Goal: Task Accomplishment & Management: Manage account settings

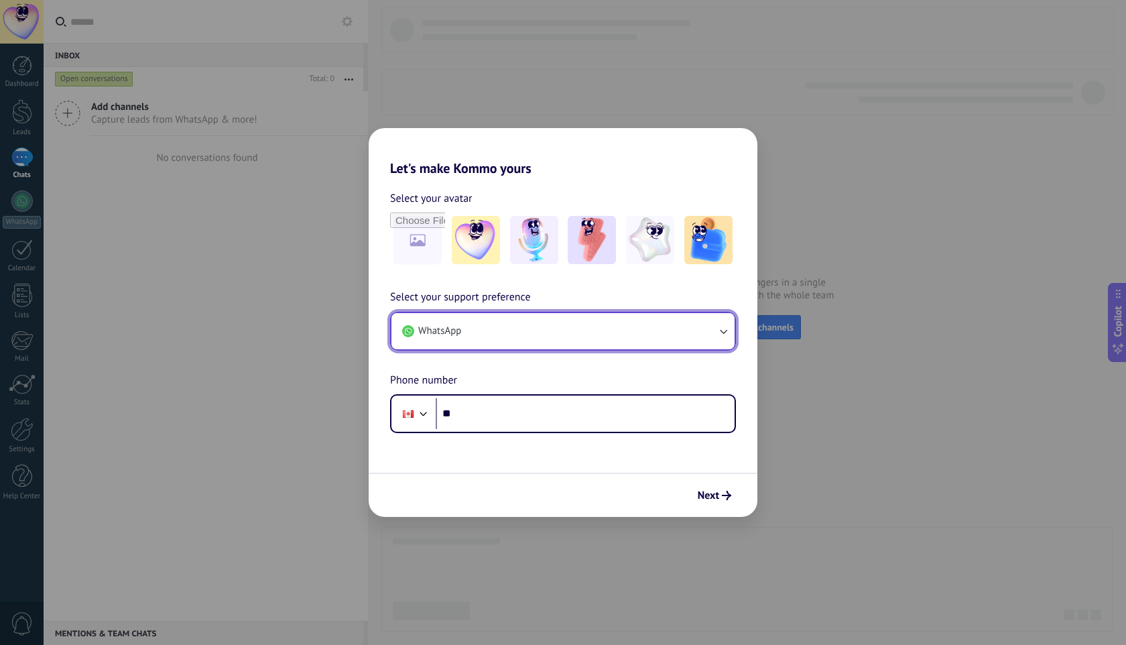
click at [673, 326] on button "WhatsApp" at bounding box center [562, 331] width 343 height 36
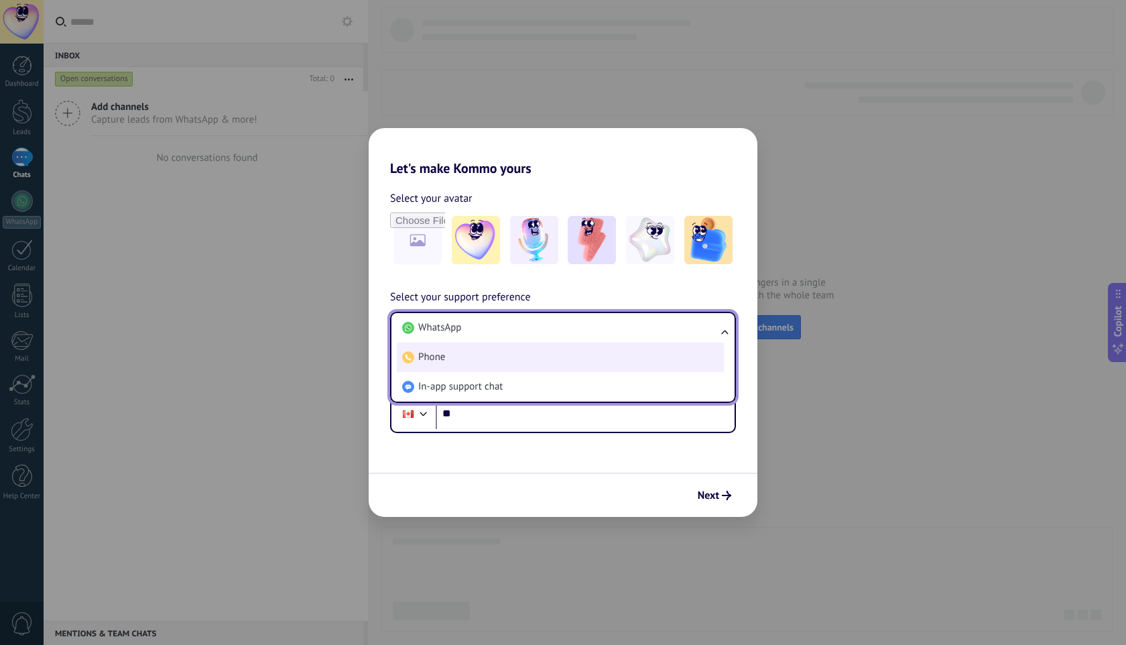
click at [583, 365] on li "Phone" at bounding box center [560, 356] width 327 height 29
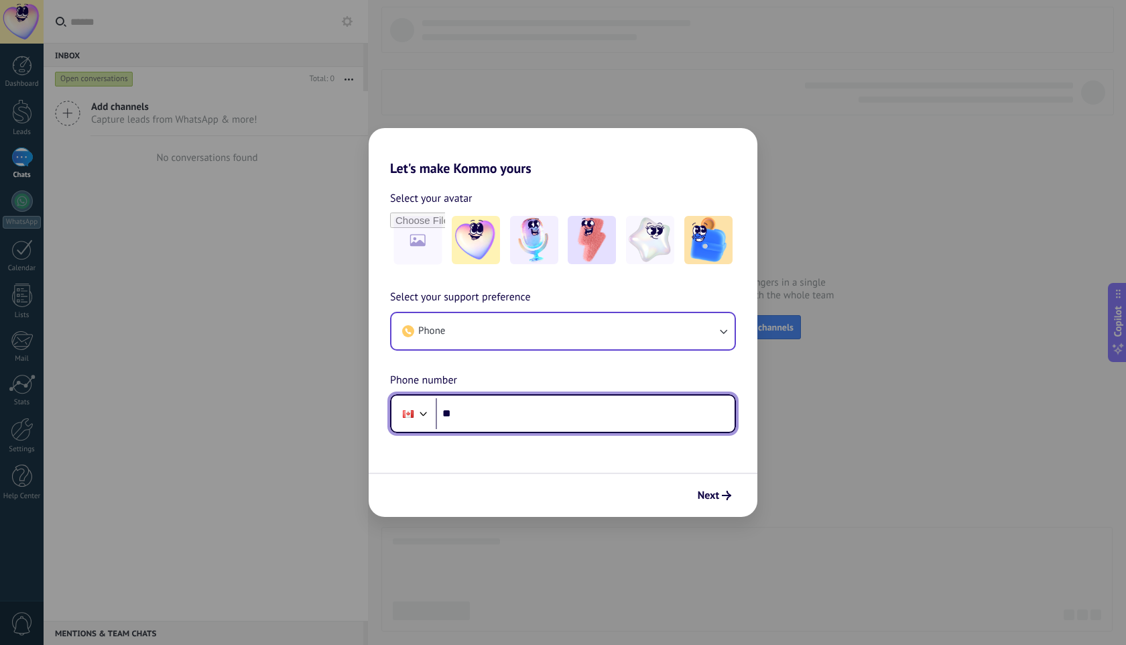
click at [561, 407] on input "**" at bounding box center [585, 413] width 299 height 31
type input "**********"
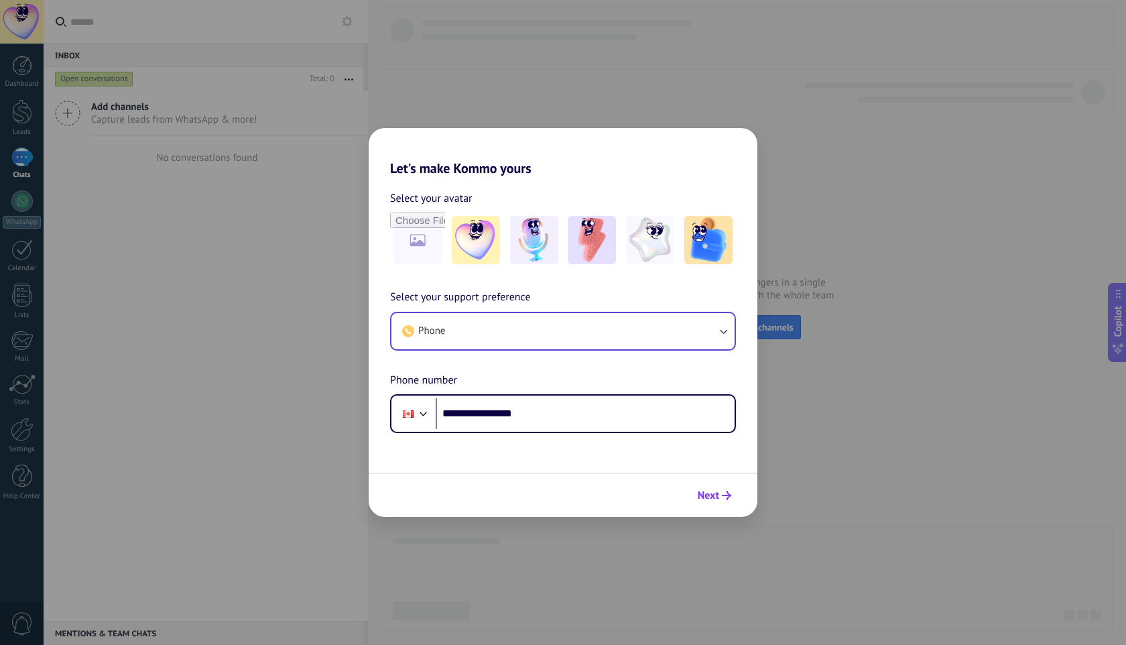
click at [704, 491] on span "Next" at bounding box center [708, 495] width 21 height 9
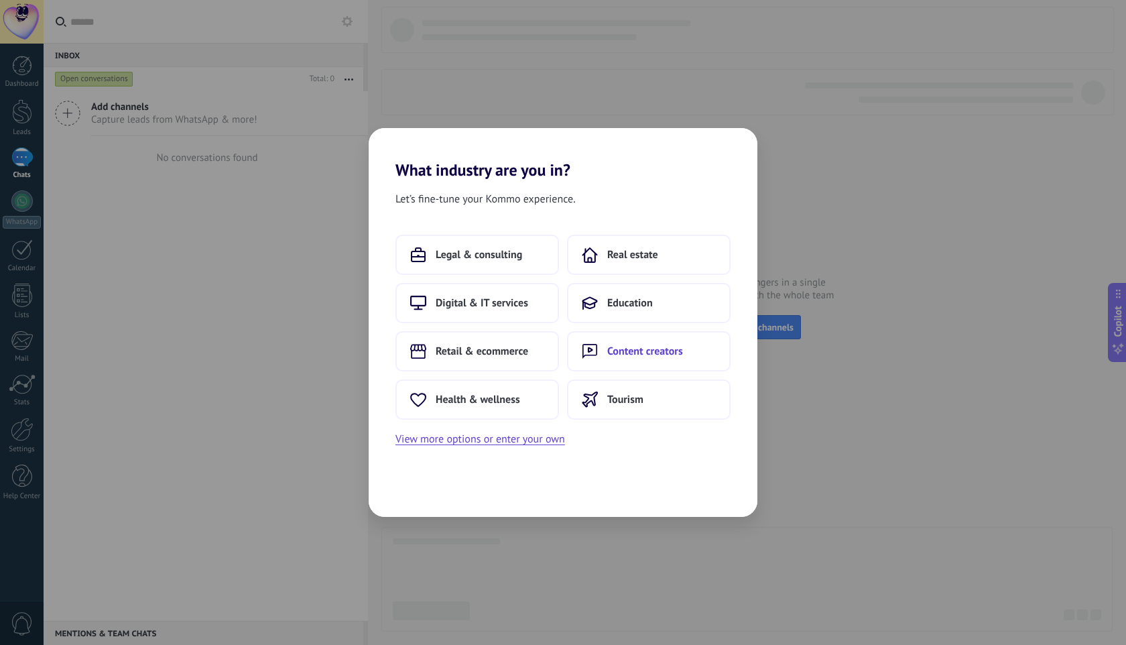
click at [582, 352] on icon at bounding box center [590, 351] width 16 height 16
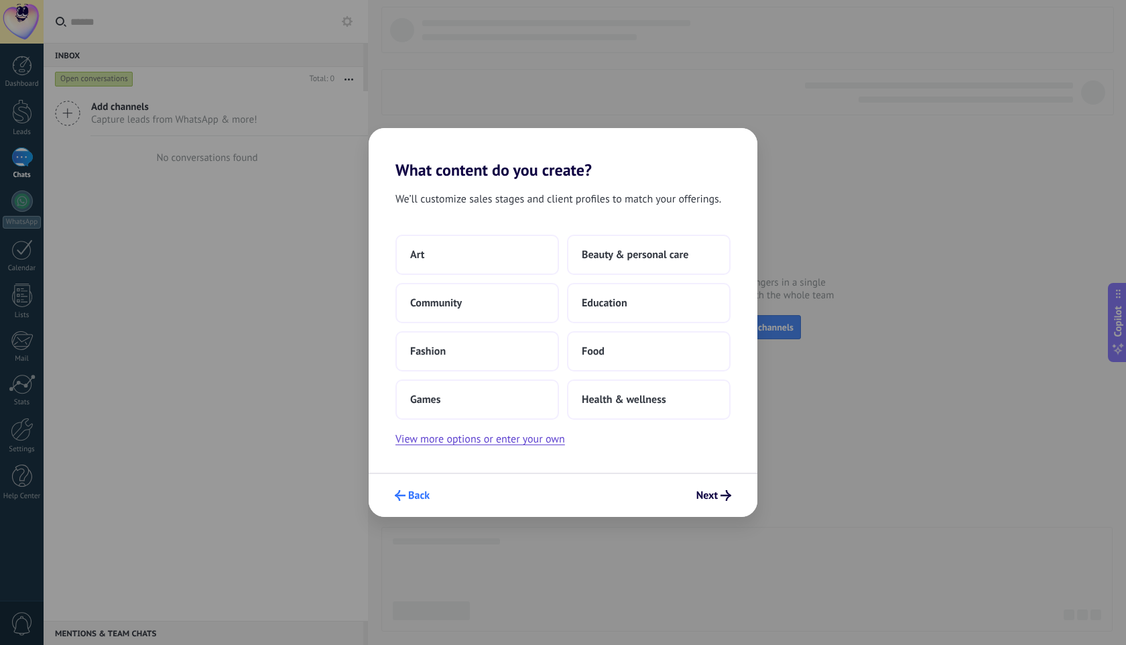
click at [405, 495] on span "Back" at bounding box center [412, 495] width 35 height 11
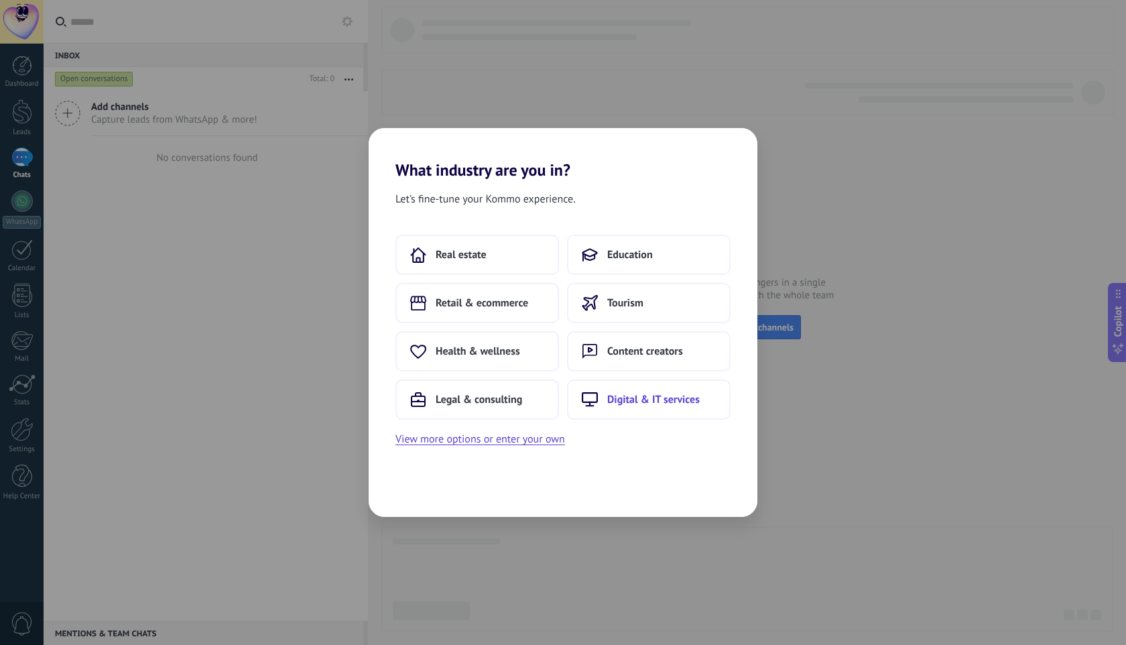
click at [594, 407] on button "Digital & IT services" at bounding box center [649, 399] width 164 height 40
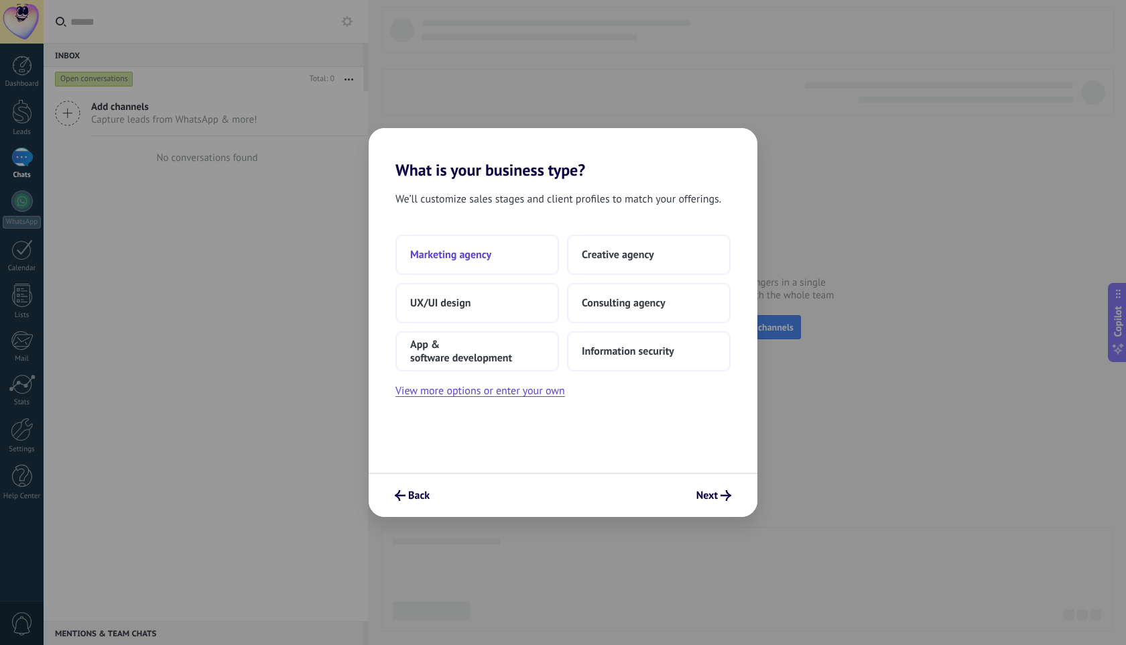
click at [517, 259] on button "Marketing agency" at bounding box center [477, 255] width 164 height 40
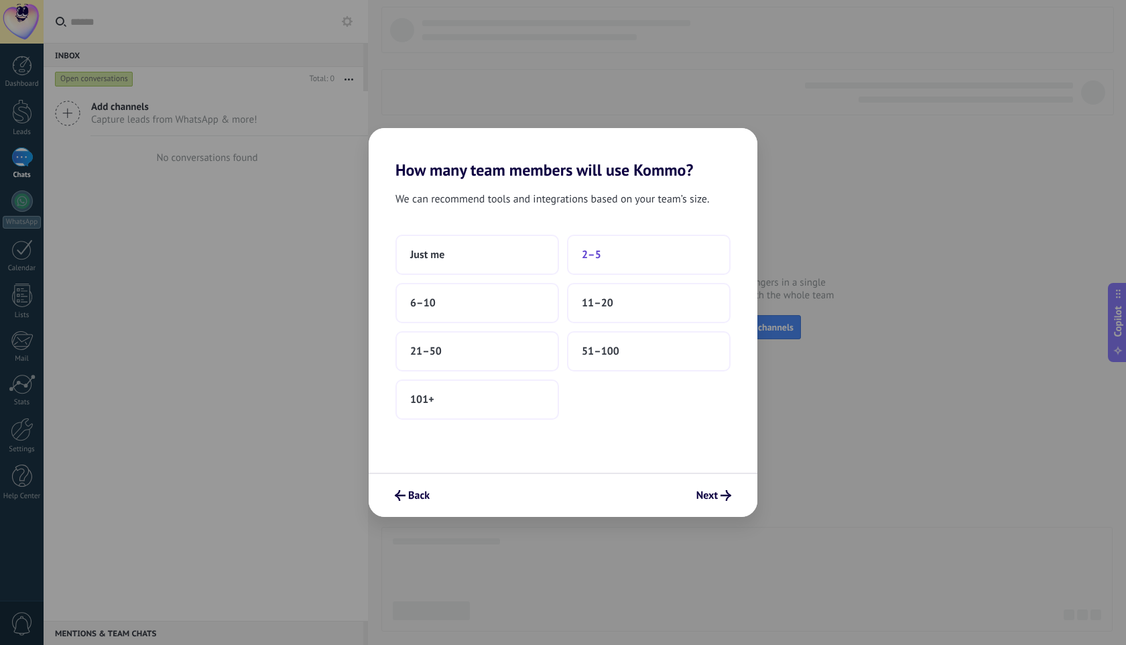
click at [579, 258] on button "2–5" at bounding box center [649, 255] width 164 height 40
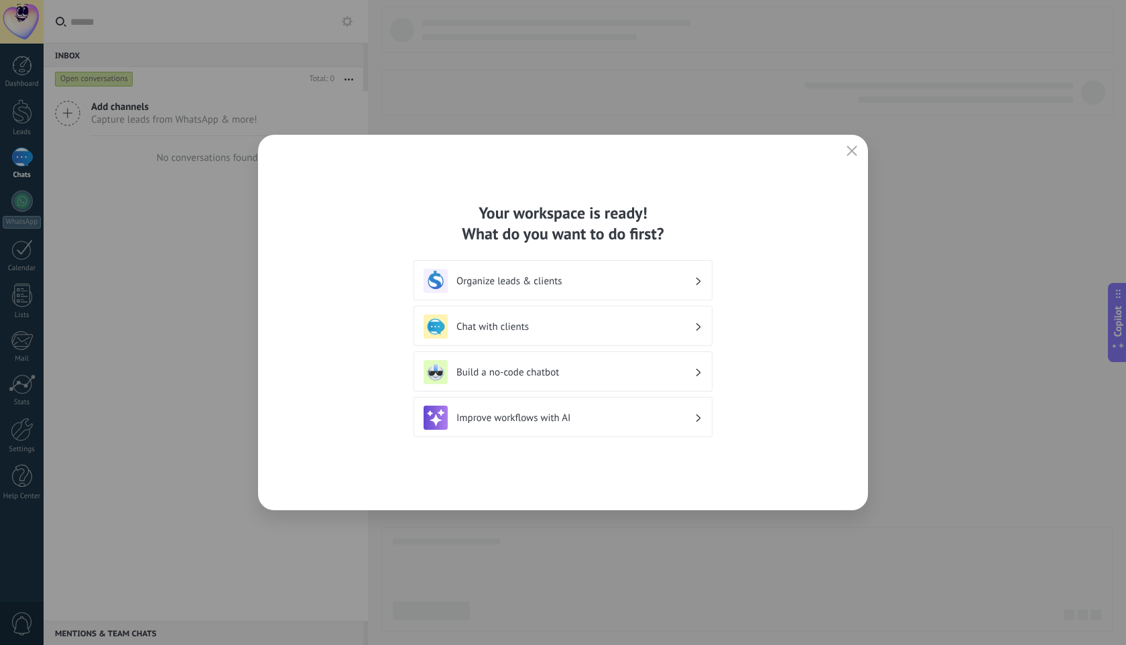
click at [596, 282] on h3 "Organize leads & clients" at bounding box center [575, 281] width 238 height 13
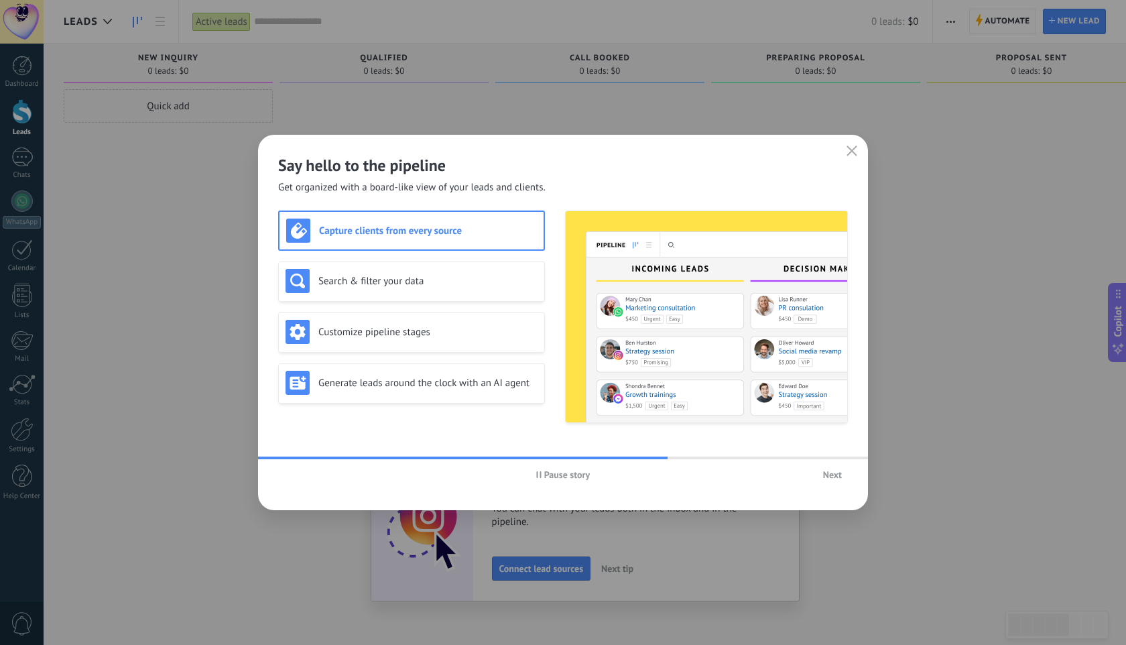
click at [539, 471] on icon "button" at bounding box center [538, 474] width 5 height 7
click at [452, 218] on div "Capture clients from every source" at bounding box center [411, 230] width 251 height 24
click at [546, 479] on span "Play story" at bounding box center [564, 474] width 48 height 9
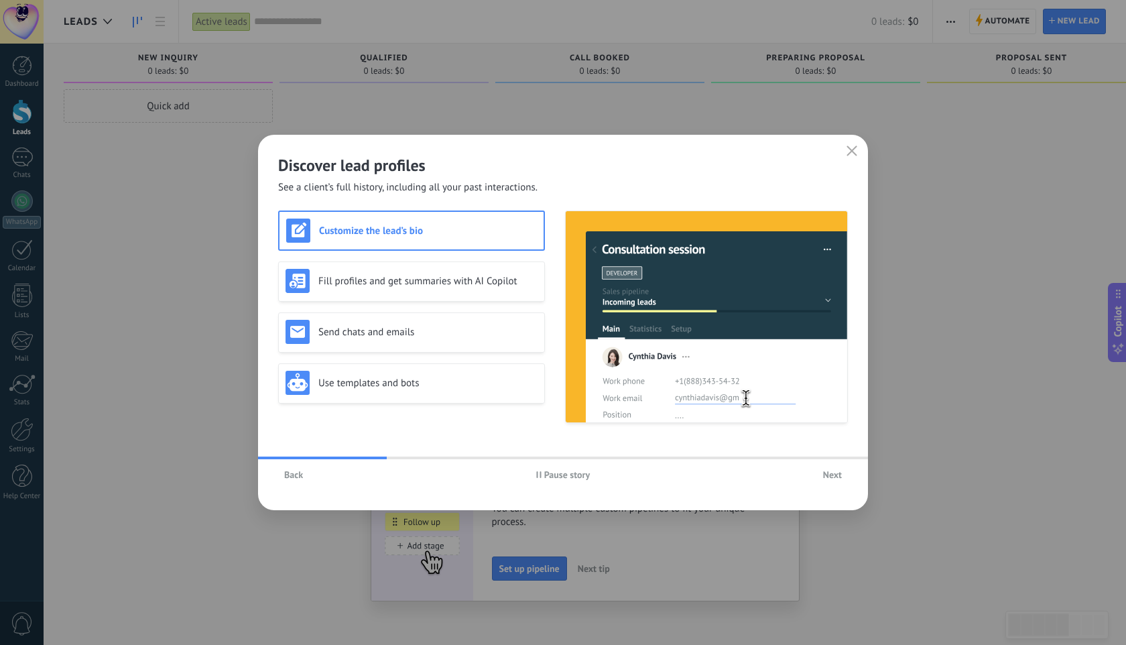
click at [828, 474] on span "Next" at bounding box center [832, 474] width 19 height 9
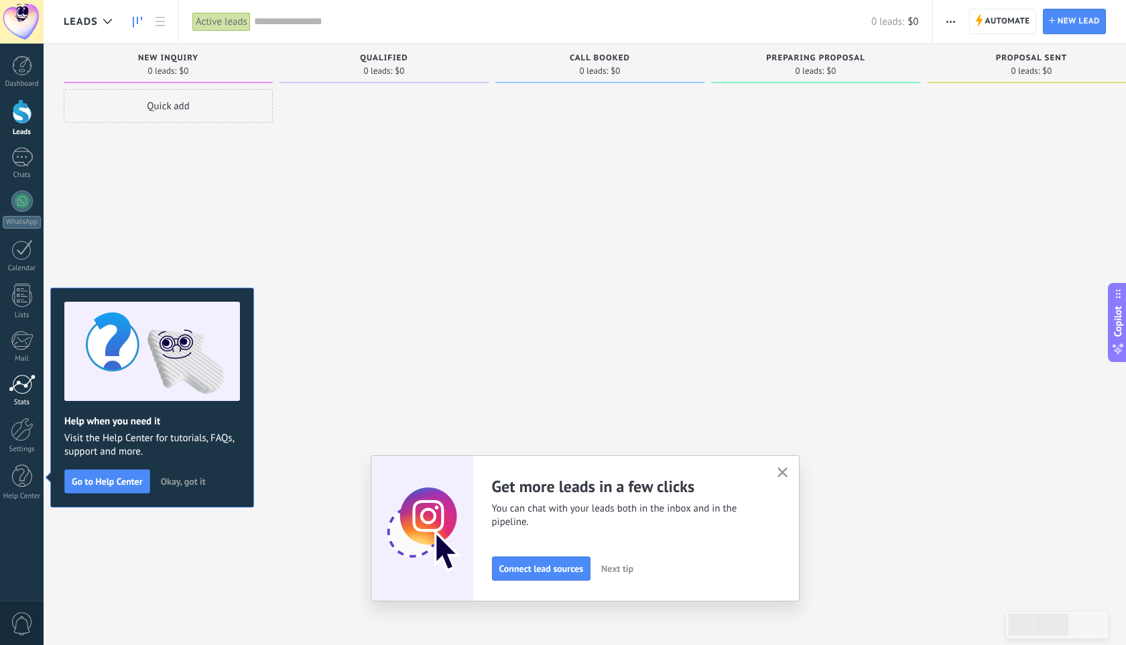
click at [18, 390] on div at bounding box center [22, 384] width 27 height 20
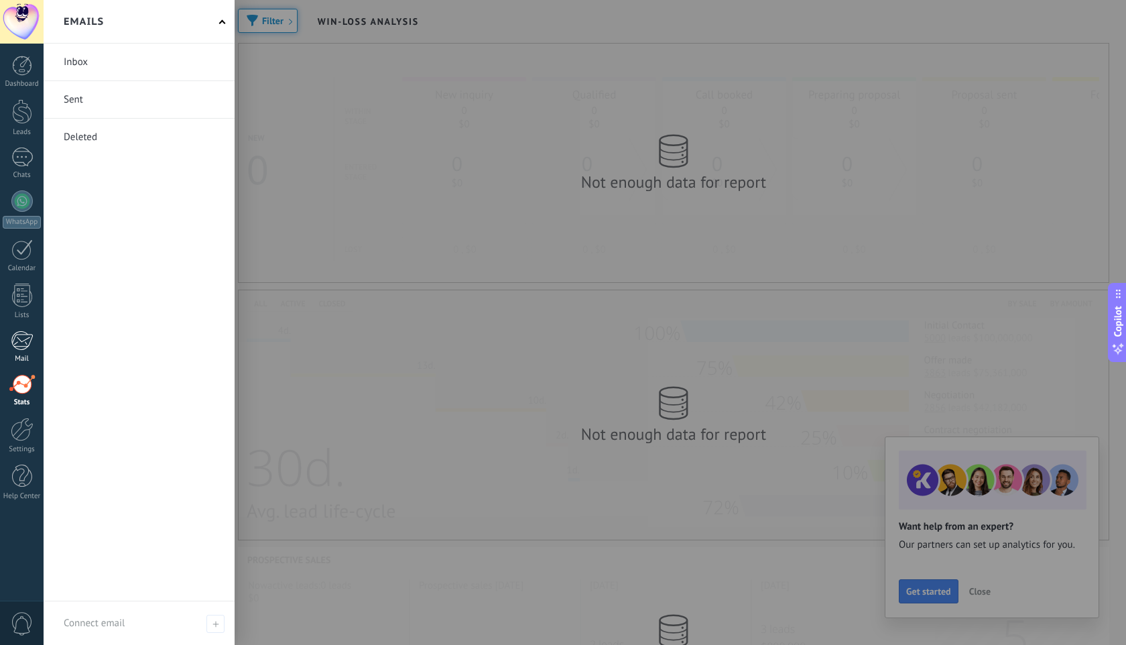
click at [22, 349] on div at bounding box center [22, 340] width 22 height 20
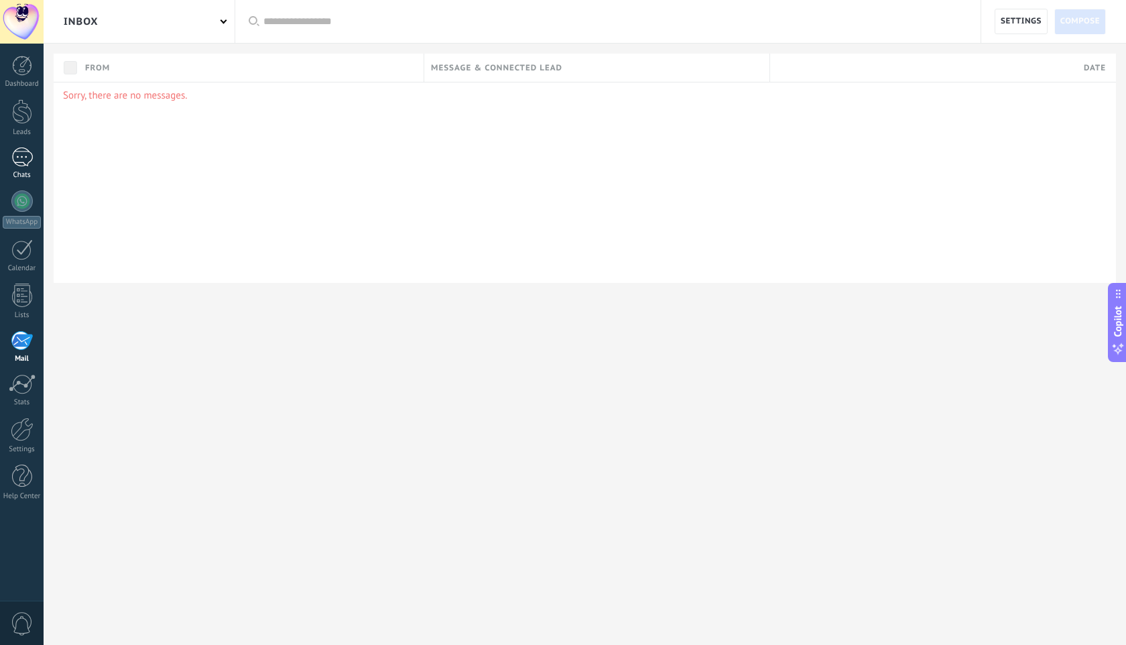
click at [19, 161] on div at bounding box center [21, 156] width 21 height 19
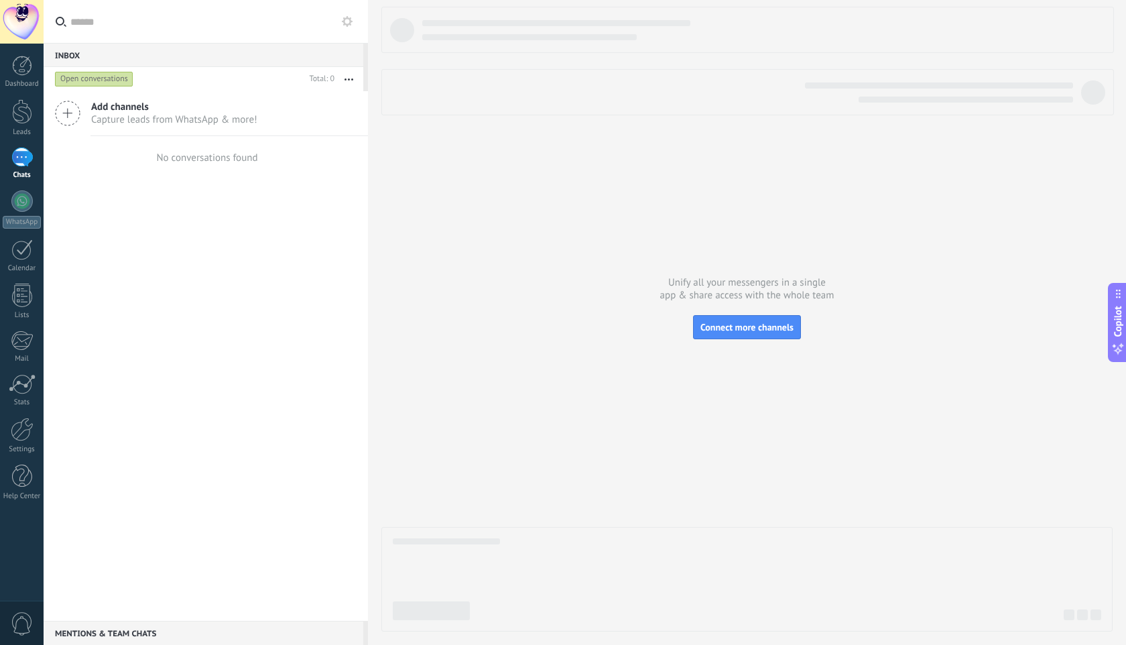
click at [70, 119] on icon at bounding box center [67, 113] width 25 height 25
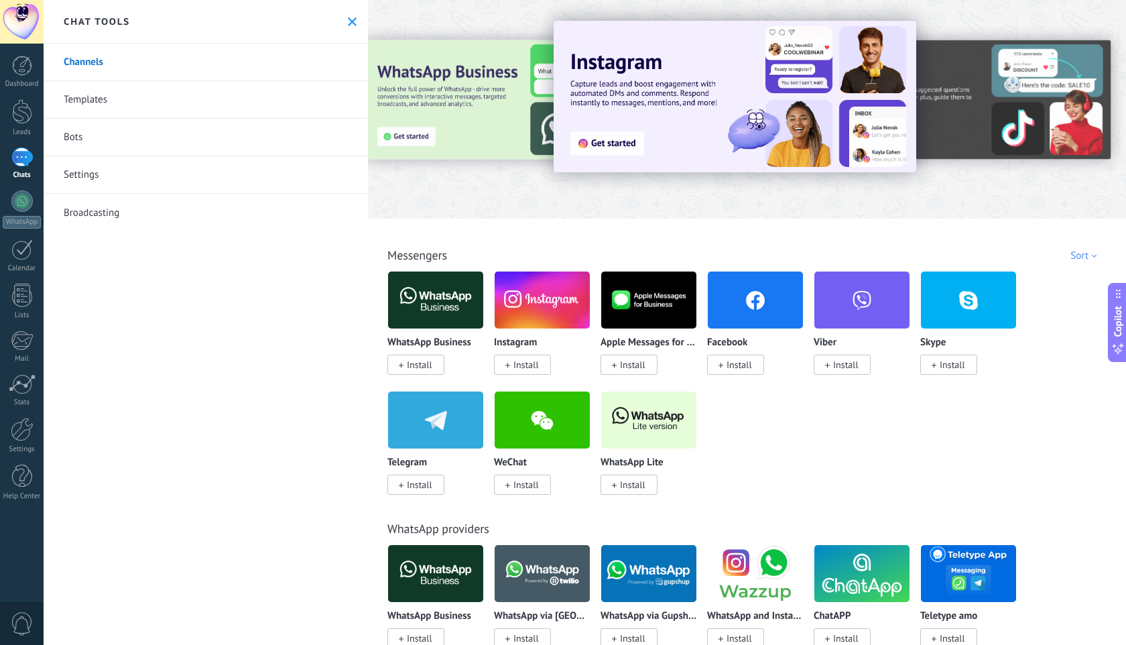
click at [513, 364] on span "Install" at bounding box center [525, 365] width 25 height 12
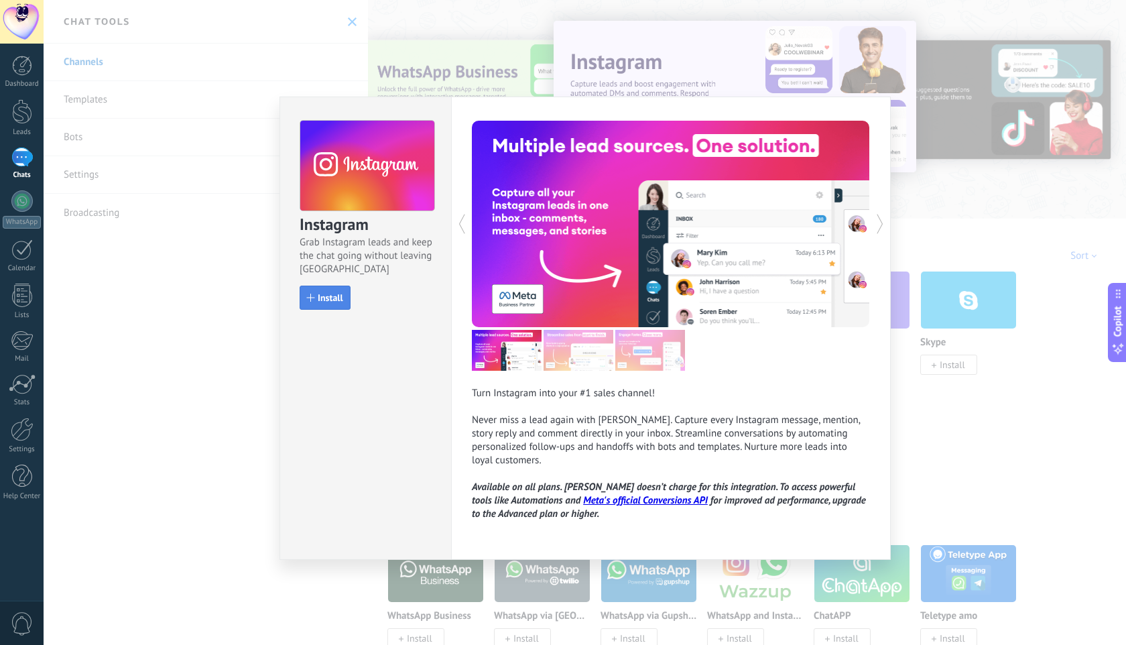
click at [329, 300] on span "Install" at bounding box center [330, 297] width 25 height 9
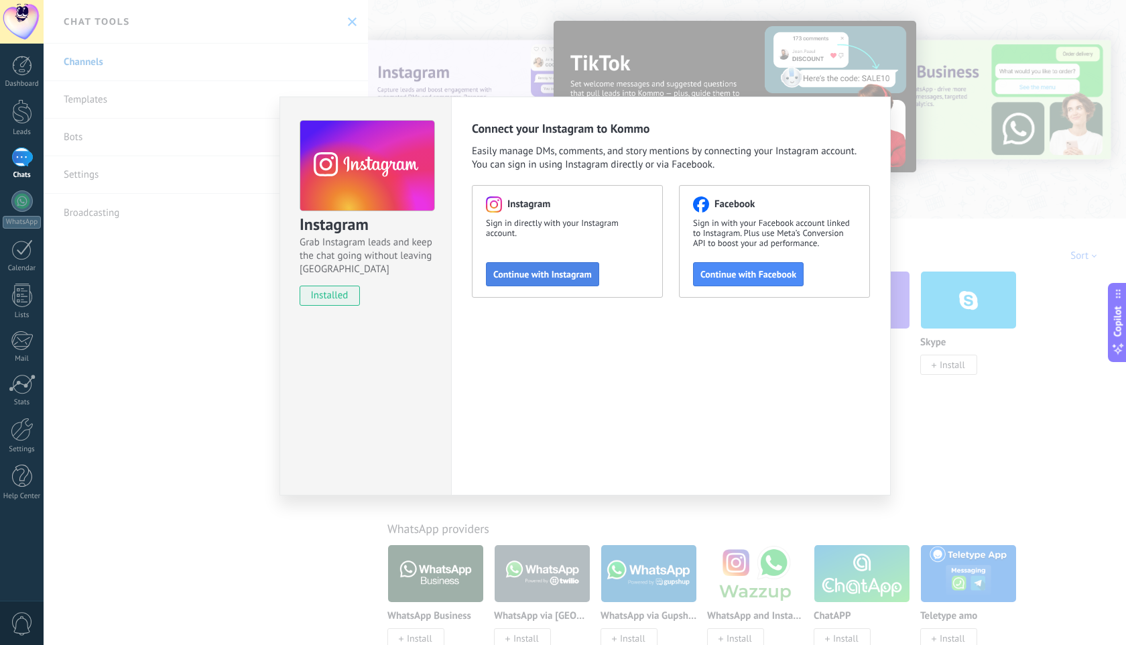
click at [574, 282] on button "Continue with Instagram" at bounding box center [542, 274] width 113 height 24
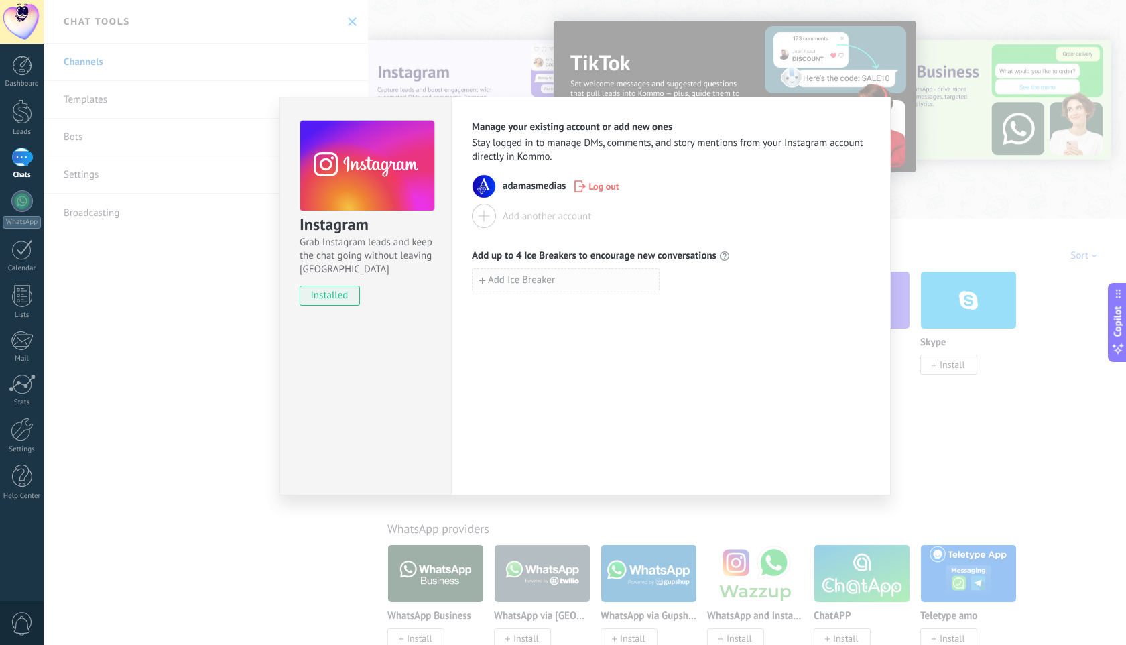
click at [550, 283] on span "Add Ice Breaker" at bounding box center [521, 279] width 67 height 9
type input "*"
click at [959, 269] on div "Instagram Grab Instagram leads and keep the chat going without leaving [PERSON_…" at bounding box center [585, 322] width 1082 height 645
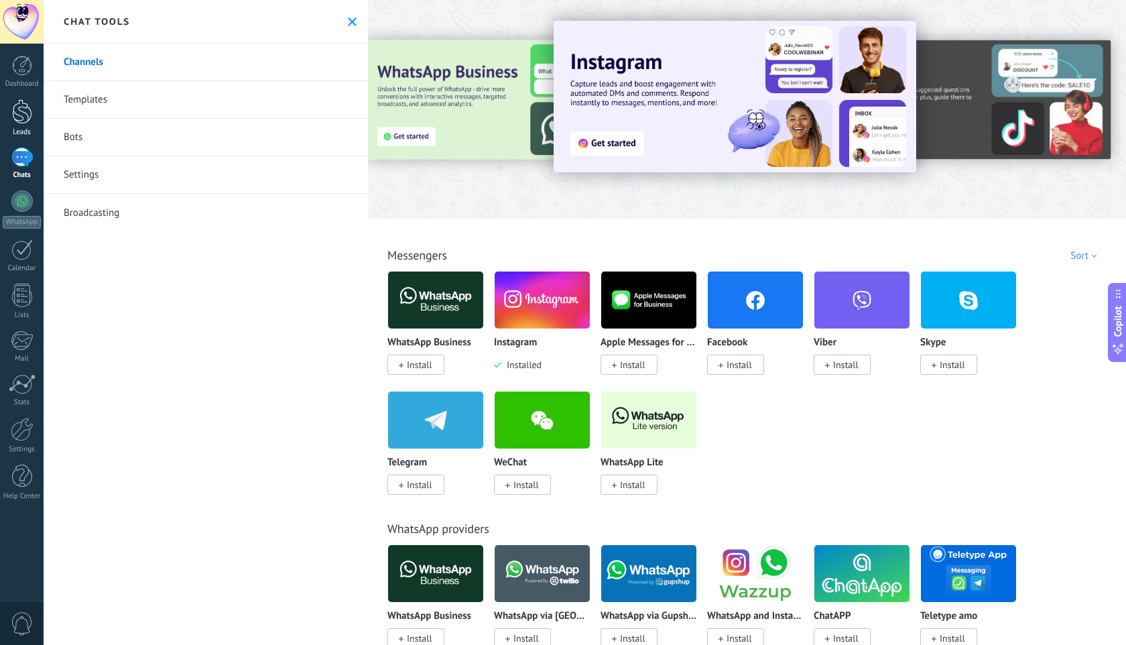
click at [22, 122] on div at bounding box center [22, 111] width 20 height 25
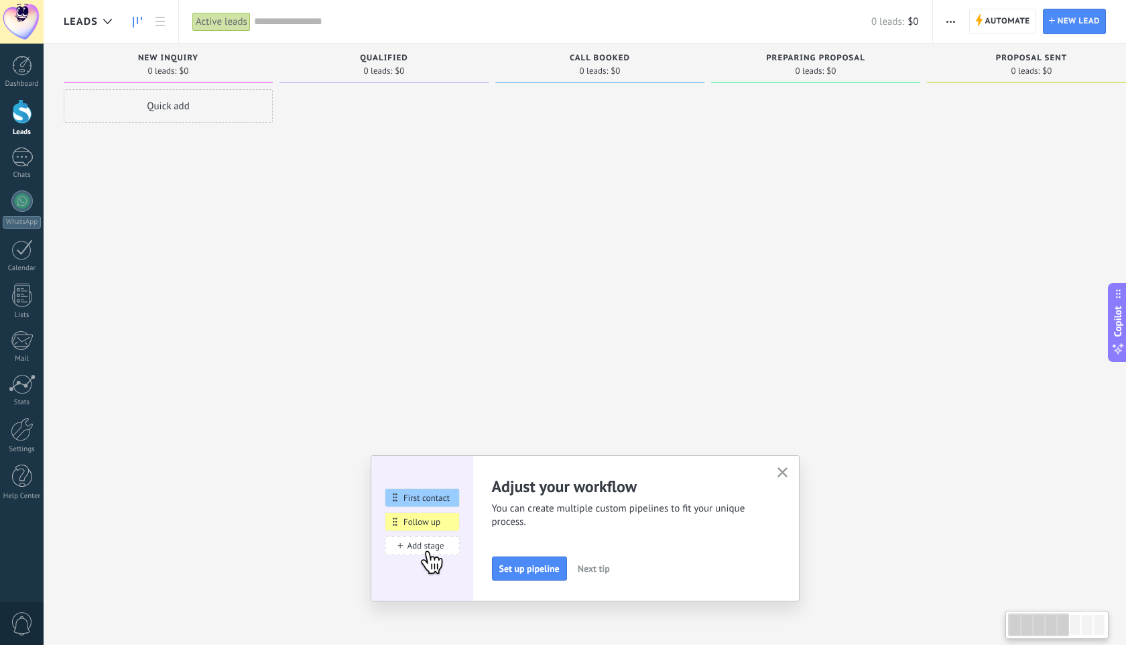
click at [166, 116] on div "Quick add" at bounding box center [168, 106] width 209 height 34
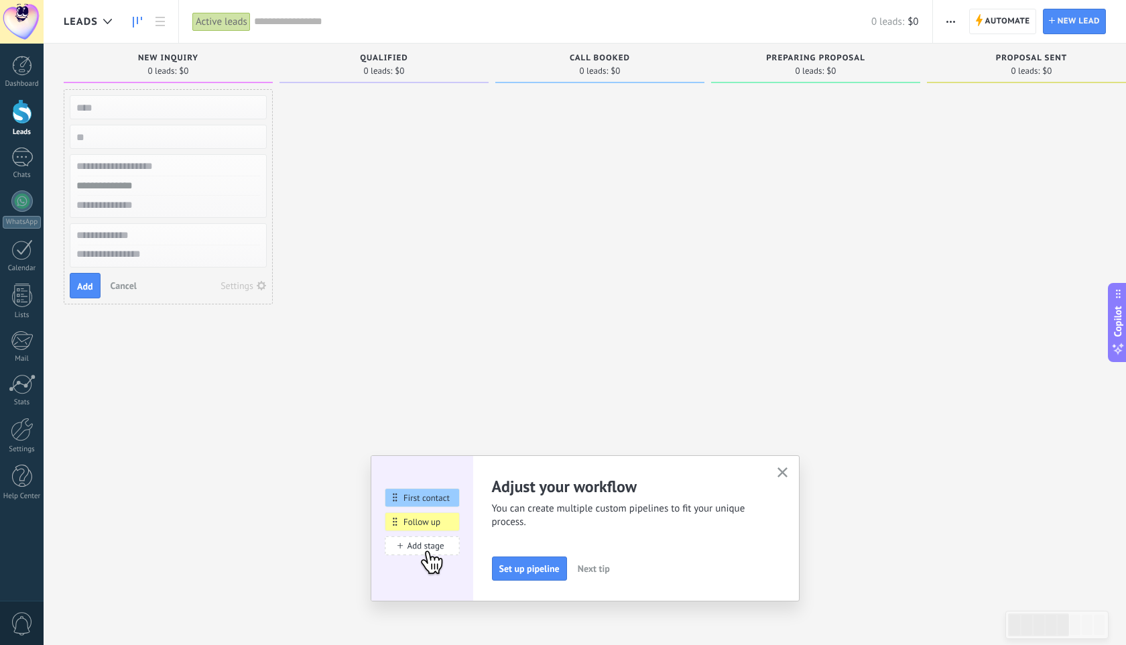
click at [166, 116] on input "text" at bounding box center [167, 107] width 196 height 19
click at [340, 369] on div at bounding box center [383, 324] width 209 height 470
click at [27, 81] on div "Dashboard" at bounding box center [22, 84] width 39 height 9
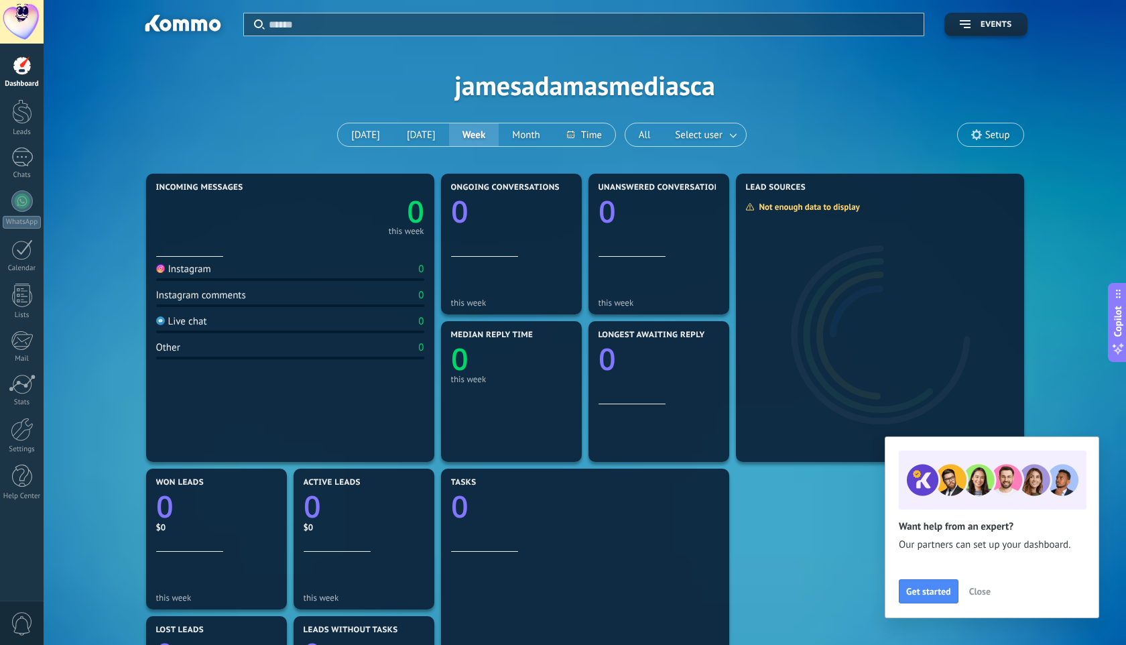
click at [987, 593] on span "Close" at bounding box center [979, 590] width 21 height 9
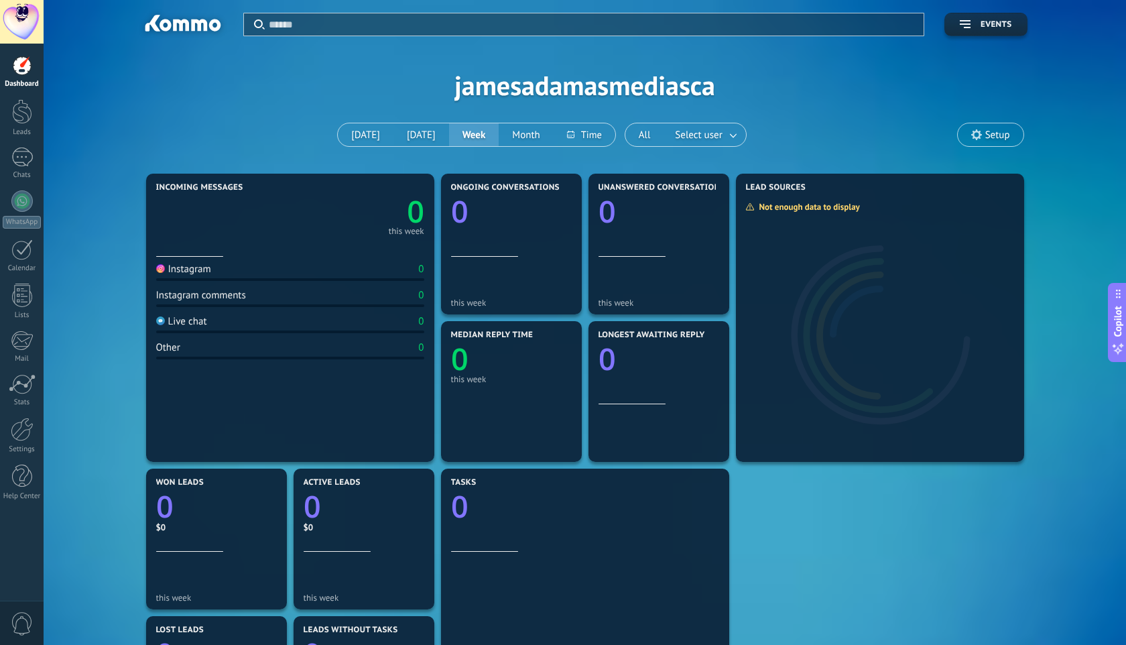
click at [328, 231] on link "0" at bounding box center [357, 211] width 134 height 41
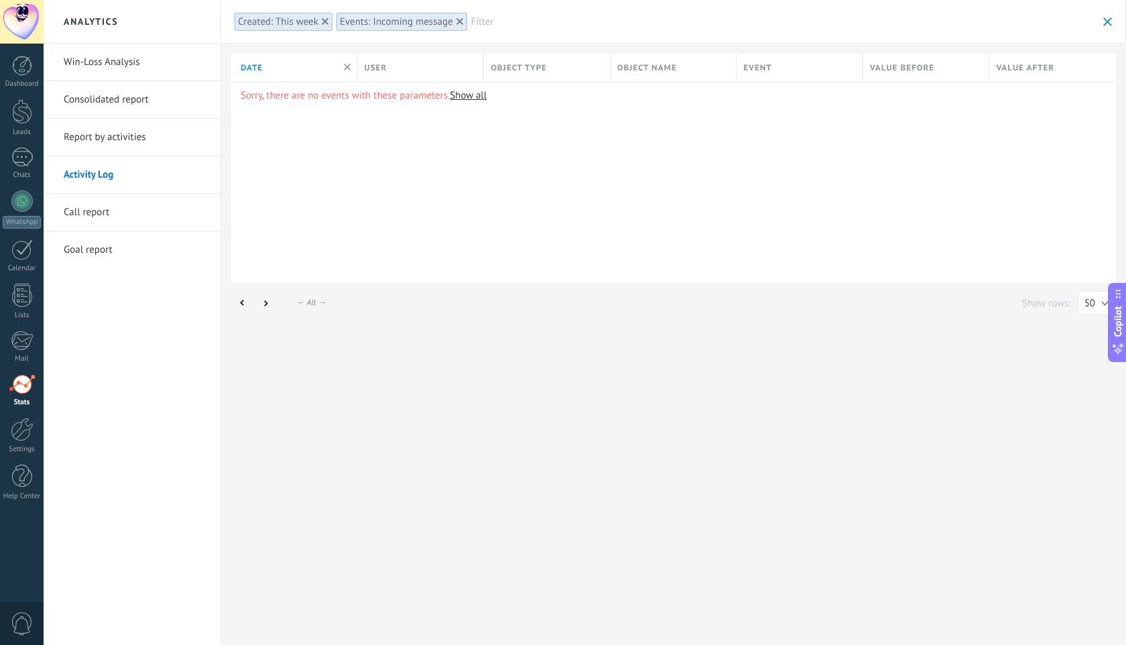
click at [105, 67] on link "Win-Loss Analysis" at bounding box center [135, 63] width 143 height 38
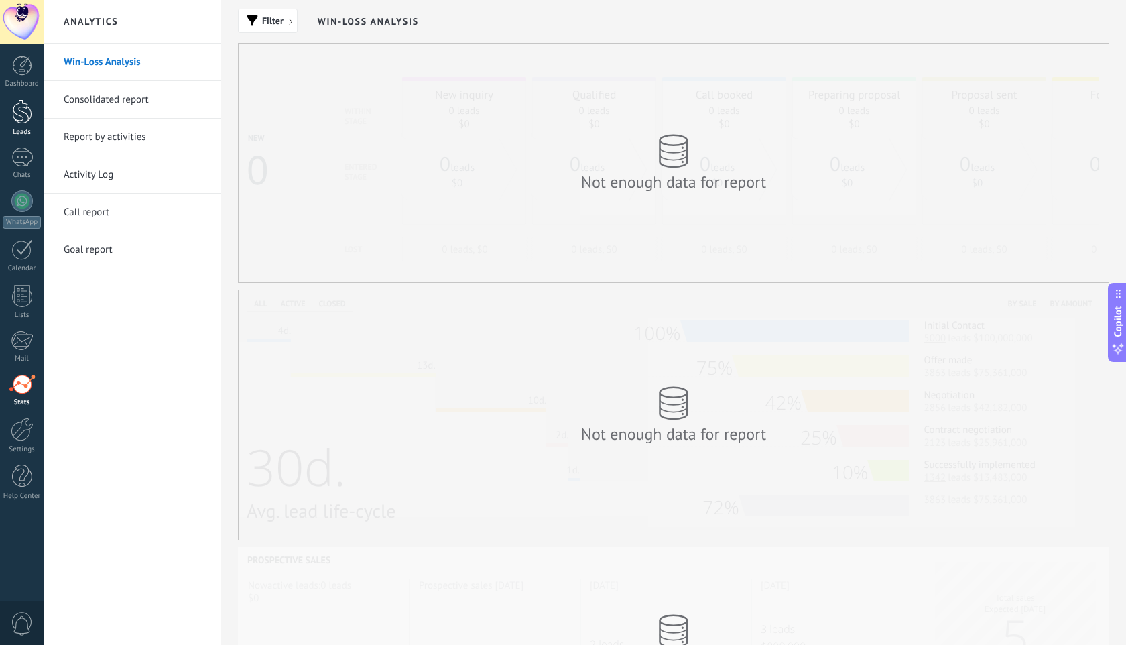
click at [21, 121] on div at bounding box center [22, 111] width 20 height 25
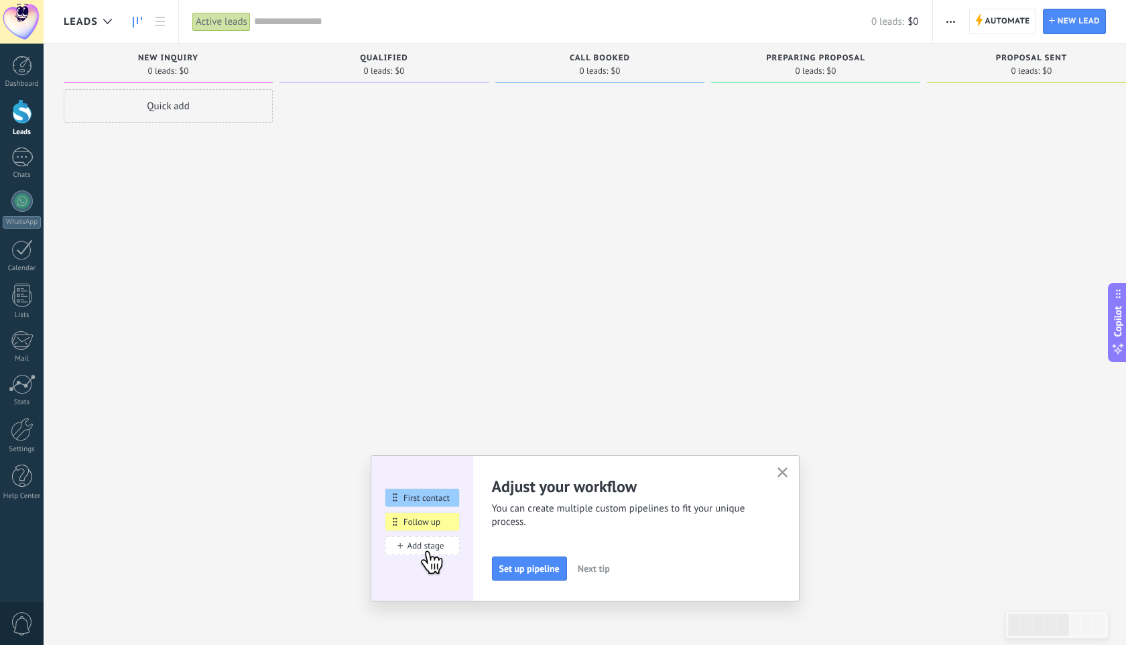
click at [220, 21] on div "Active leads" at bounding box center [221, 21] width 58 height 19
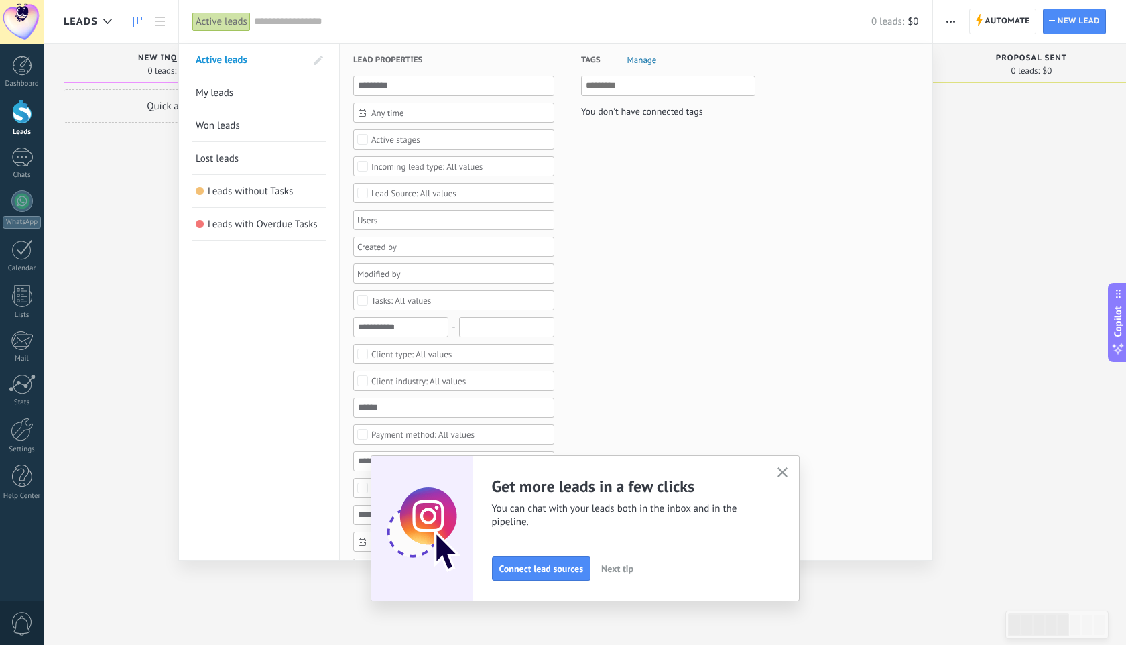
click at [1016, 209] on div at bounding box center [563, 322] width 1126 height 645
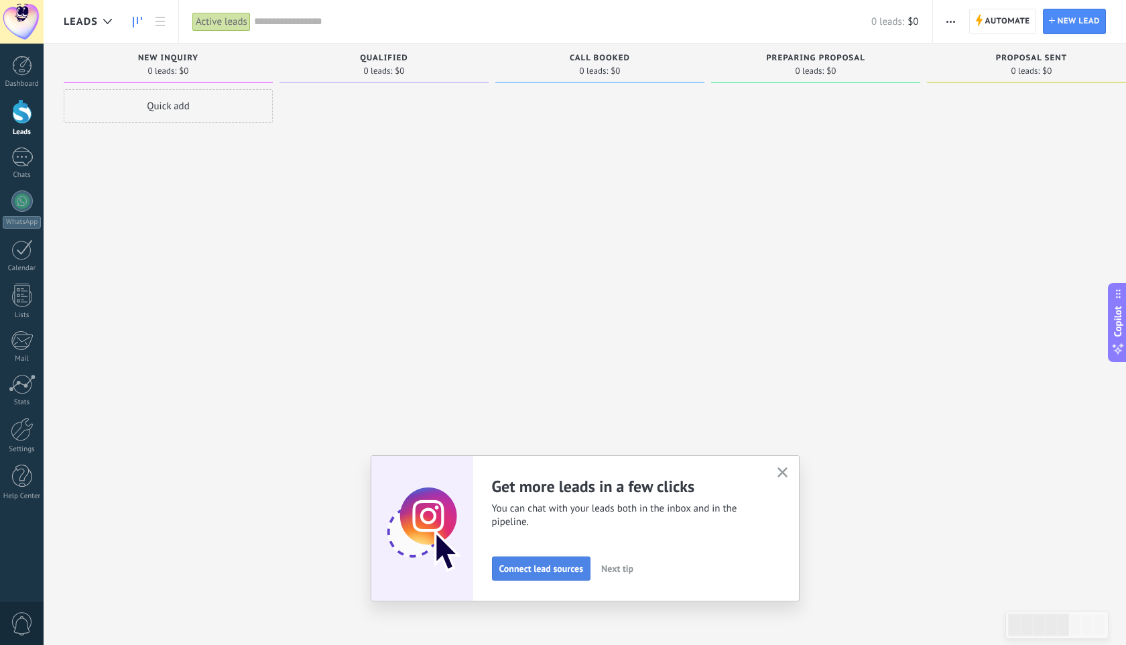
click at [557, 578] on button "Connect lead sources" at bounding box center [541, 568] width 99 height 24
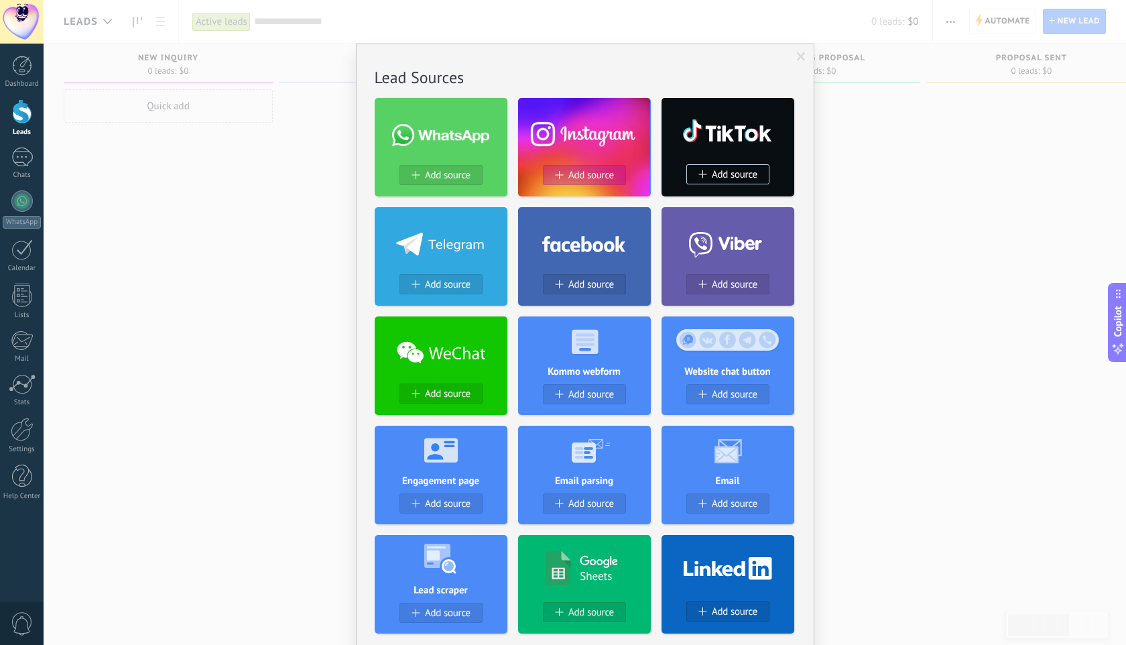
click at [580, 176] on span "Add source" at bounding box center [591, 175] width 46 height 11
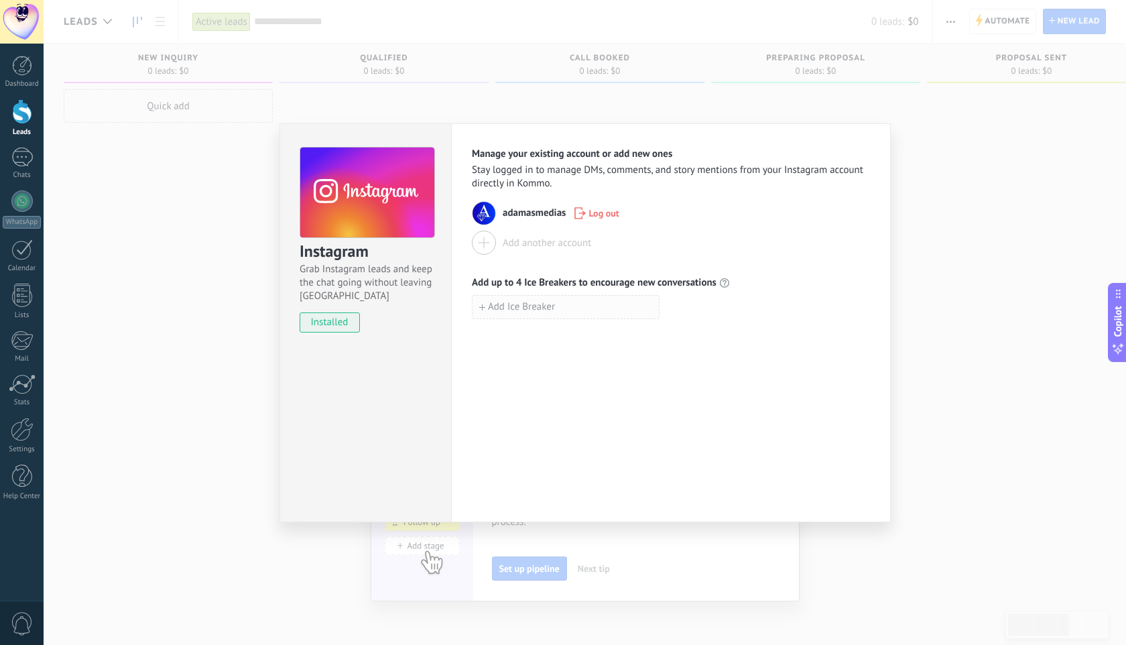
click at [534, 308] on span "Add Ice Breaker" at bounding box center [521, 306] width 67 height 9
click at [1045, 259] on div "Instagram Grab Instagram leads and keep the chat going without leaving [PERSON_…" at bounding box center [585, 322] width 1082 height 645
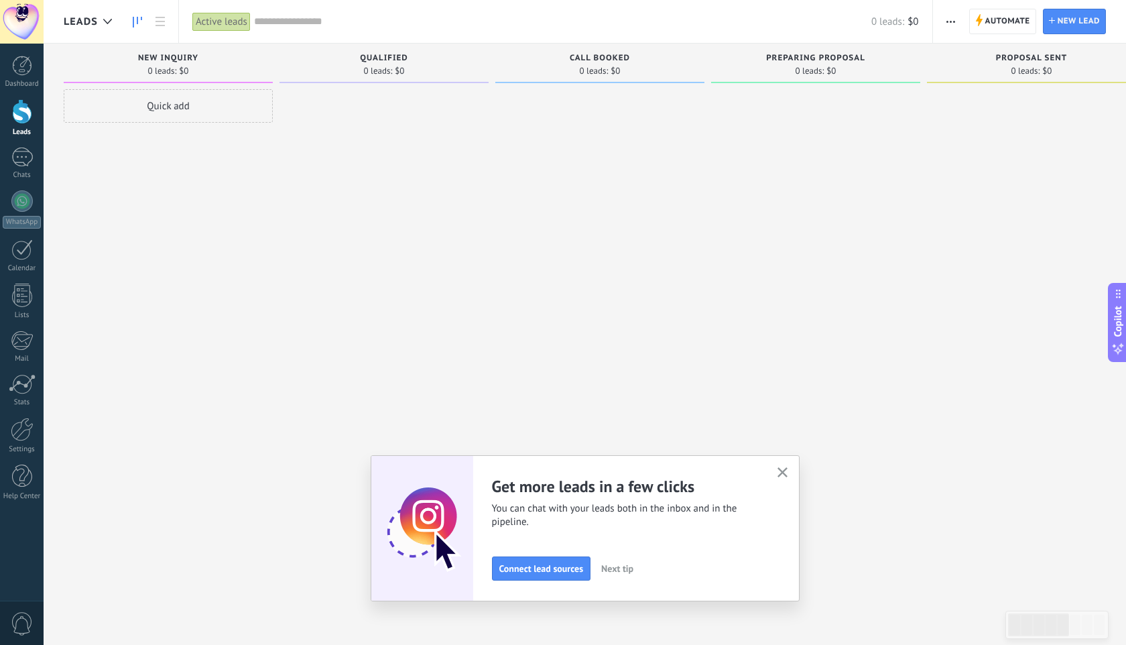
click at [627, 564] on span "Next tip" at bounding box center [617, 568] width 32 height 9
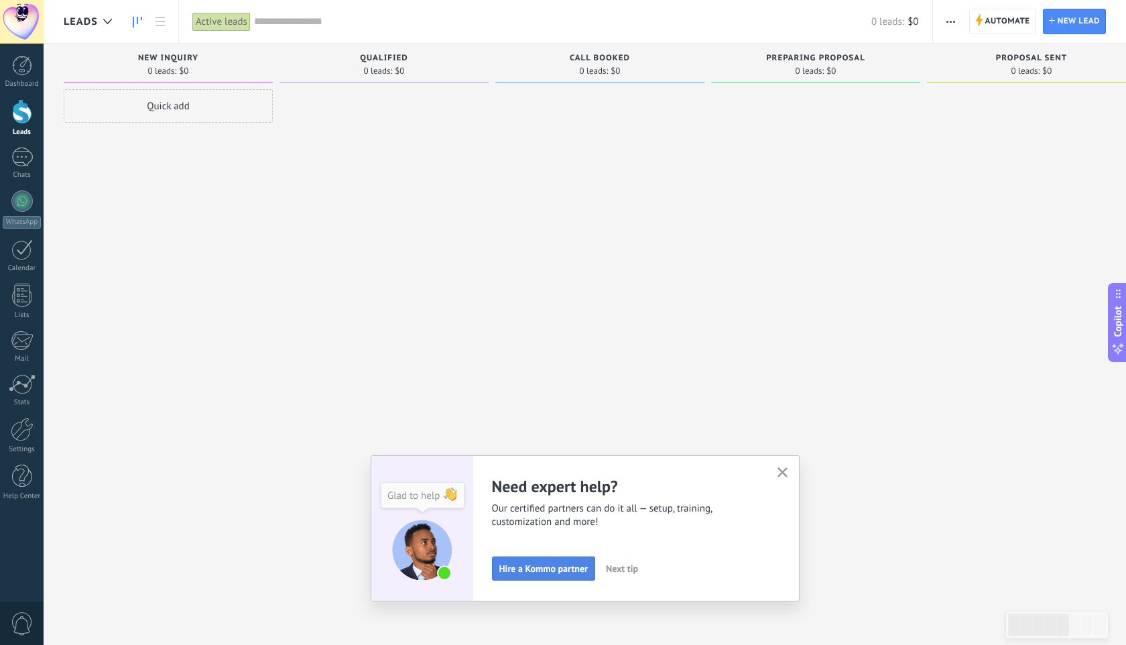
click at [567, 567] on span "Hire a Kommo partner" at bounding box center [543, 568] width 88 height 9
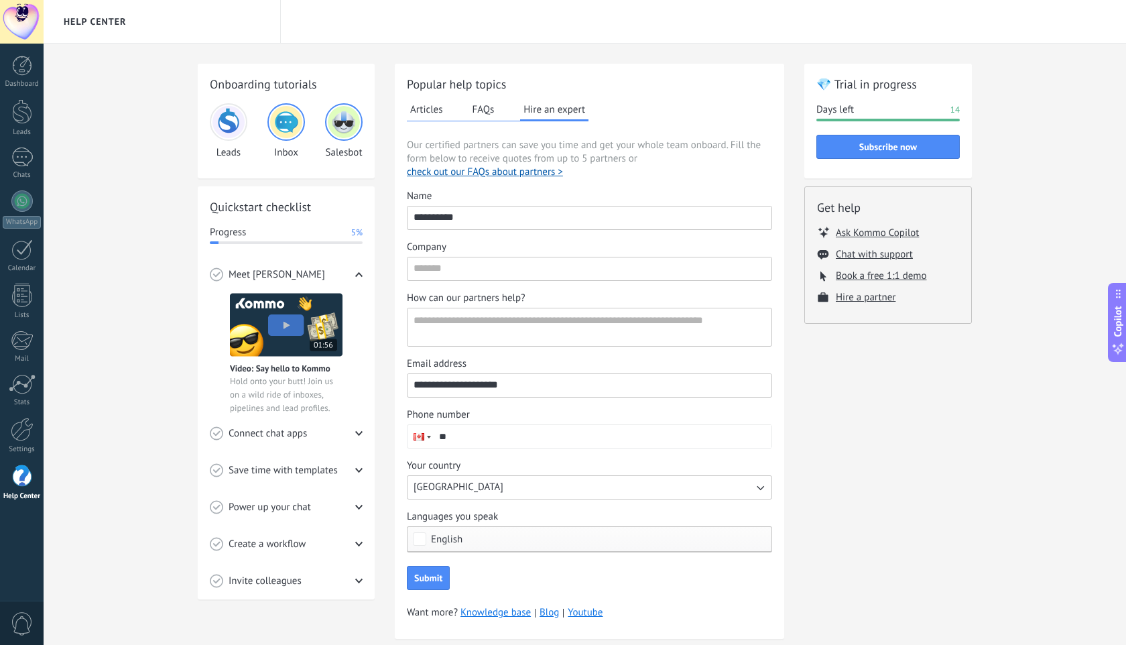
click at [0, 95] on div "Dashboard Leads Chats WhatsApp Customers" at bounding box center [22, 285] width 44 height 458
click at [20, 75] on div at bounding box center [22, 66] width 20 height 20
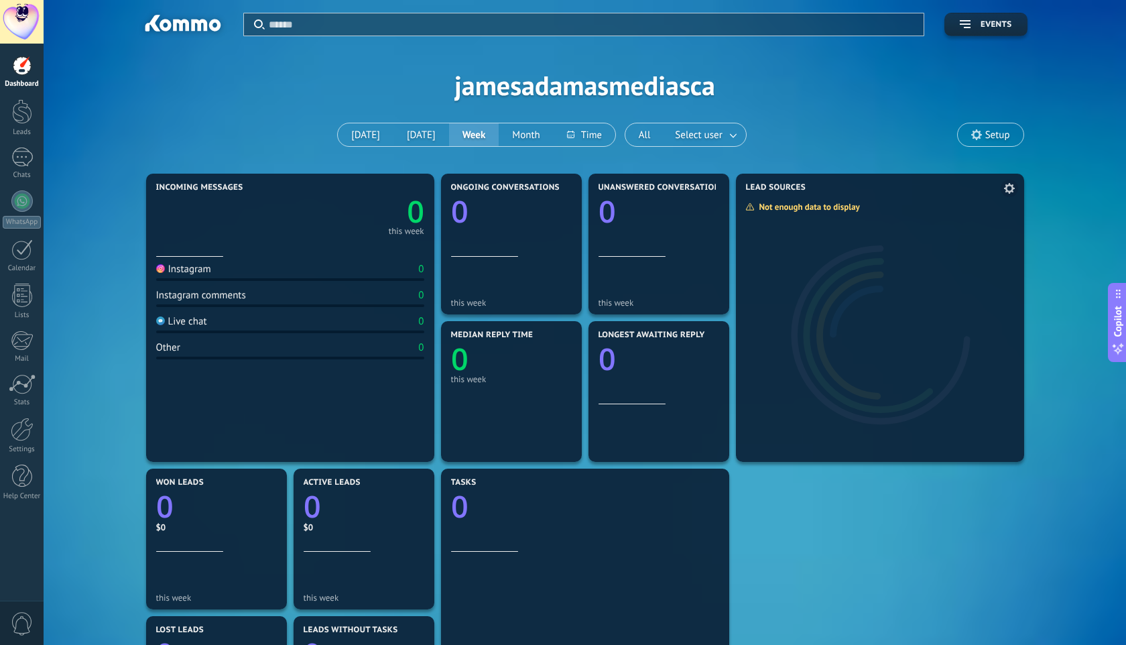
click at [846, 249] on div at bounding box center [880, 328] width 288 height 268
click at [1014, 194] on span at bounding box center [1009, 188] width 17 height 17
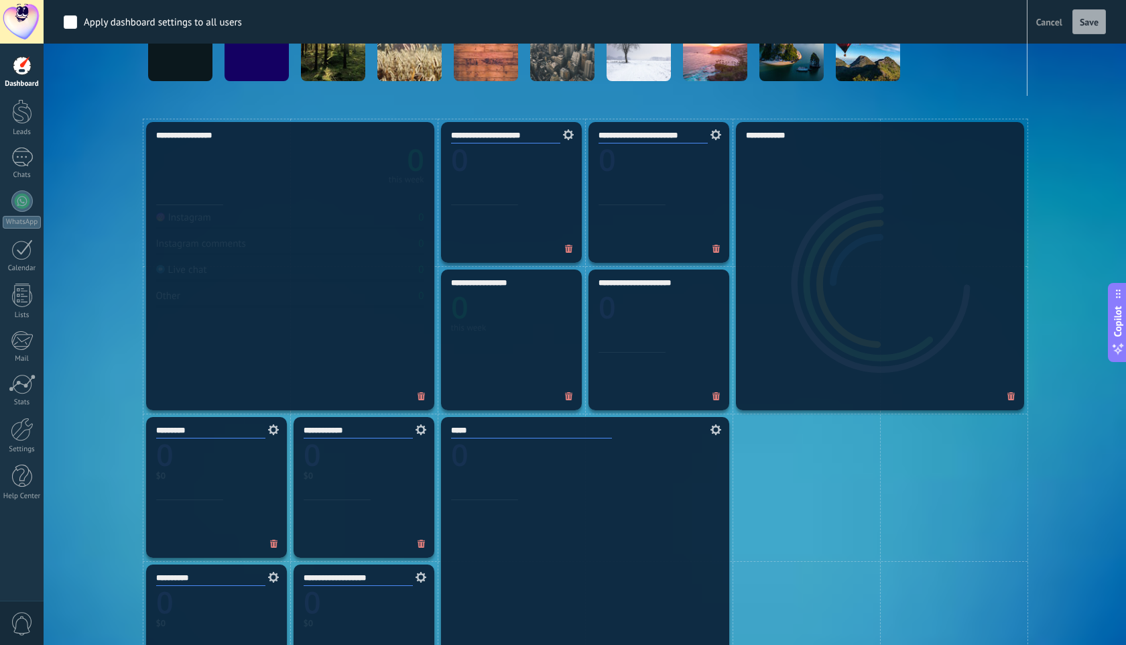
scroll to position [340, 0]
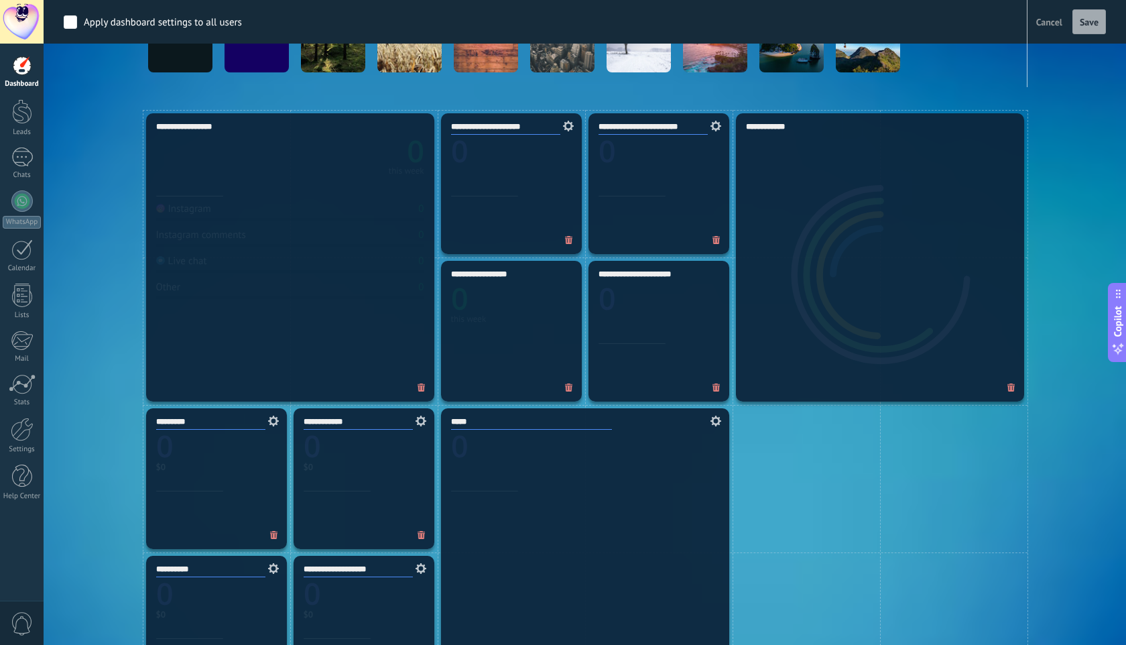
click at [1054, 28] on button "Cancel" at bounding box center [1049, 22] width 37 height 20
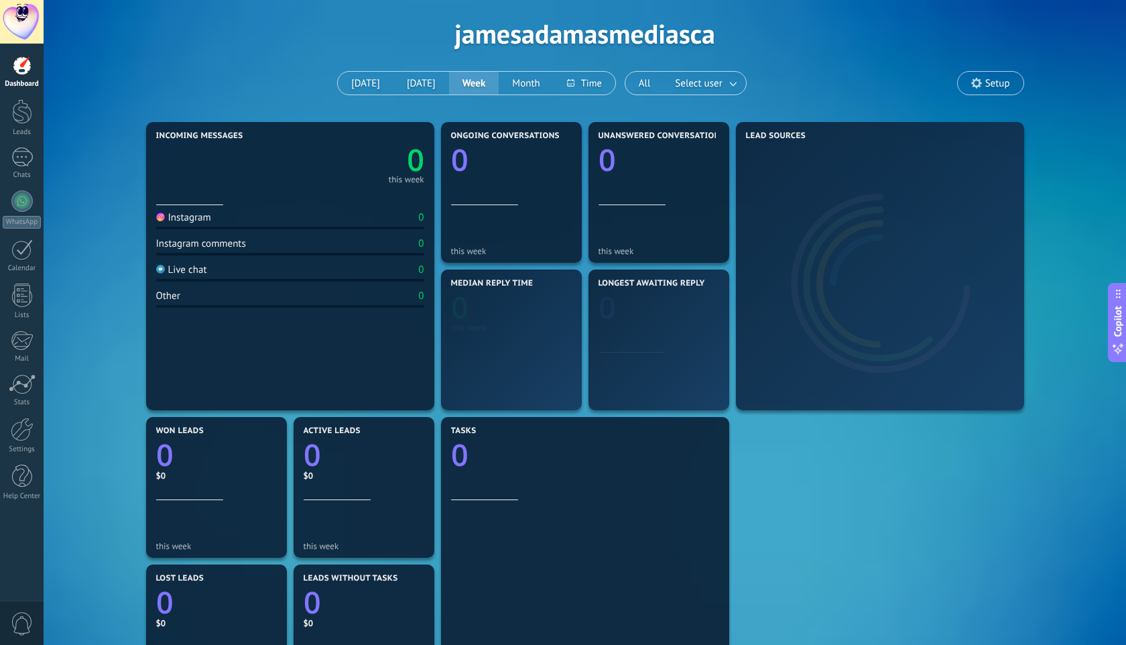
scroll to position [0, 0]
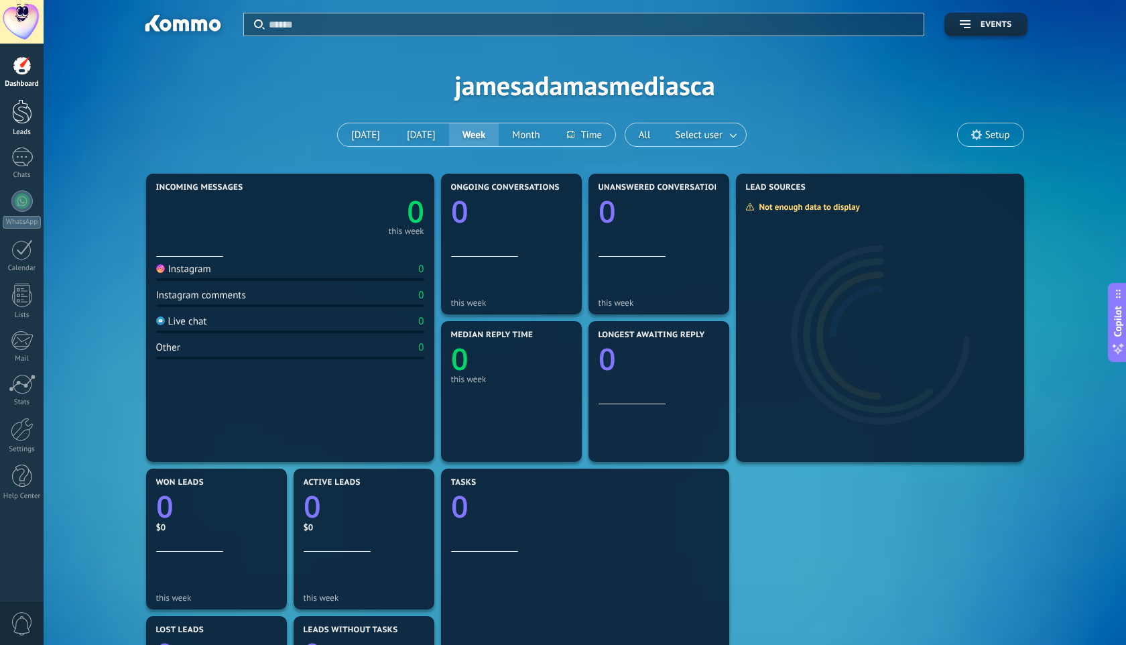
click at [29, 123] on div at bounding box center [22, 111] width 20 height 25
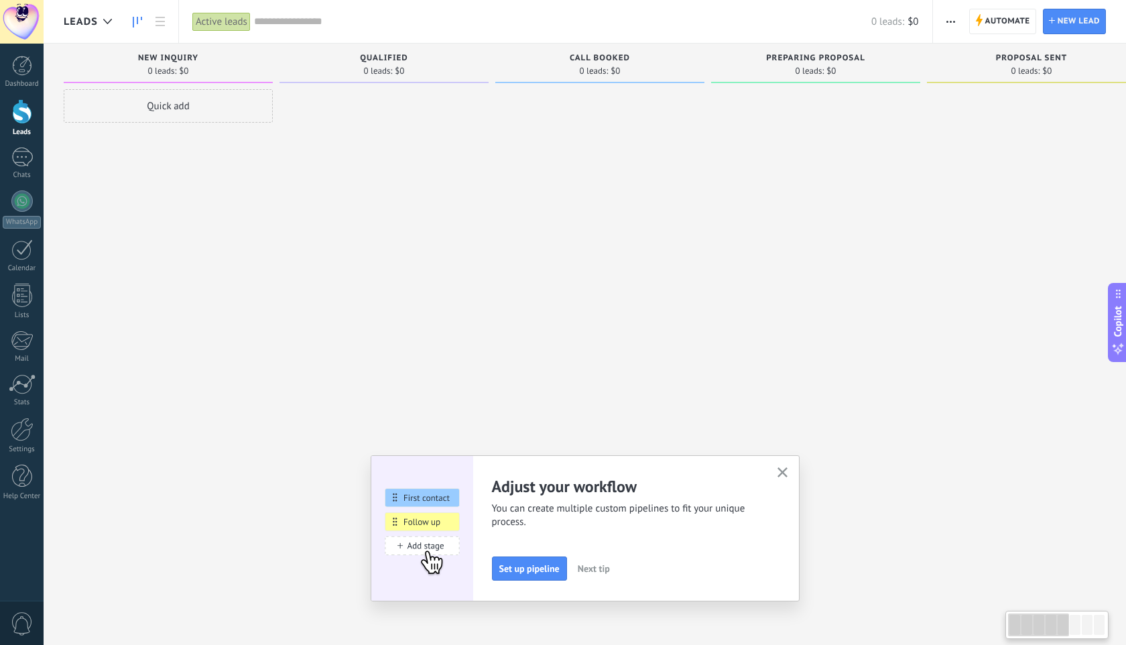
click at [287, 184] on div at bounding box center [383, 324] width 209 height 470
click at [995, 20] on span "Automate" at bounding box center [1007, 21] width 45 height 24
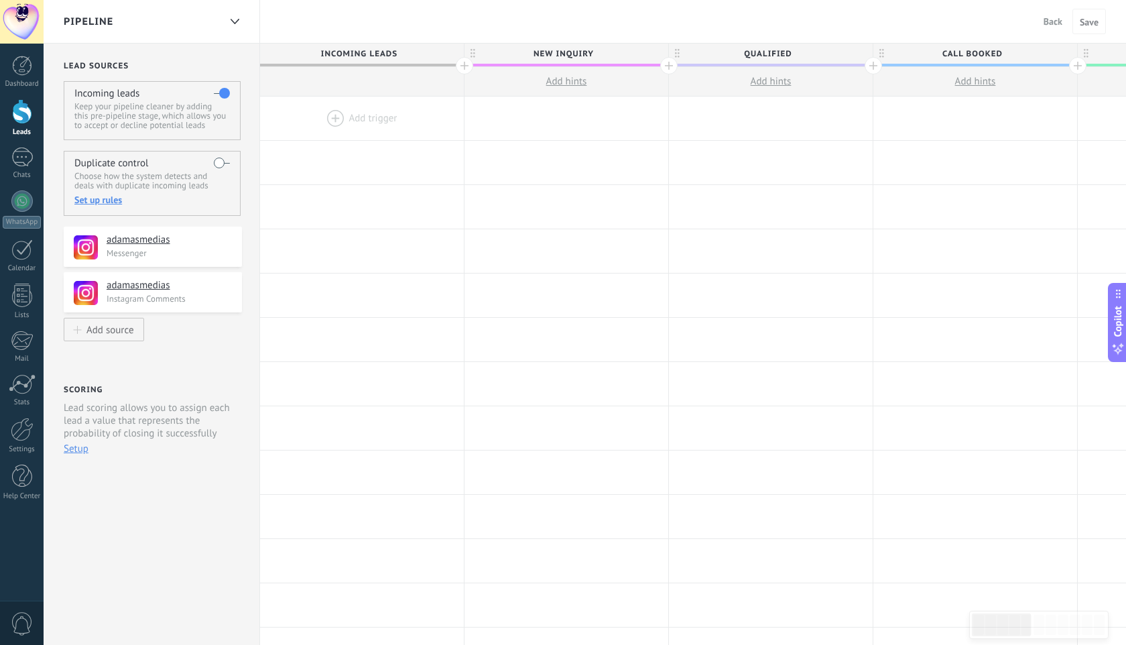
click at [370, 125] on div at bounding box center [362, 119] width 204 height 44
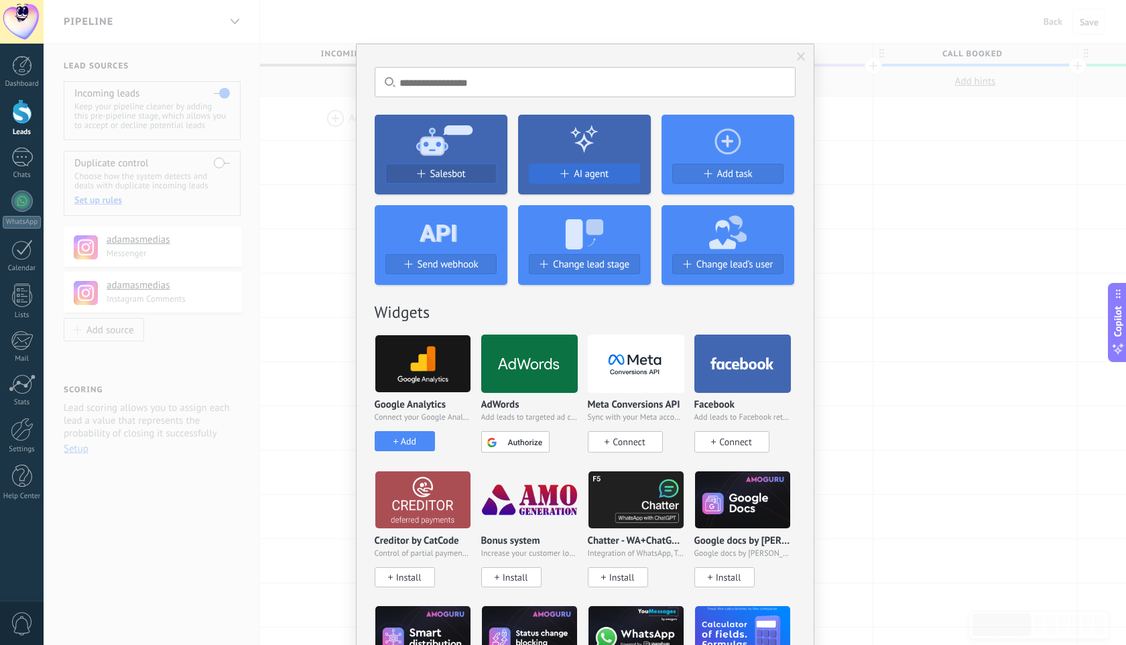
click at [560, 177] on span at bounding box center [564, 174] width 8 height 8
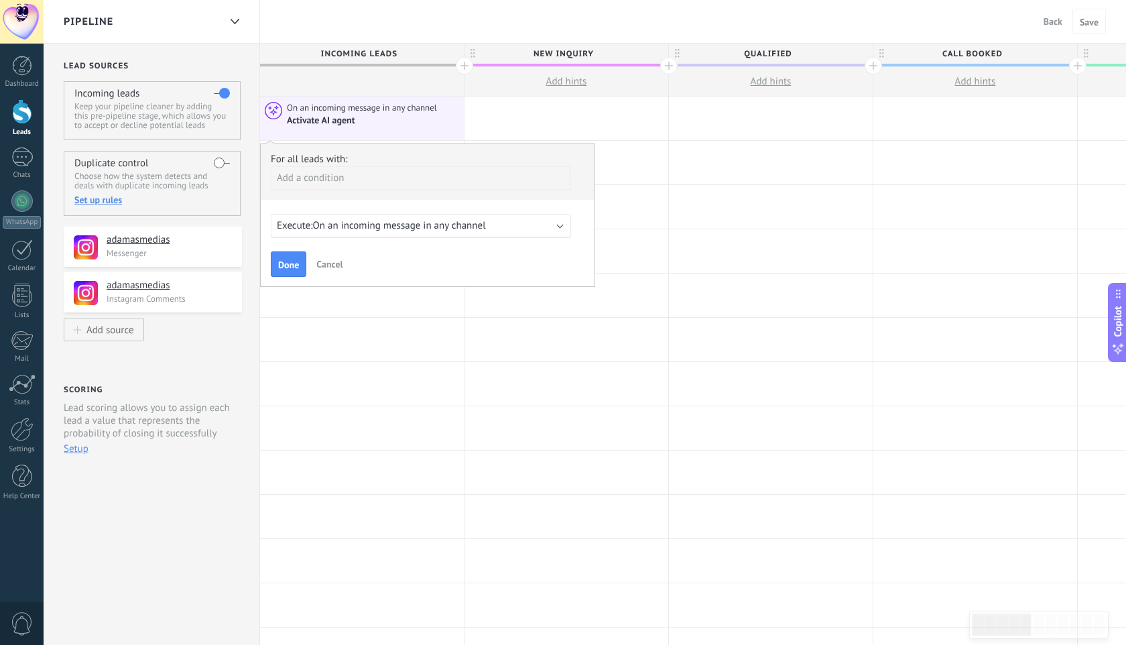
click at [546, 233] on div "Execute: On an incoming message in any channel" at bounding box center [421, 226] width 300 height 24
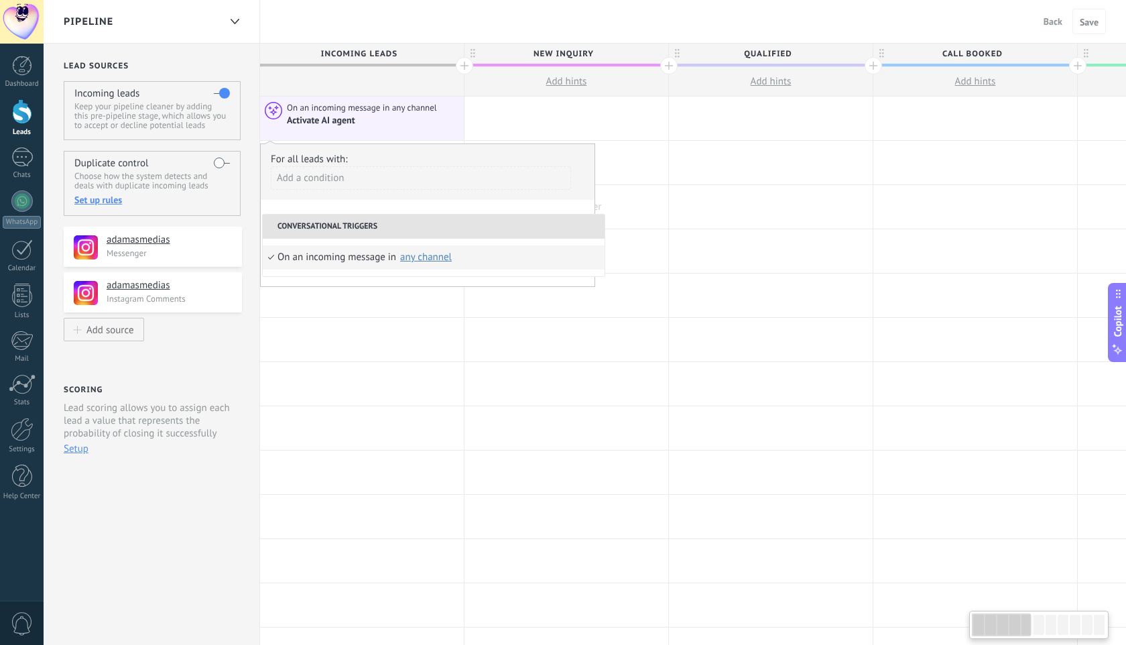
click at [633, 212] on div at bounding box center [566, 207] width 204 height 44
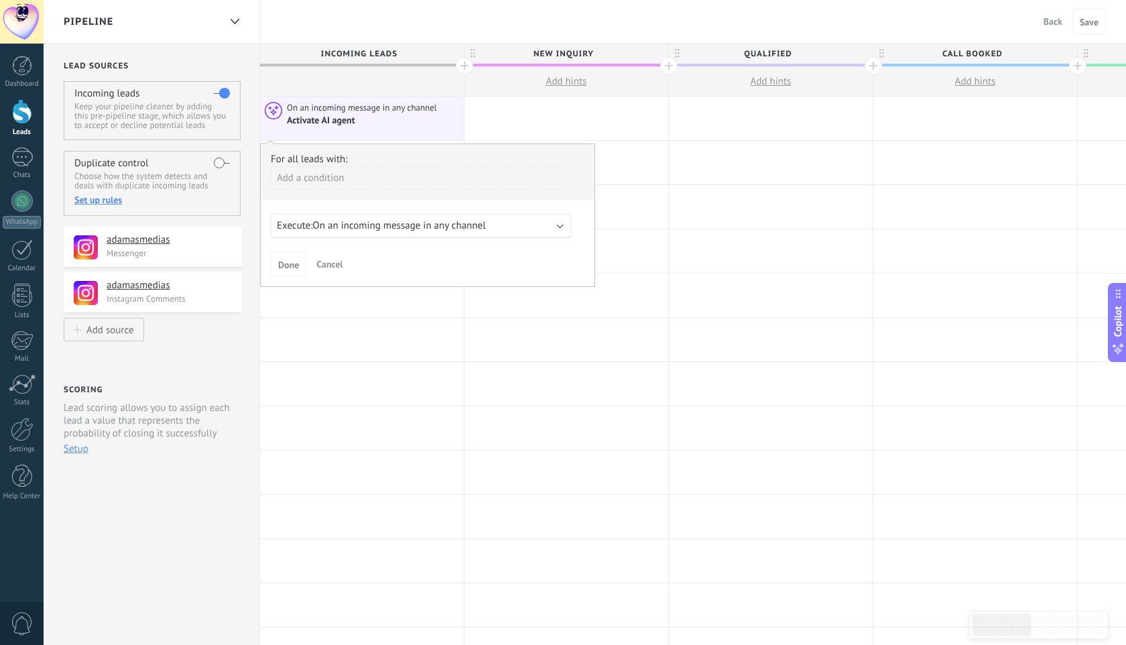
click at [329, 267] on span "Cancel" at bounding box center [329, 264] width 26 height 12
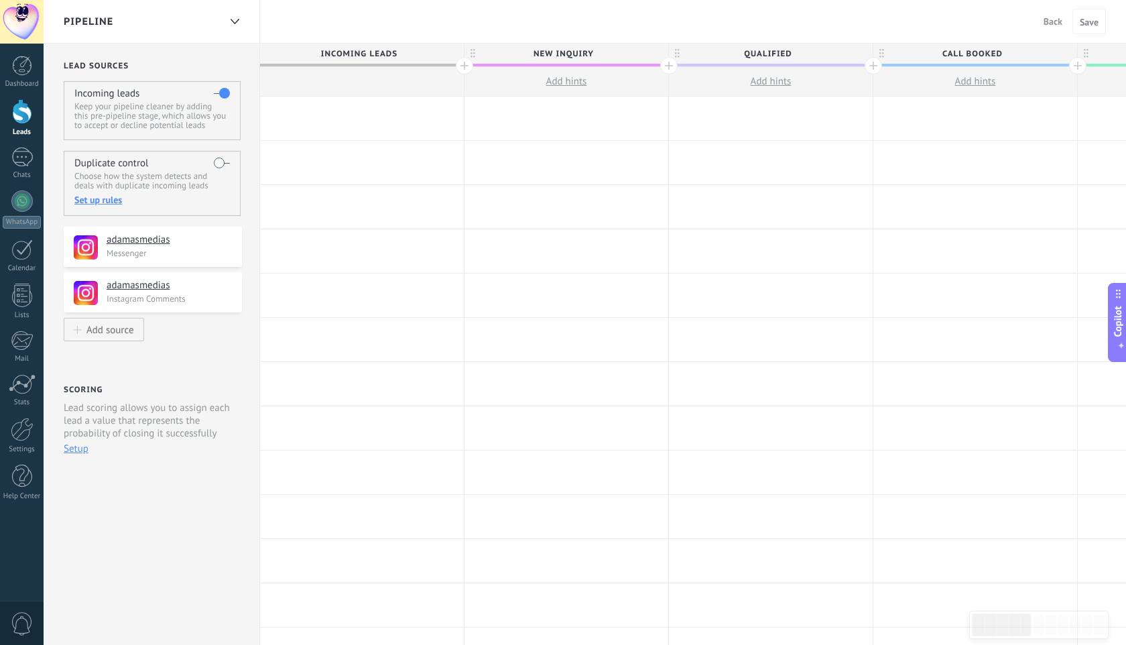
click at [324, 117] on div at bounding box center [362, 119] width 204 height 44
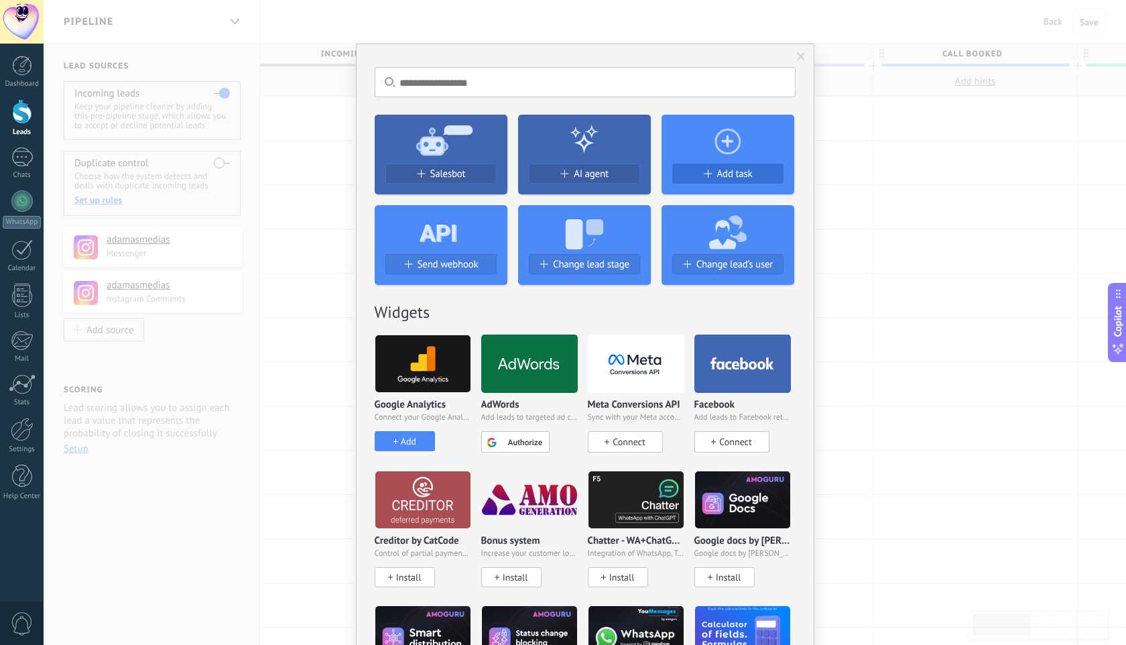
click at [743, 180] on span "Add task" at bounding box center [735, 173] width 36 height 11
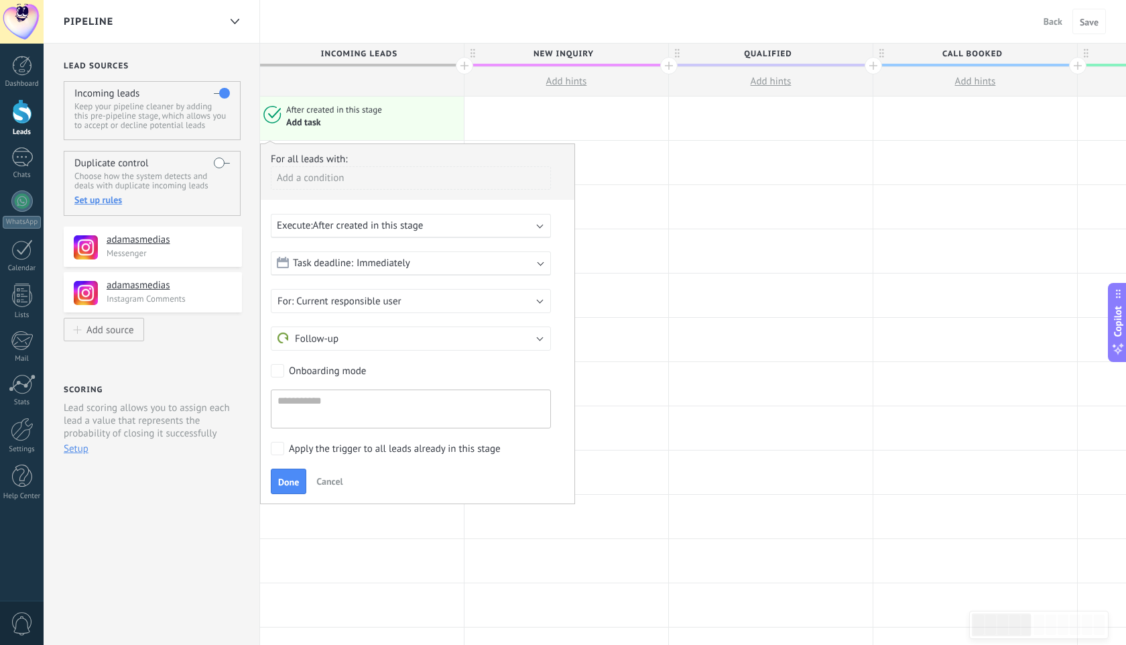
click at [388, 174] on div "Add a condition" at bounding box center [411, 177] width 280 height 23
click at [533, 117] on div at bounding box center [566, 119] width 204 height 44
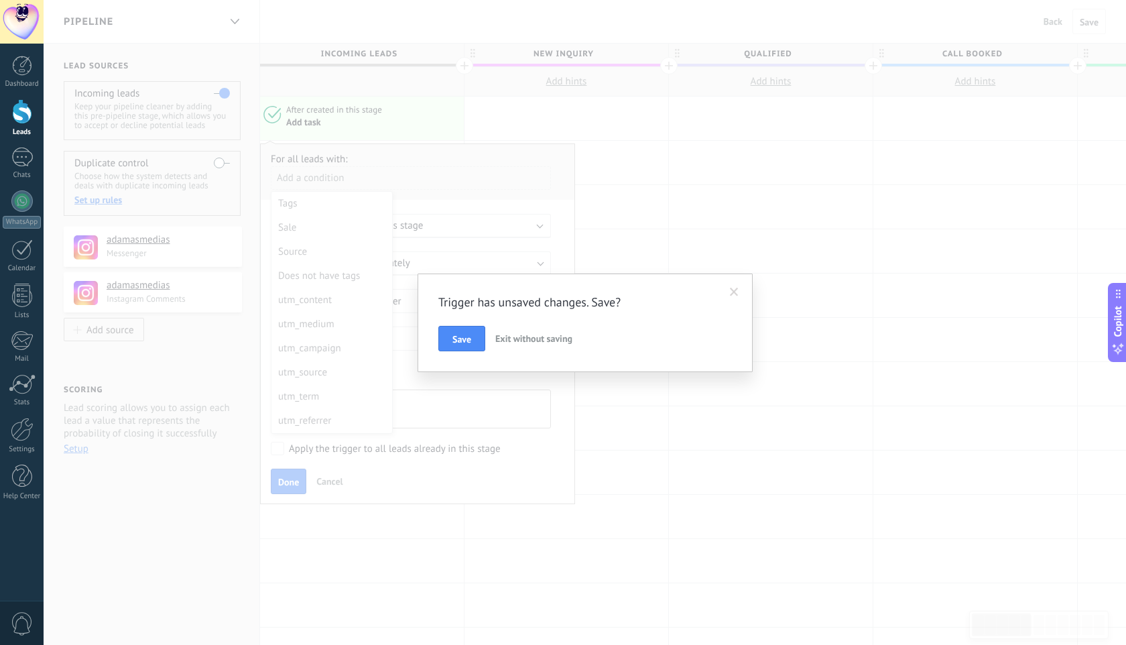
click at [567, 339] on span "Exit without saving" at bounding box center [533, 338] width 77 height 12
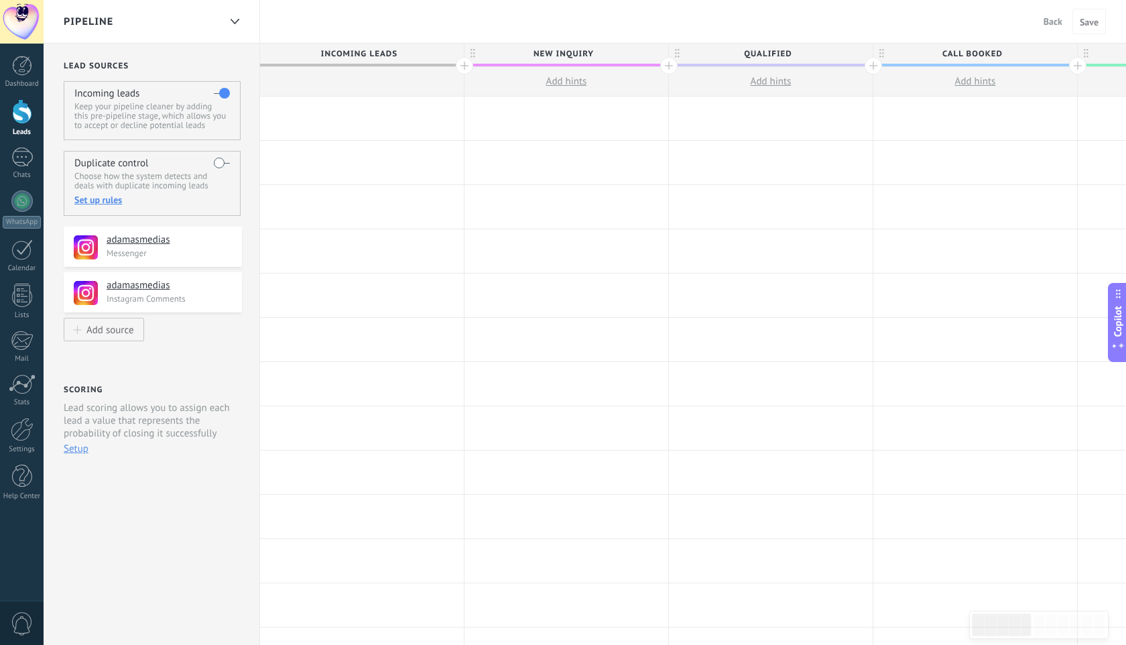
click at [318, 105] on div at bounding box center [362, 119] width 204 height 44
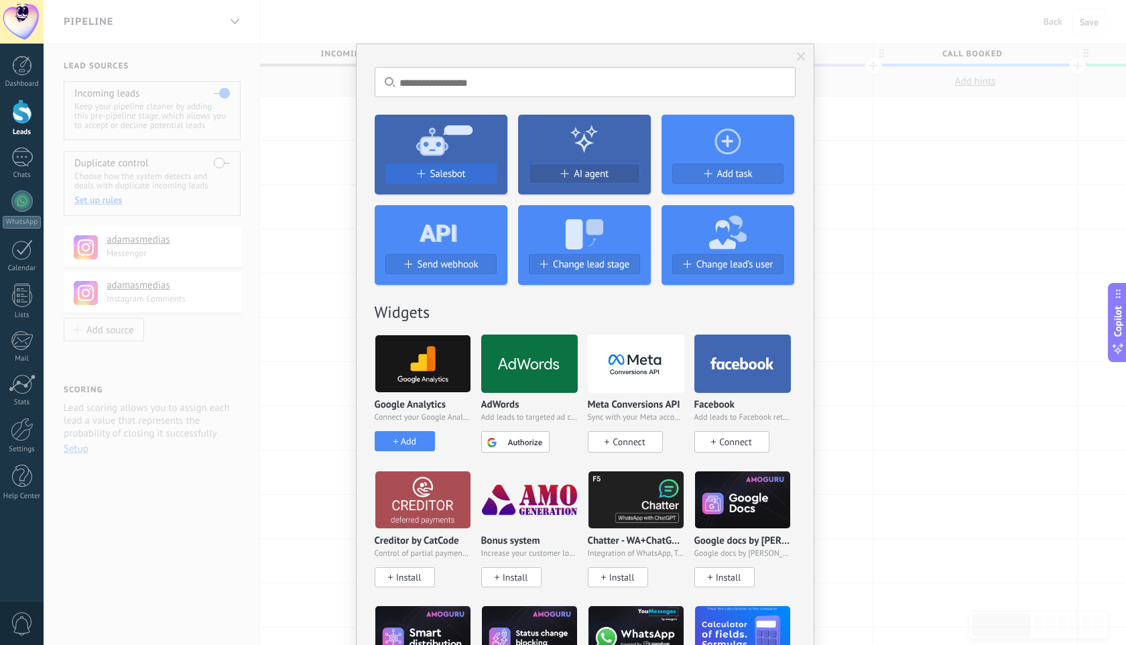
click at [454, 171] on span "Salesbot" at bounding box center [448, 173] width 36 height 11
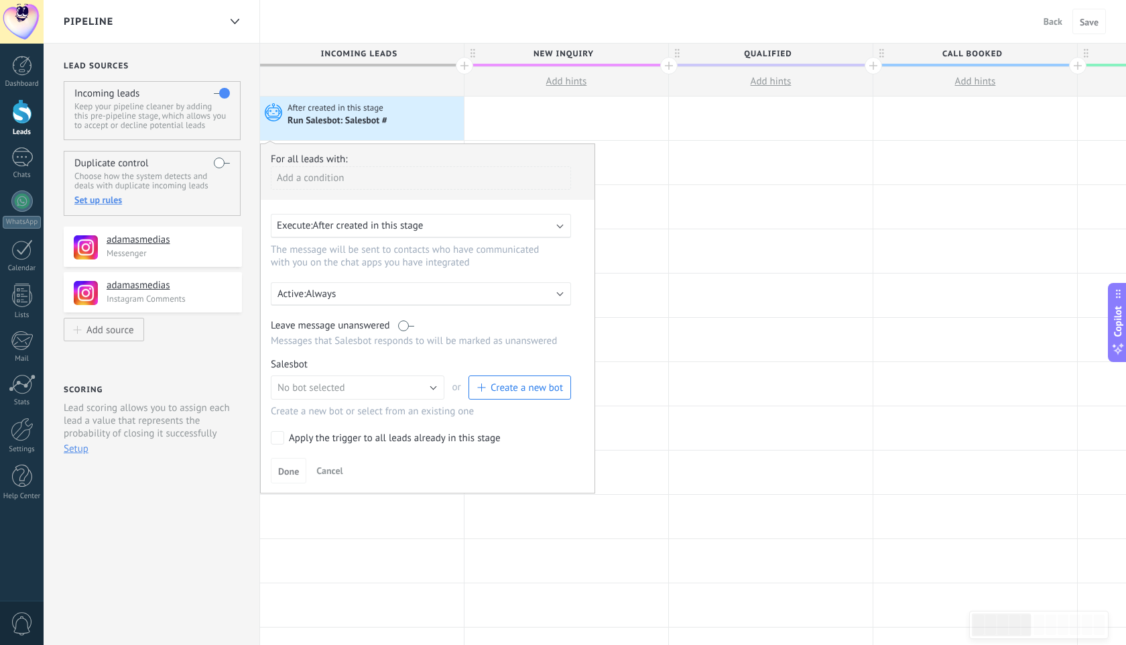
click at [333, 481] on button "Cancel" at bounding box center [329, 470] width 37 height 20
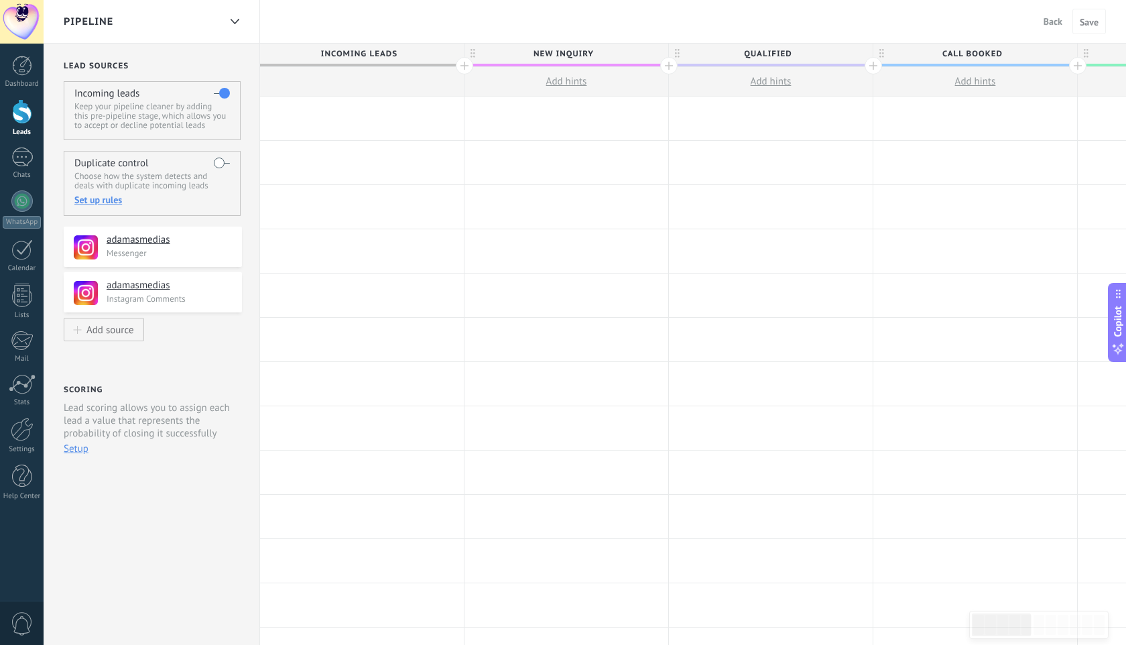
click at [355, 123] on div at bounding box center [362, 119] width 204 height 44
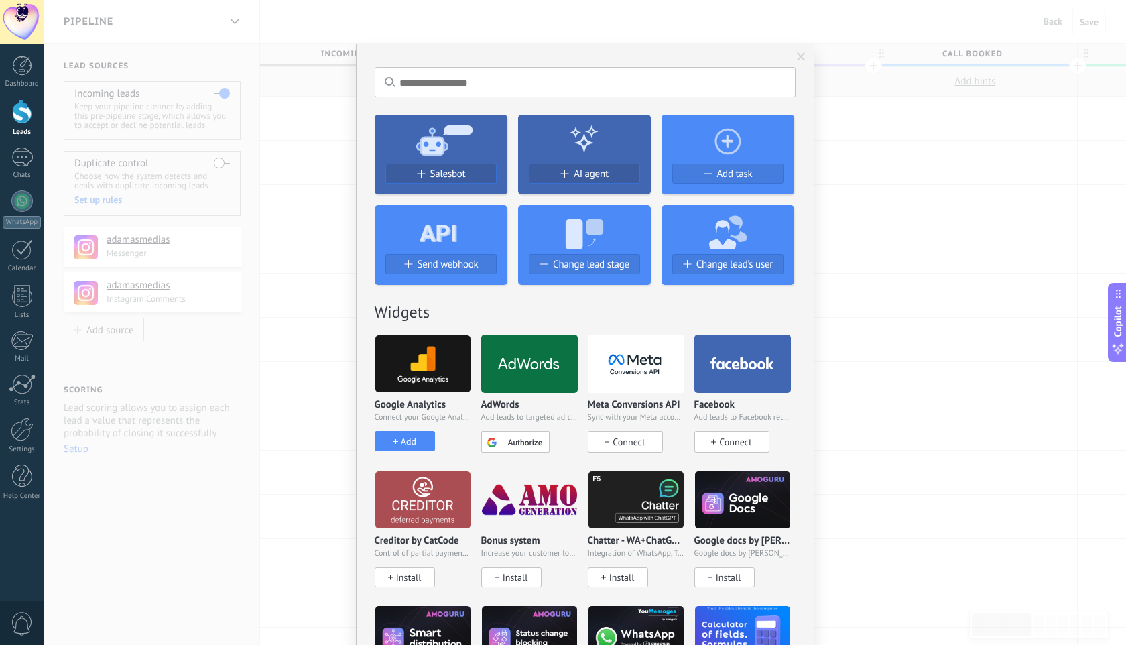
click at [530, 351] on div at bounding box center [529, 363] width 97 height 58
click at [405, 11] on div "No results. Salesbot AI agent Add task Send webhook Change lead stage Change le…" at bounding box center [585, 322] width 1082 height 645
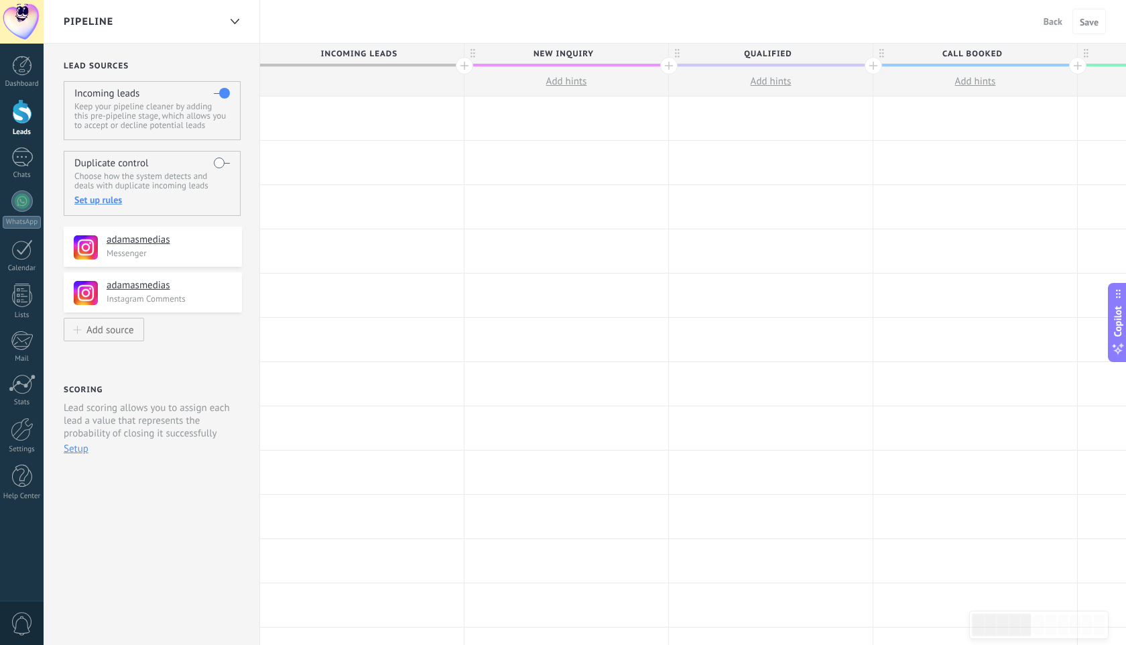
click at [464, 68] on div at bounding box center [464, 65] width 17 height 17
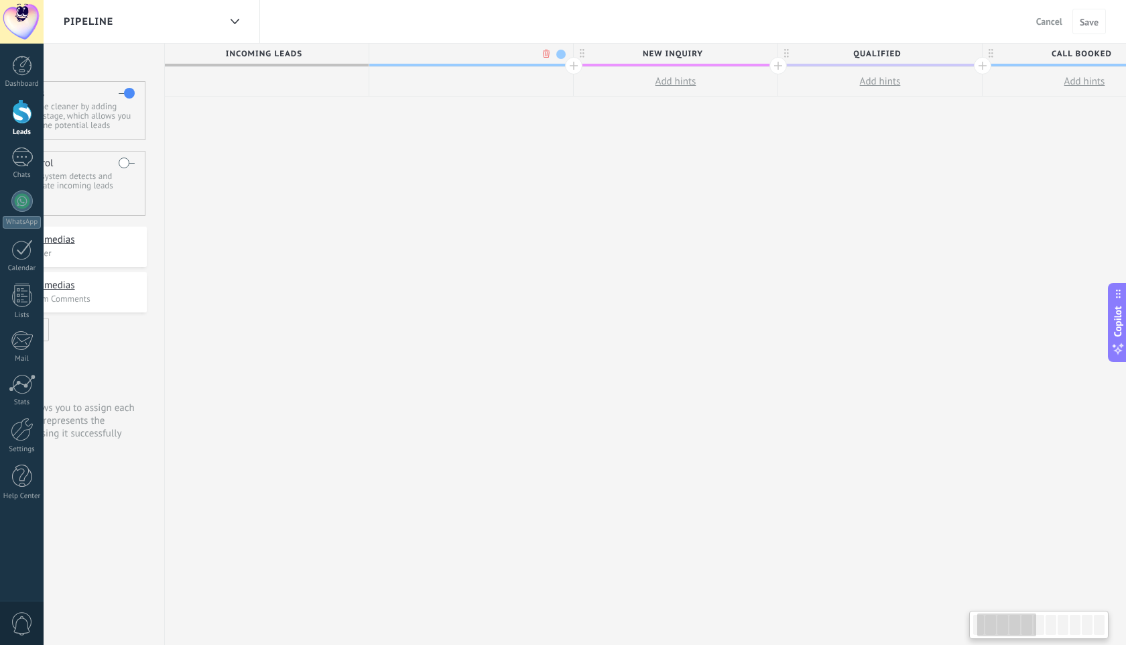
scroll to position [0, 99]
click at [542, 50] on body ".abecls-1,.abecls-2{fill-rule:evenodd}.abecls-2{fill:#fff} .abhcls-1{fill:none}…" at bounding box center [563, 322] width 1126 height 645
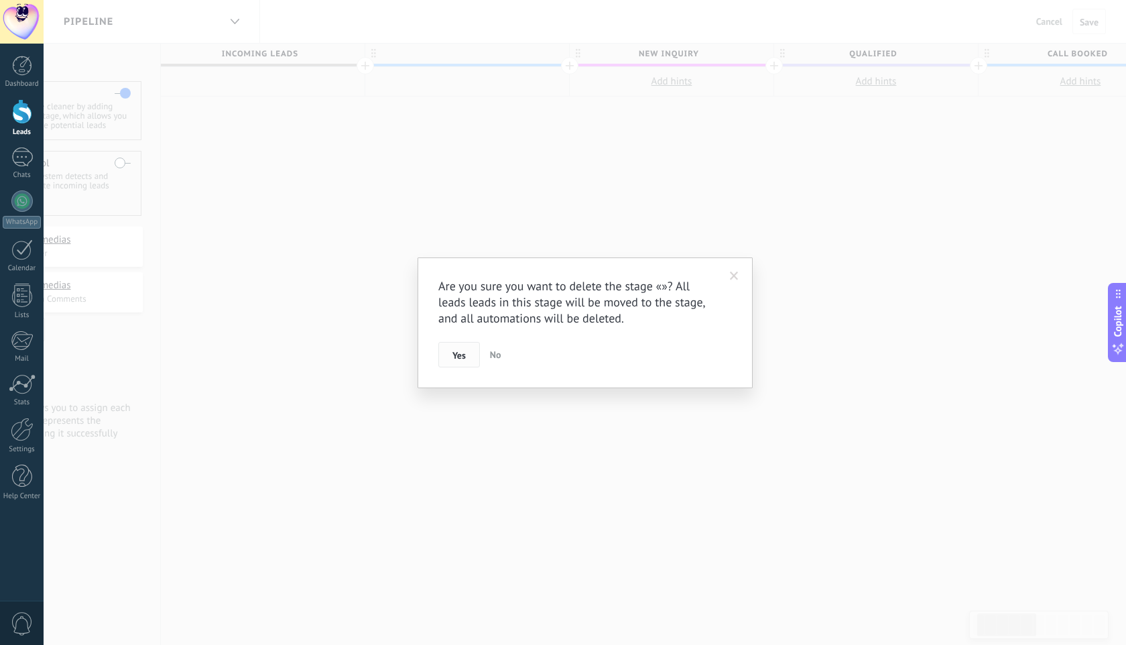
click at [465, 351] on span "Yes" at bounding box center [458, 355] width 13 height 9
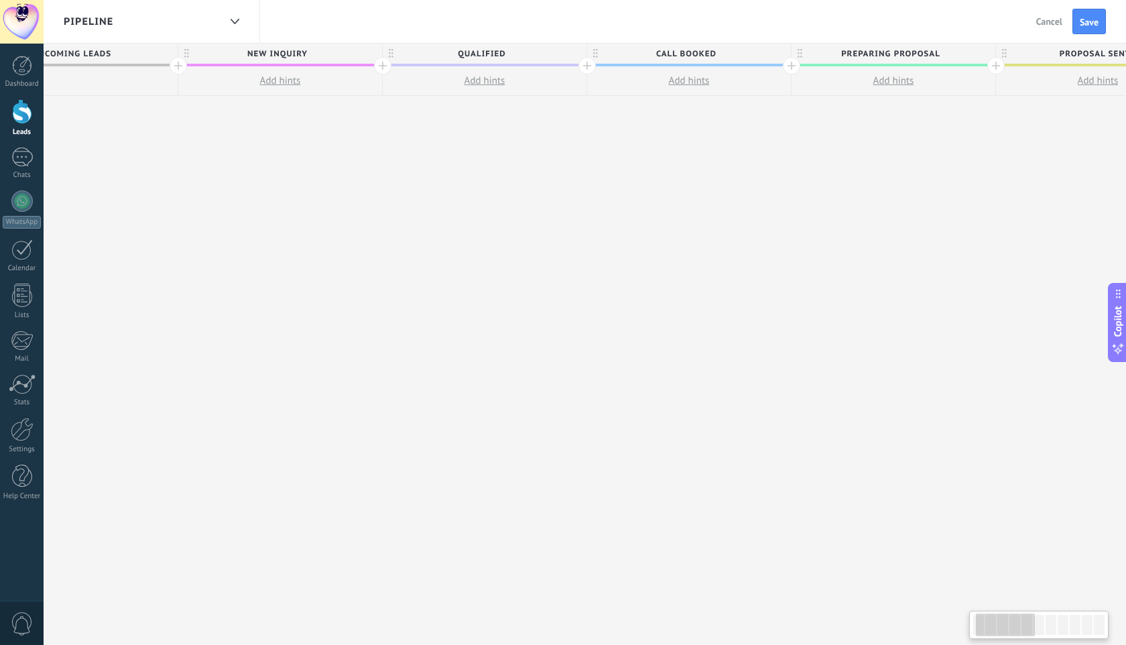
scroll to position [0, 0]
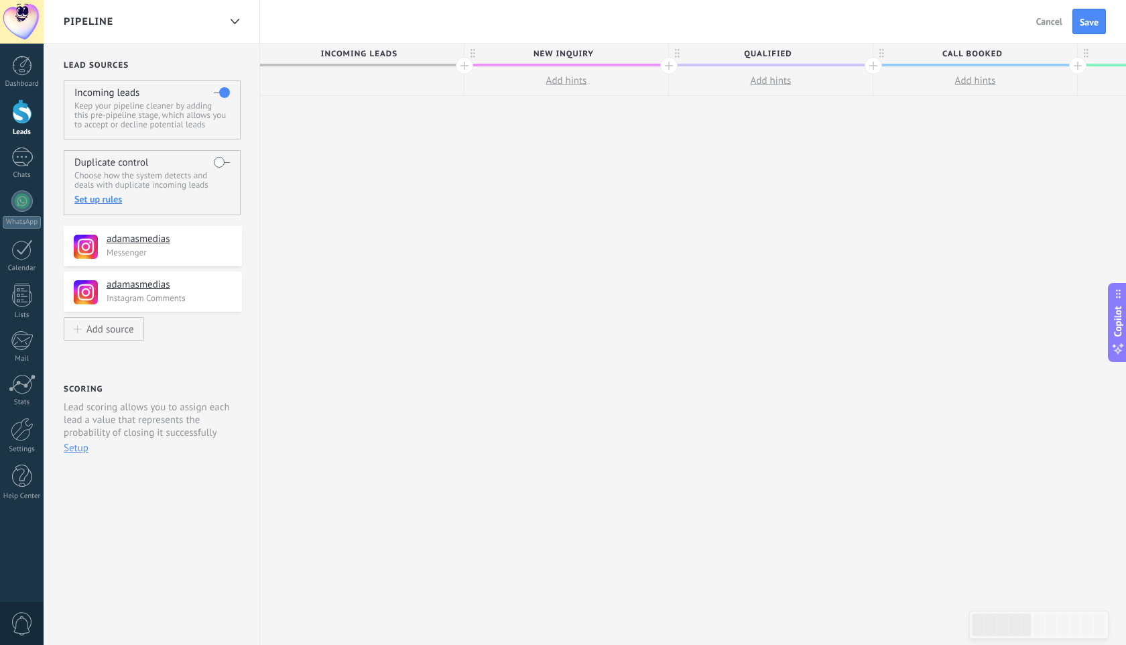
click at [1123, 304] on div "Copilot" at bounding box center [1118, 323] width 14 height 68
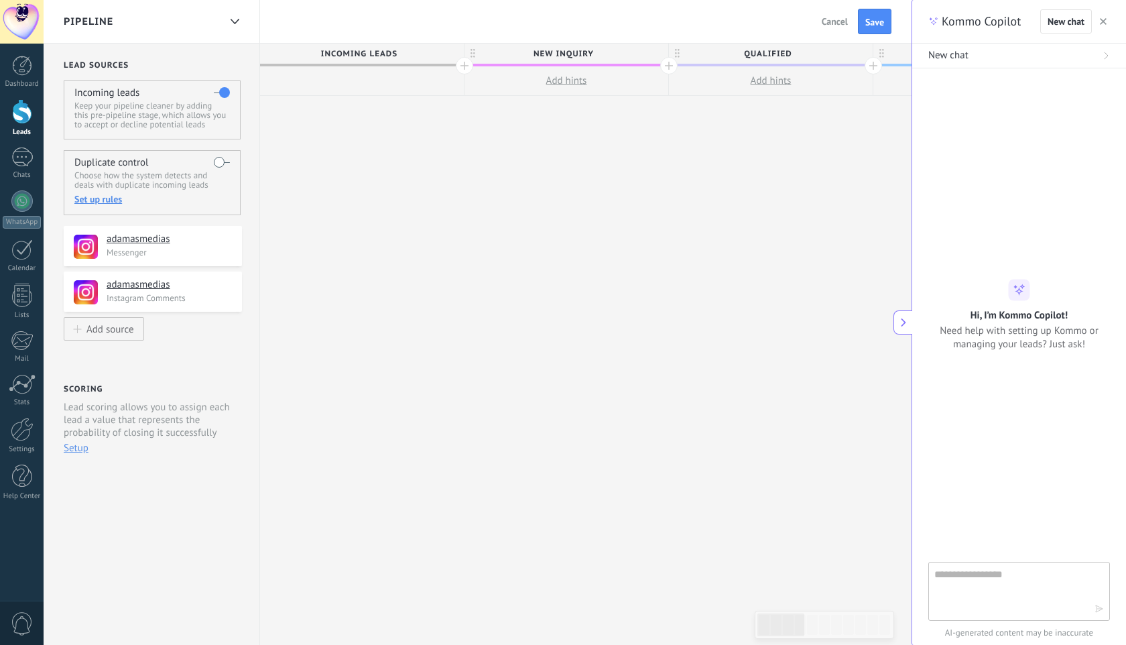
click at [1011, 567] on textarea at bounding box center [1009, 590] width 151 height 48
type textarea "**********"
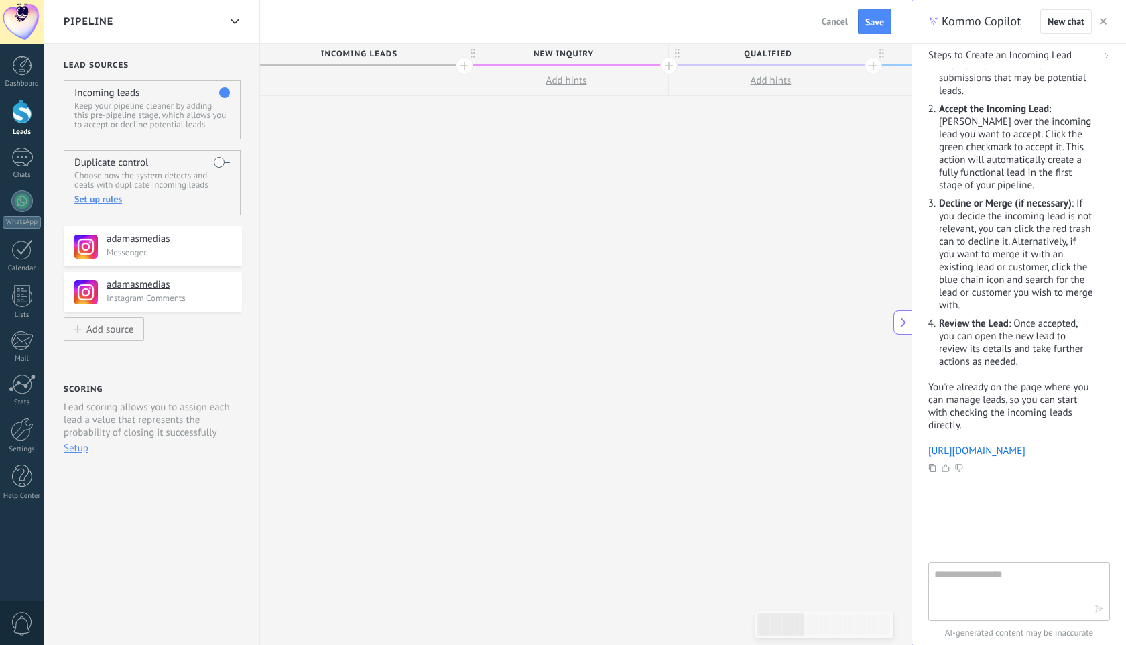
scroll to position [190, 0]
click at [1025, 451] on link "[URL][DOMAIN_NAME]" at bounding box center [976, 450] width 97 height 13
click at [1105, 19] on use "button" at bounding box center [1103, 21] width 7 height 7
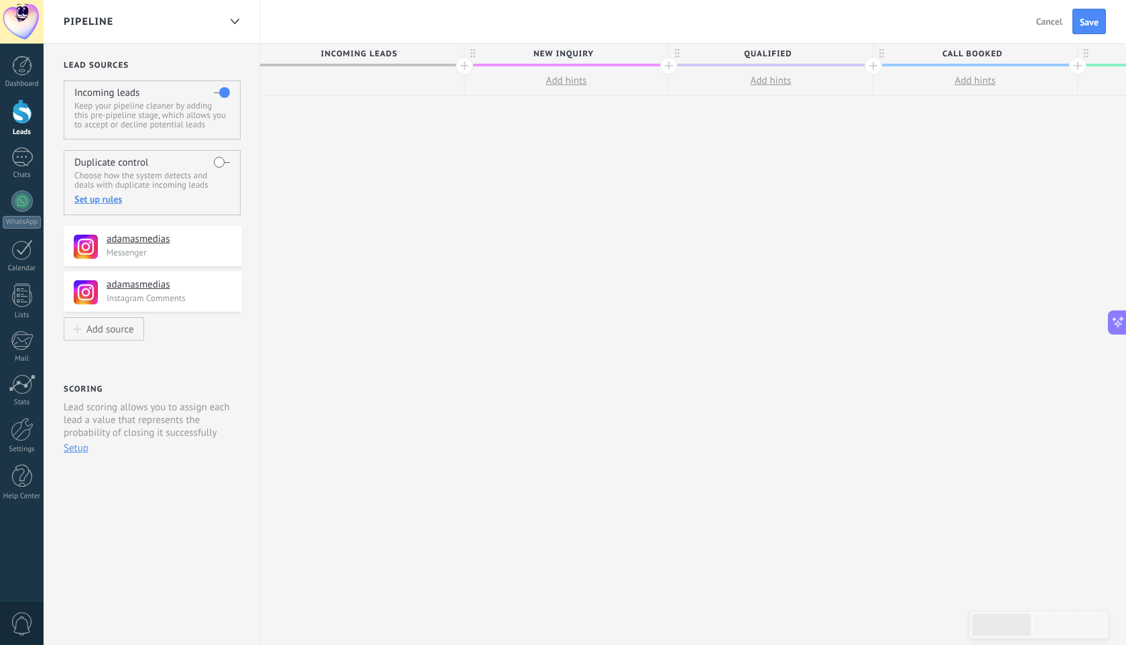
click at [188, 117] on p "Keep your pipeline cleaner by adding this pre-pipeline stage, which allows you …" at bounding box center [151, 115] width 155 height 28
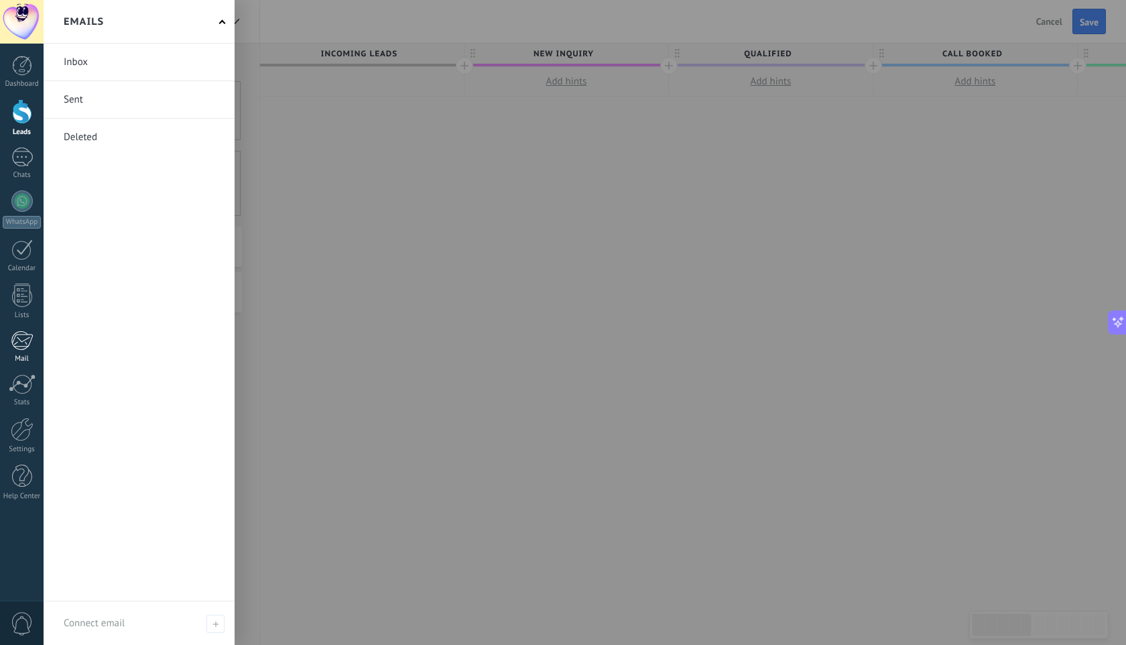
click at [29, 341] on div at bounding box center [22, 340] width 22 height 20
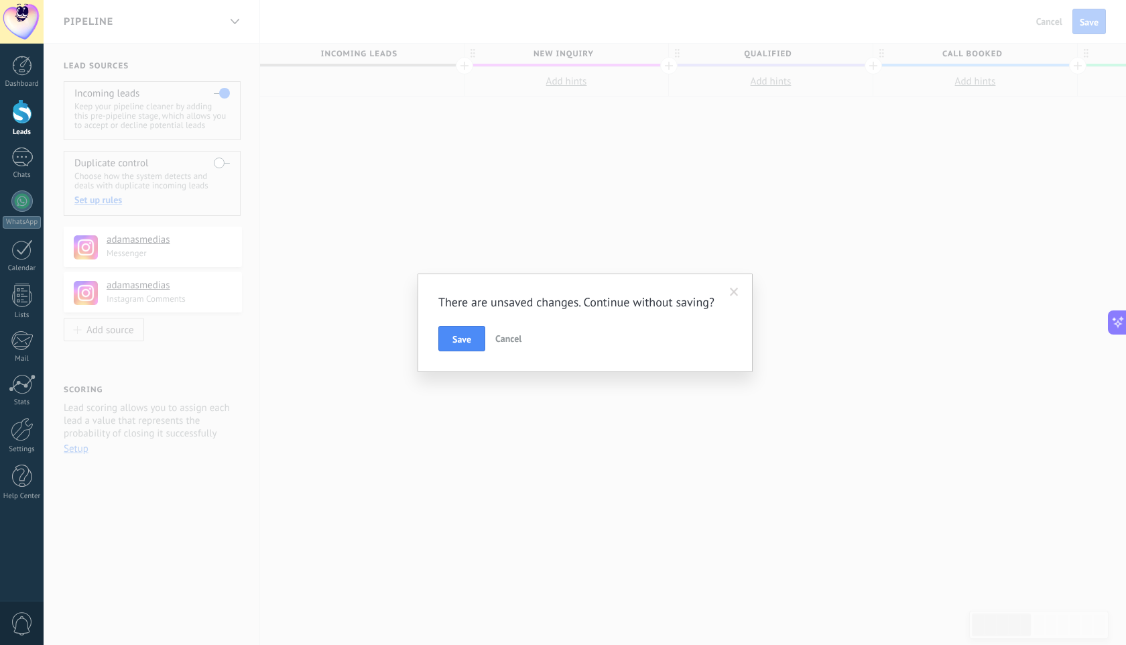
click at [511, 338] on span "Cancel" at bounding box center [508, 338] width 26 height 12
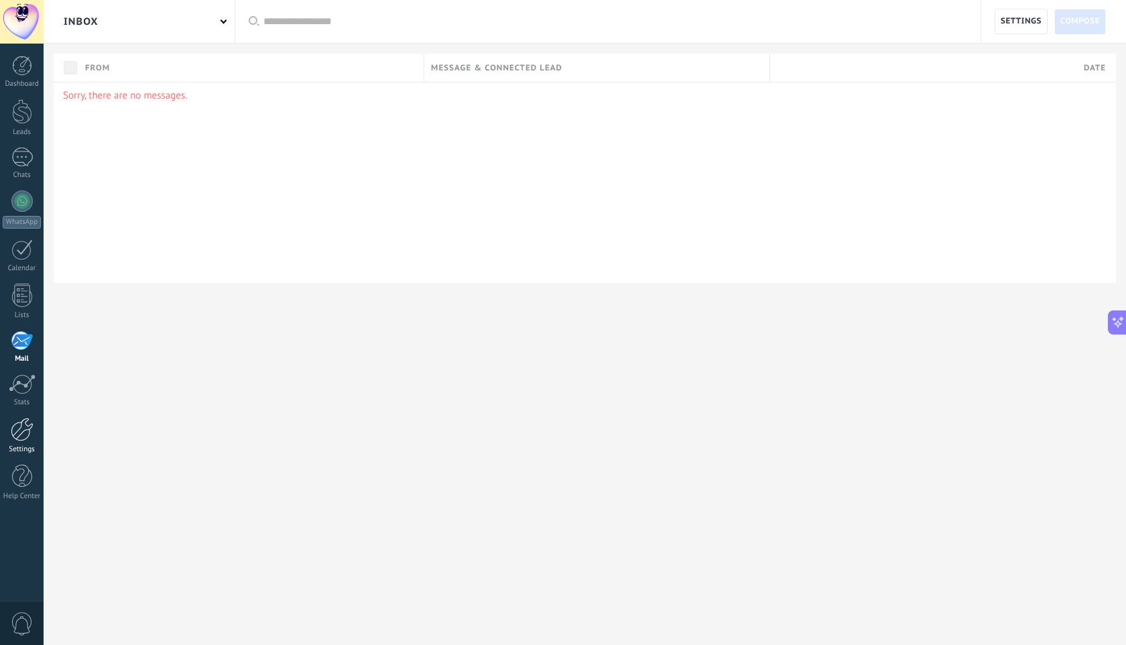
click at [29, 430] on div at bounding box center [22, 429] width 23 height 23
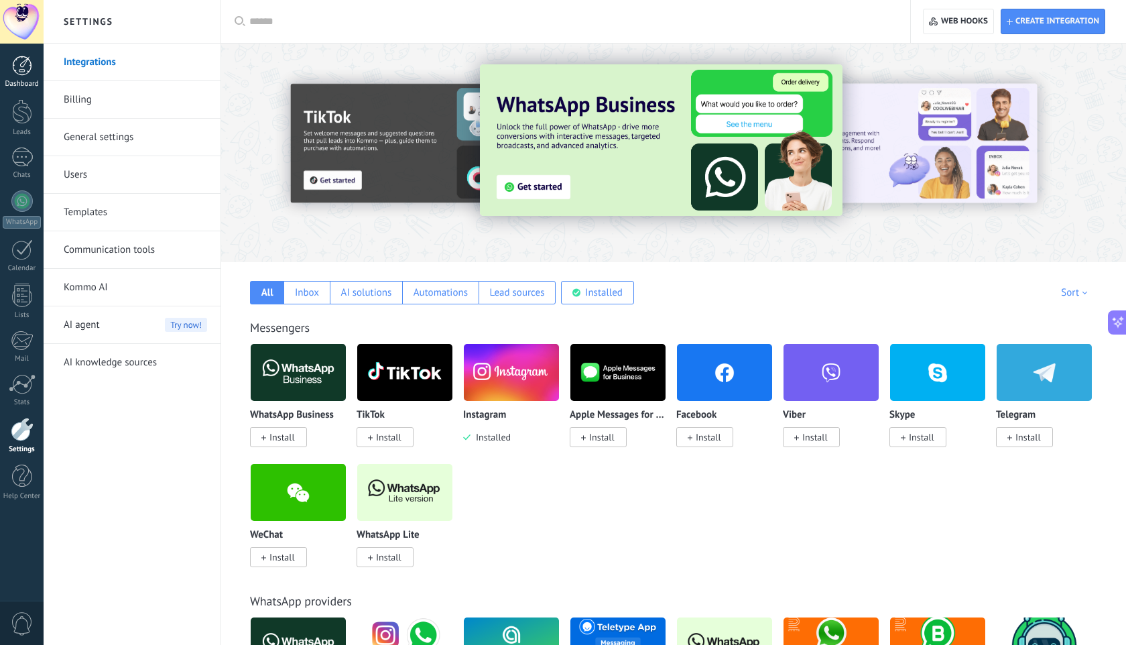
click at [19, 72] on div at bounding box center [22, 66] width 20 height 20
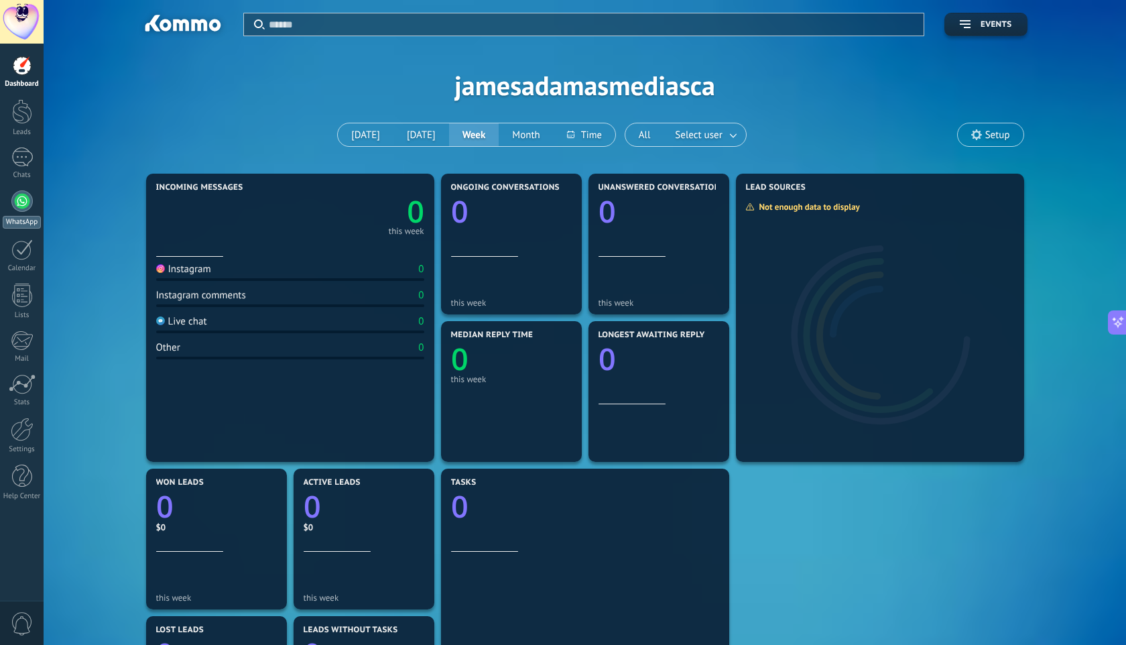
click at [25, 207] on div at bounding box center [21, 200] width 21 height 21
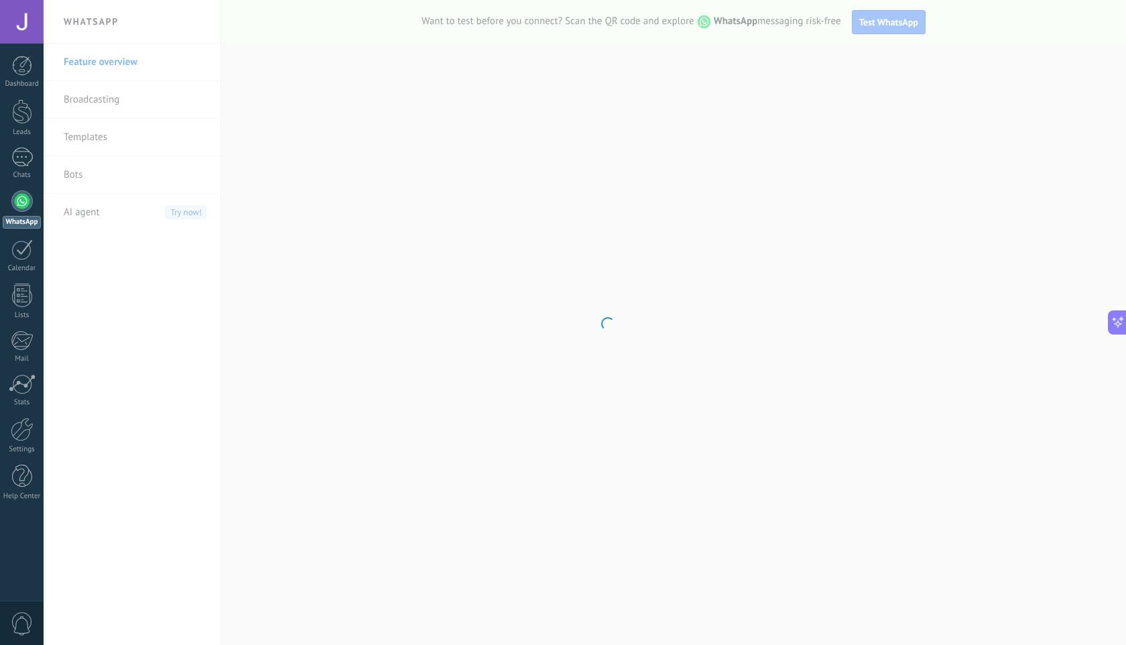
scroll to position [229, 0]
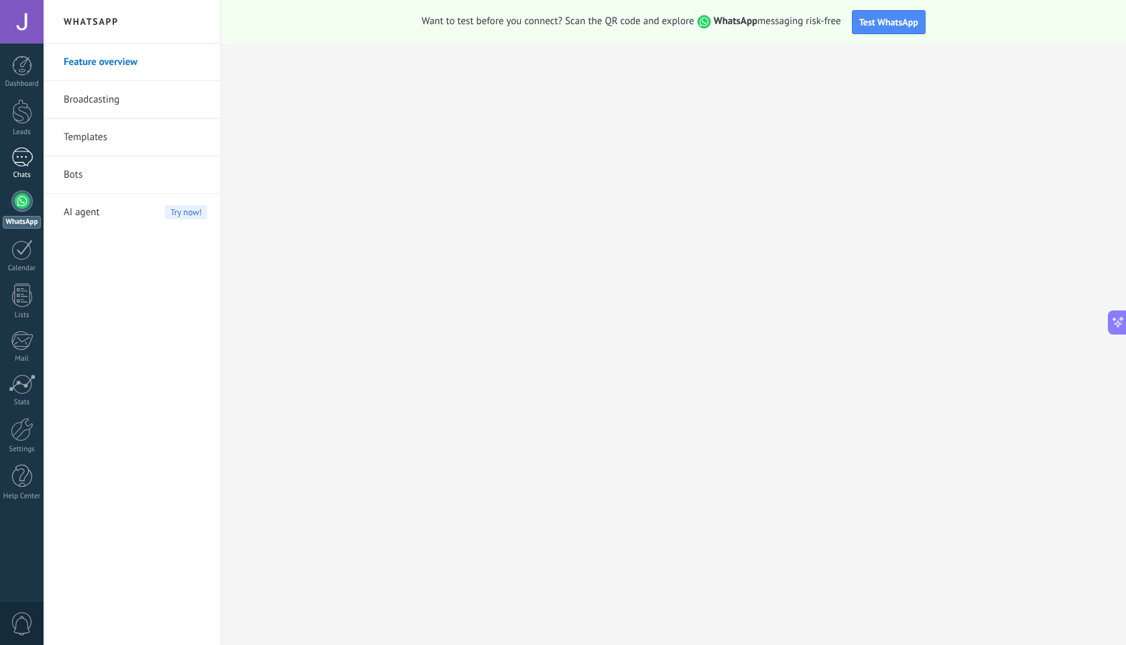
click at [33, 162] on link "Chats" at bounding box center [22, 163] width 44 height 32
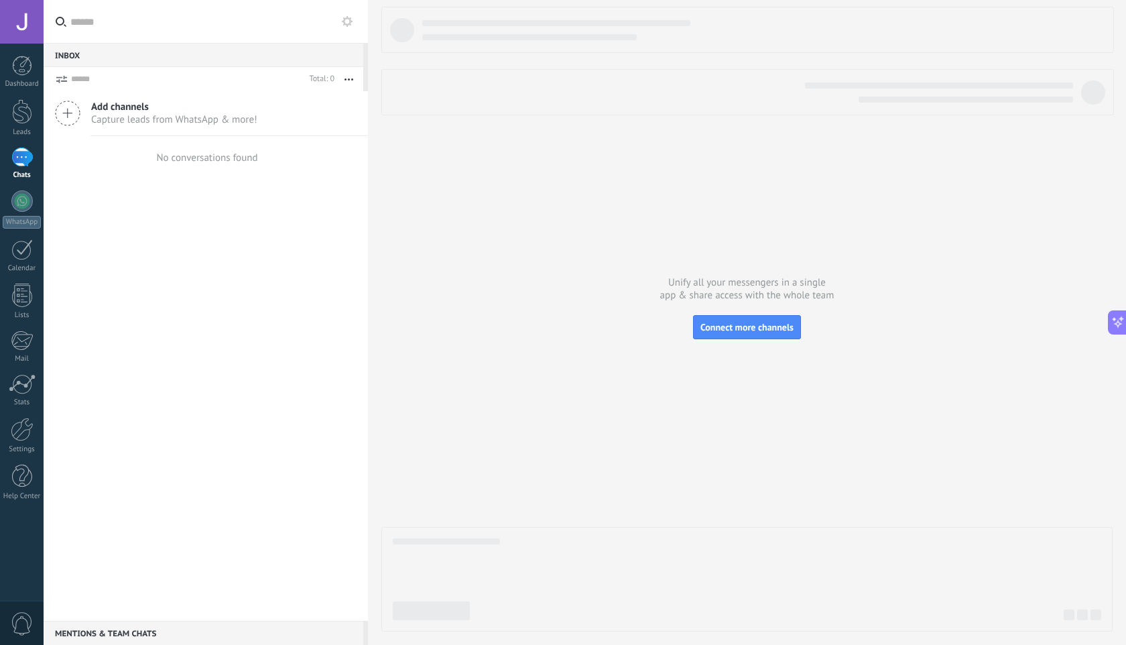
click at [122, 107] on span "Add channels" at bounding box center [174, 107] width 166 height 13
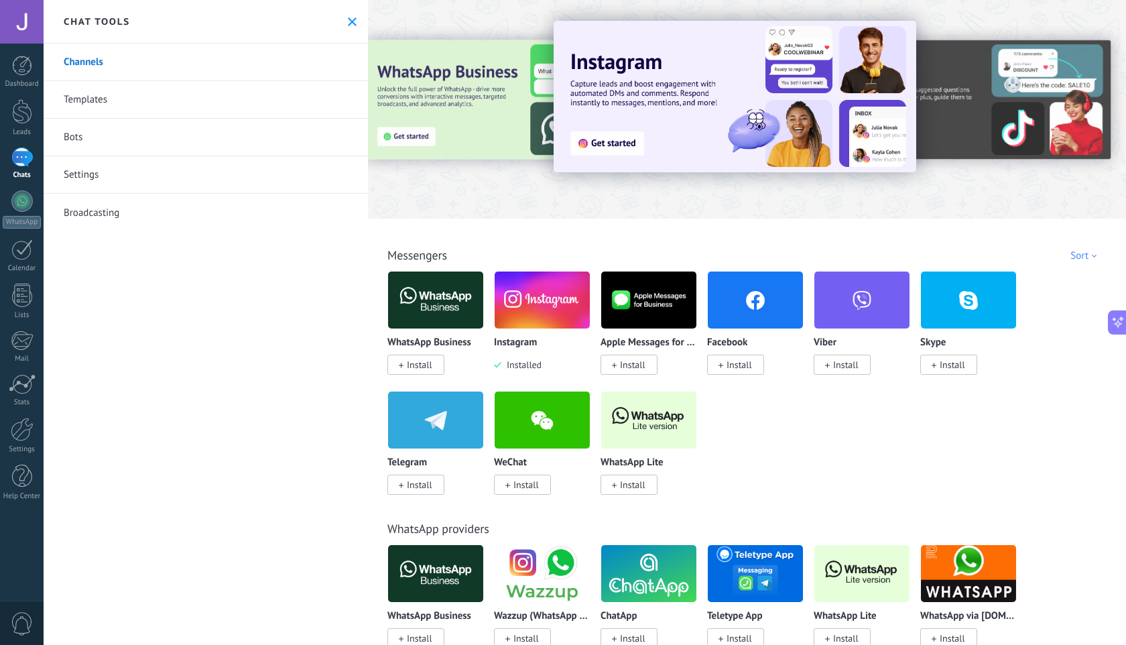
click at [348, 21] on use at bounding box center [352, 21] width 9 height 9
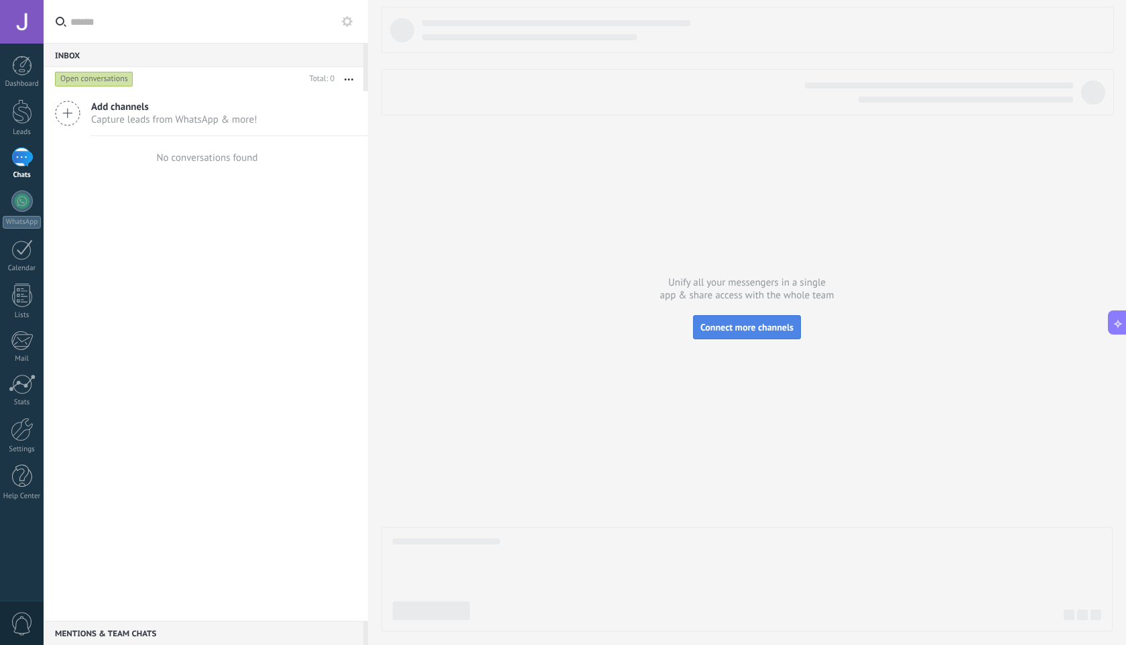
click at [714, 330] on span "Connect more channels" at bounding box center [746, 327] width 93 height 12
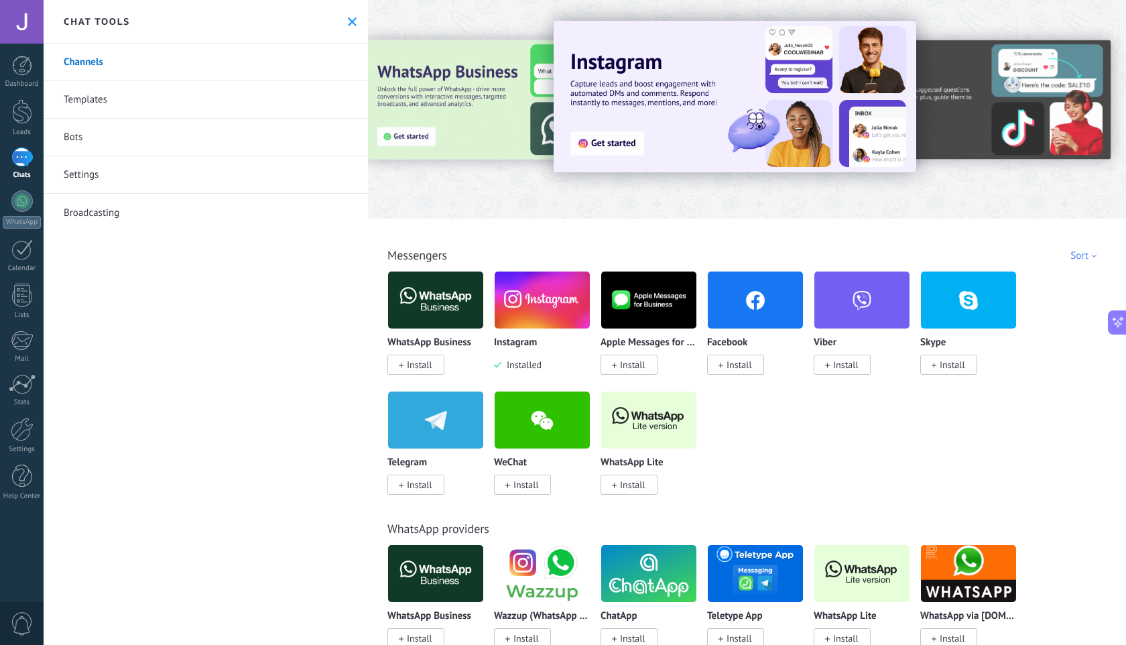
click at [348, 25] on icon at bounding box center [352, 21] width 9 height 9
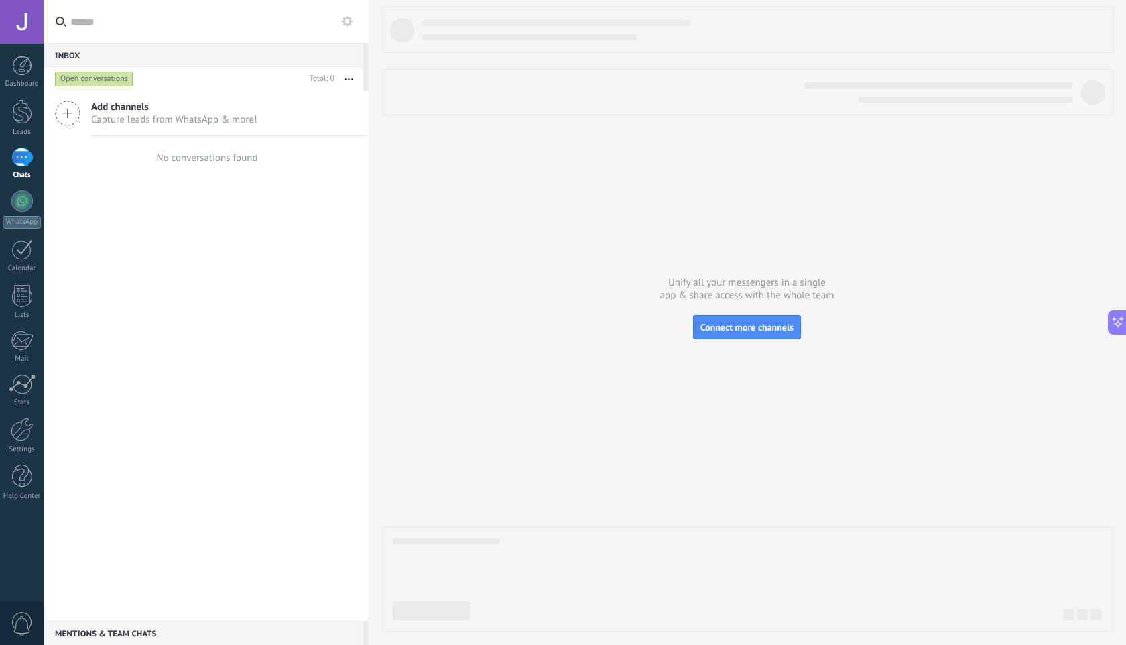
click at [346, 16] on use at bounding box center [347, 21] width 11 height 11
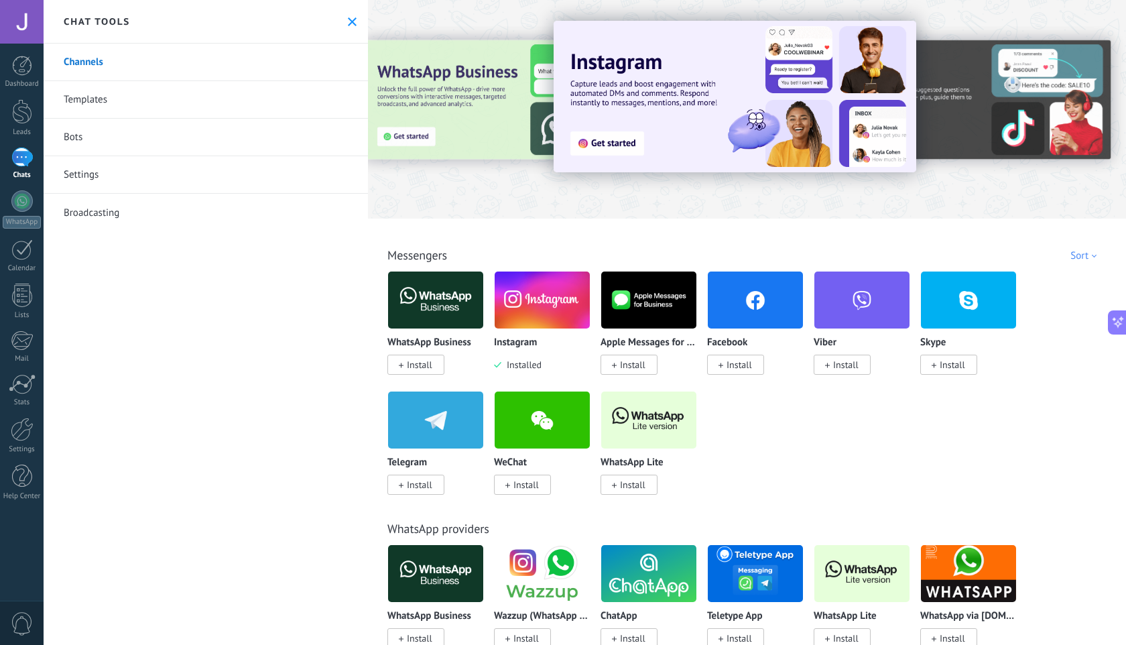
click at [542, 310] on img at bounding box center [542, 299] width 95 height 65
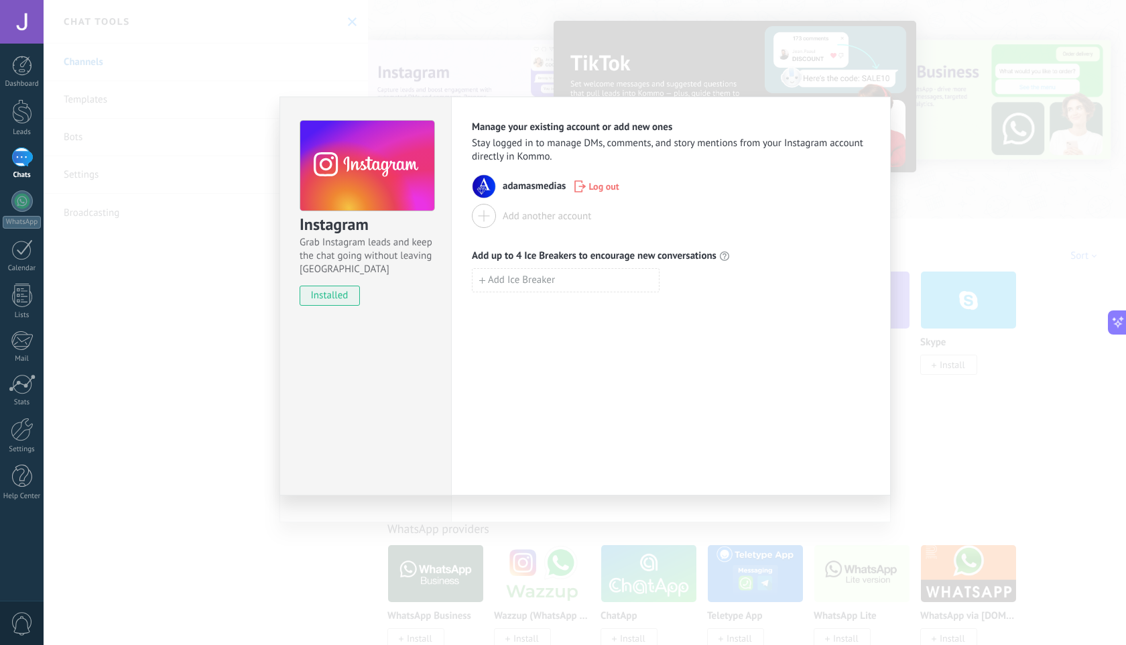
click at [769, 38] on div "Instagram Grab Instagram leads and keep the chat going without leaving [PERSON_…" at bounding box center [585, 322] width 1082 height 645
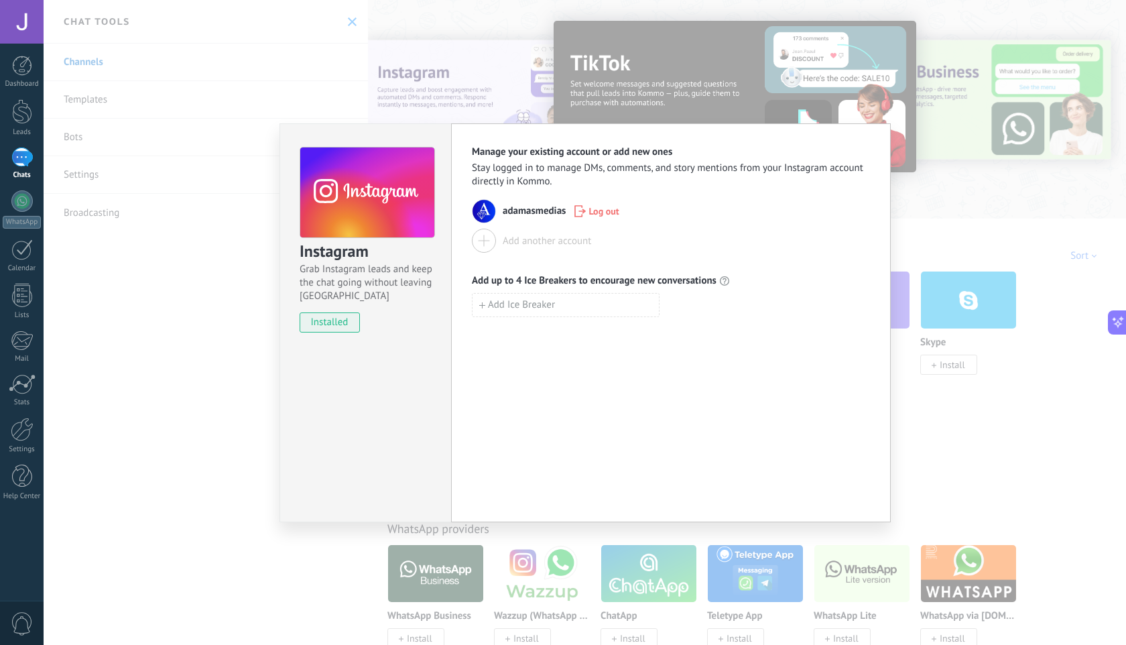
click at [354, 74] on div "Instagram Grab Instagram leads and keep the chat going without leaving [PERSON_…" at bounding box center [585, 322] width 1082 height 645
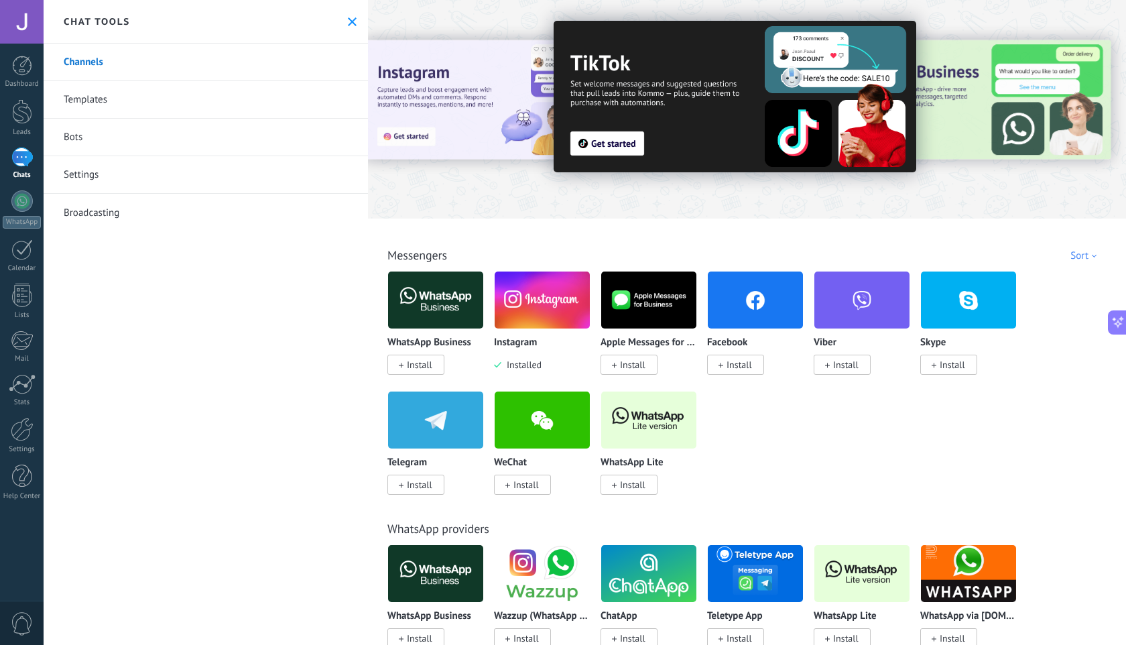
click at [352, 22] on button at bounding box center [351, 21] width 11 height 11
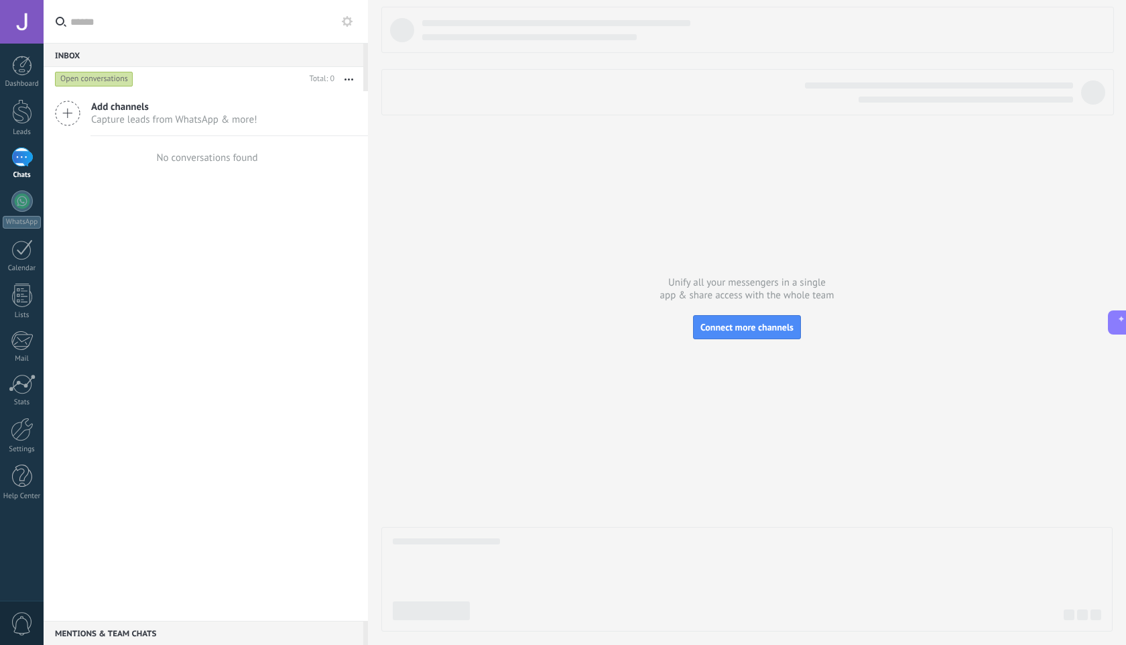
click at [432, 142] on div at bounding box center [746, 319] width 731 height 625
click at [29, 127] on link "Leads" at bounding box center [22, 118] width 44 height 38
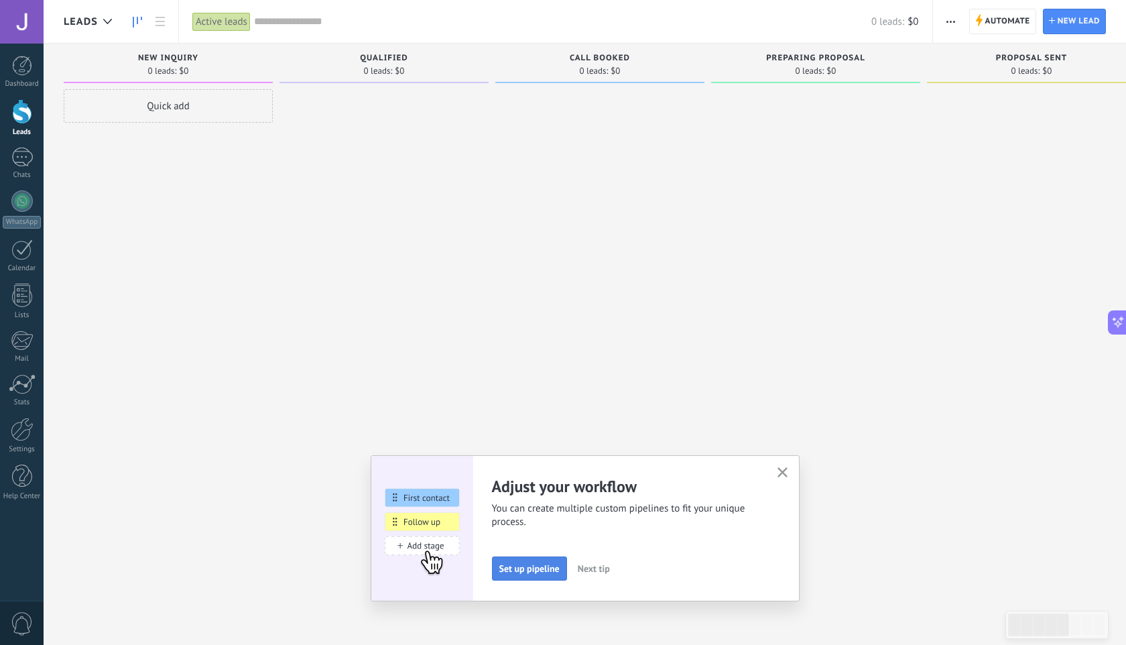
click at [528, 572] on span "Set up pipeline" at bounding box center [529, 568] width 60 height 9
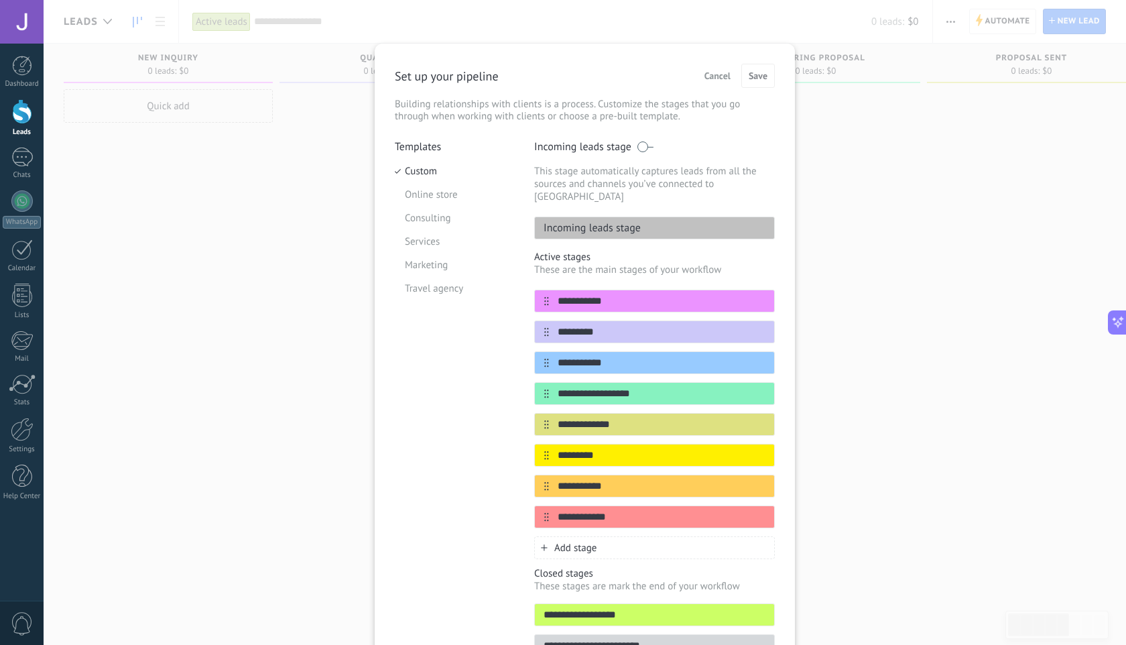
click at [692, 216] on div "Incoming leads stage" at bounding box center [654, 227] width 241 height 23
click at [714, 73] on span "Cancel" at bounding box center [717, 75] width 26 height 9
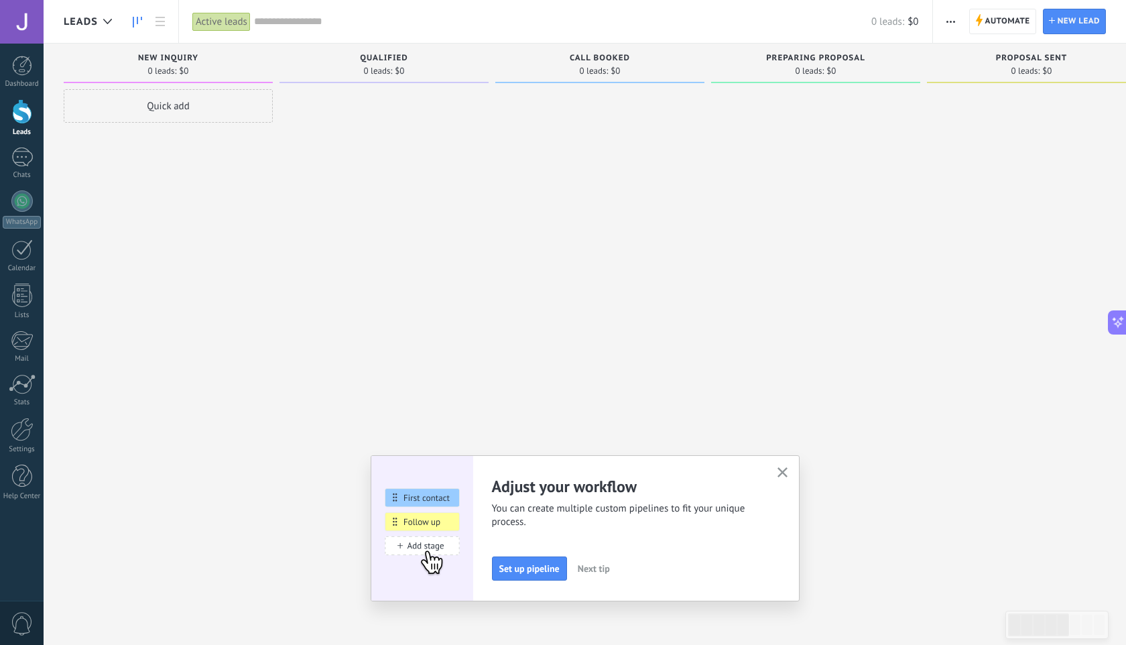
click at [192, 111] on div "Quick add" at bounding box center [168, 106] width 209 height 34
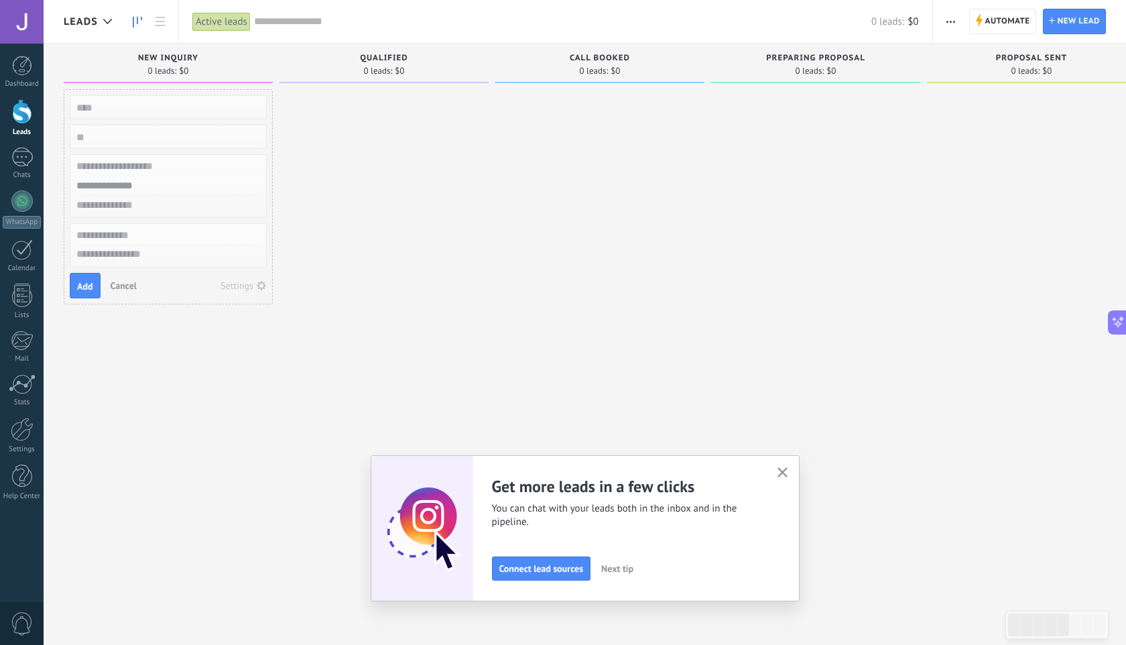
click at [132, 292] on button "Cancel" at bounding box center [123, 285] width 37 height 20
click at [159, 33] on link at bounding box center [160, 22] width 23 height 26
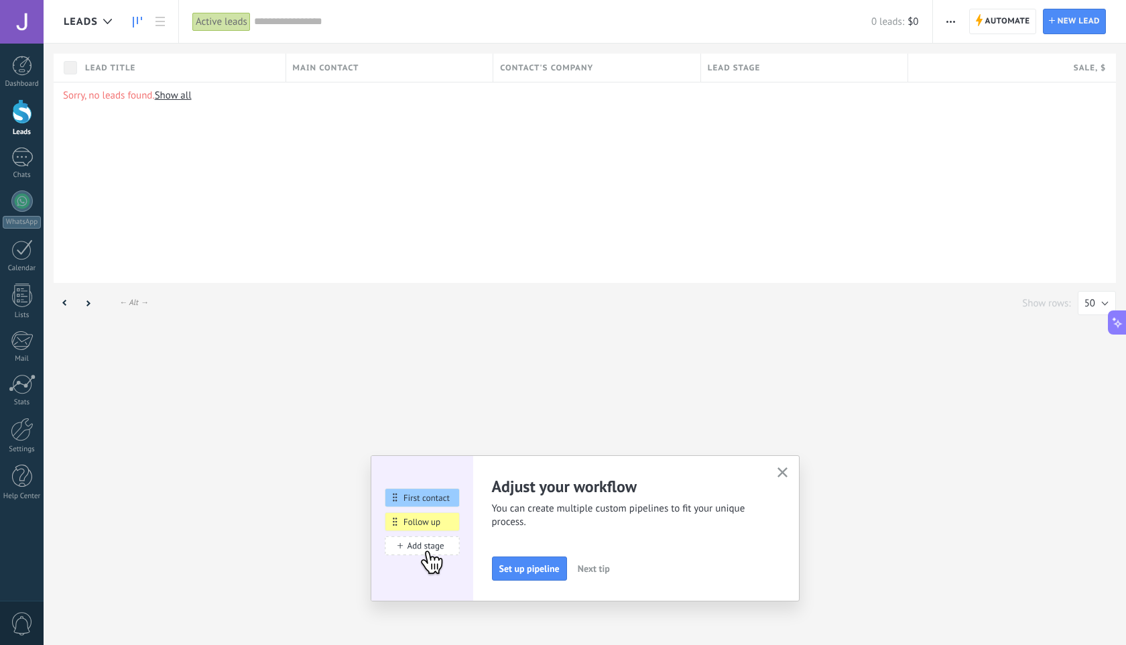
click at [132, 25] on link at bounding box center [137, 22] width 23 height 26
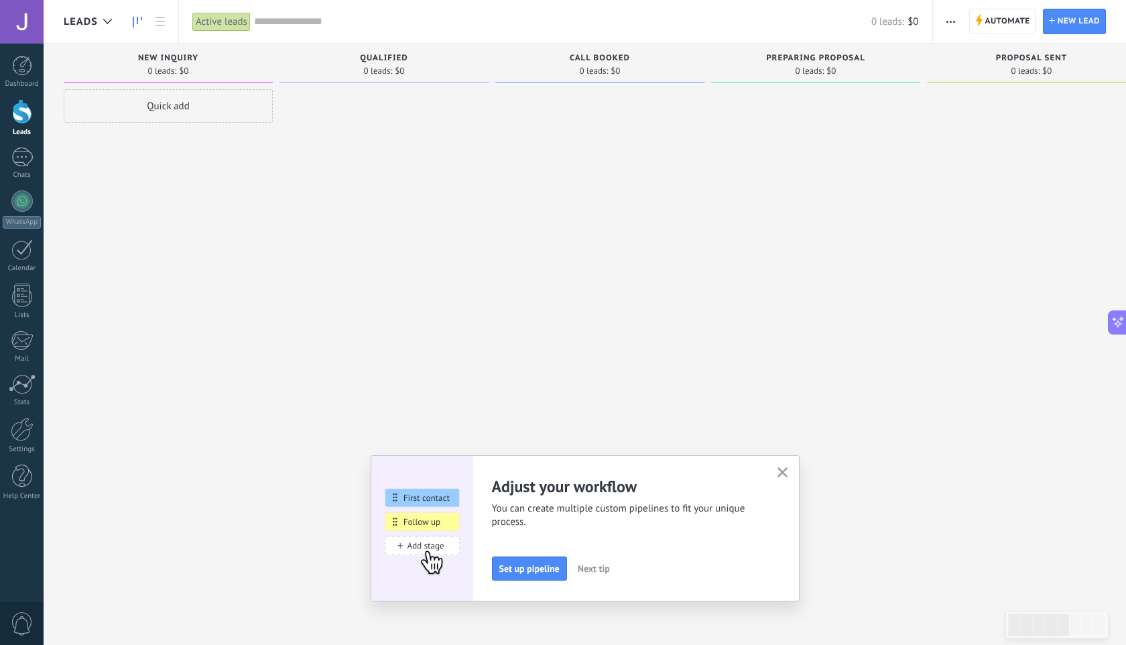
click at [956, 20] on button "button" at bounding box center [950, 21] width 19 height 25
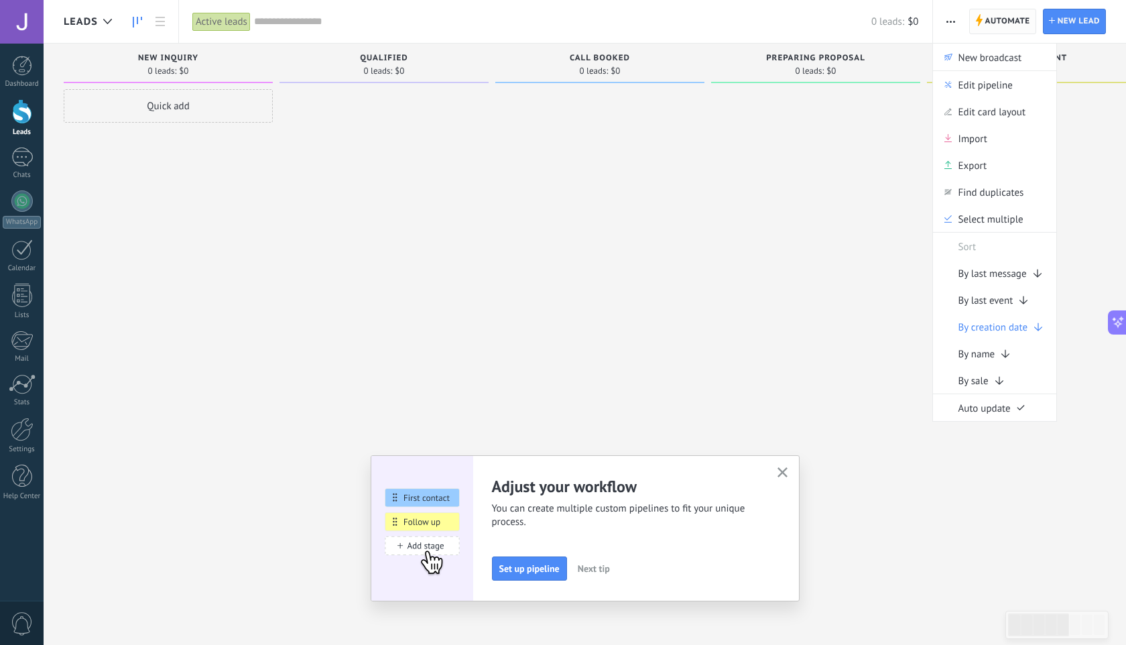
click at [1021, 15] on span "Automate" at bounding box center [1007, 21] width 45 height 24
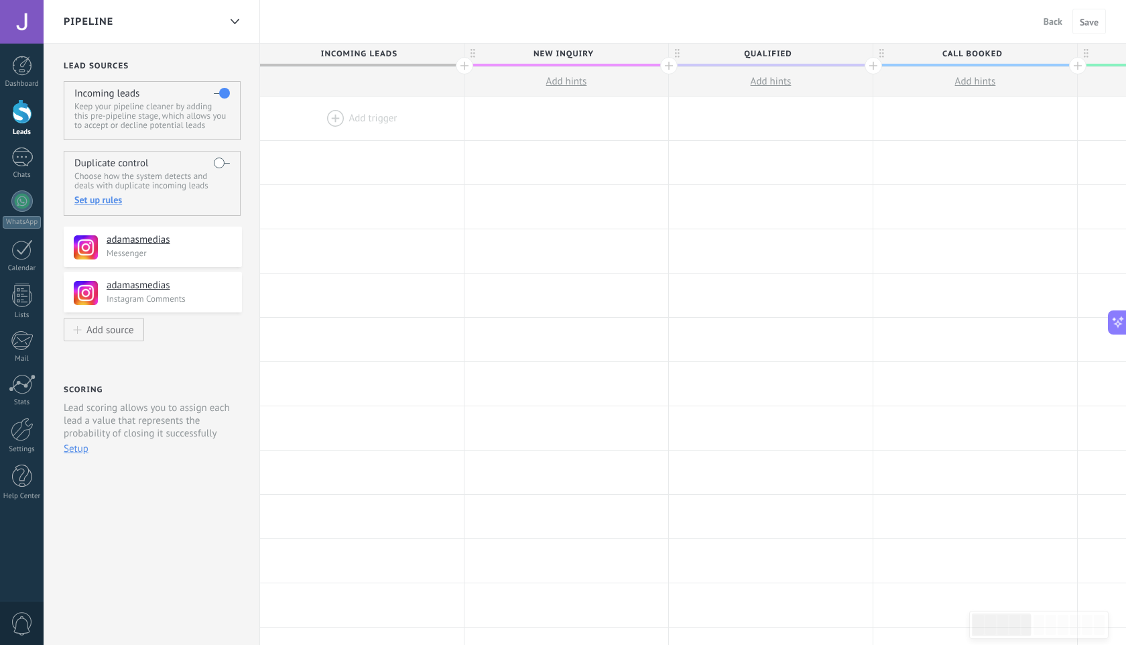
click at [360, 123] on div at bounding box center [362, 119] width 204 height 44
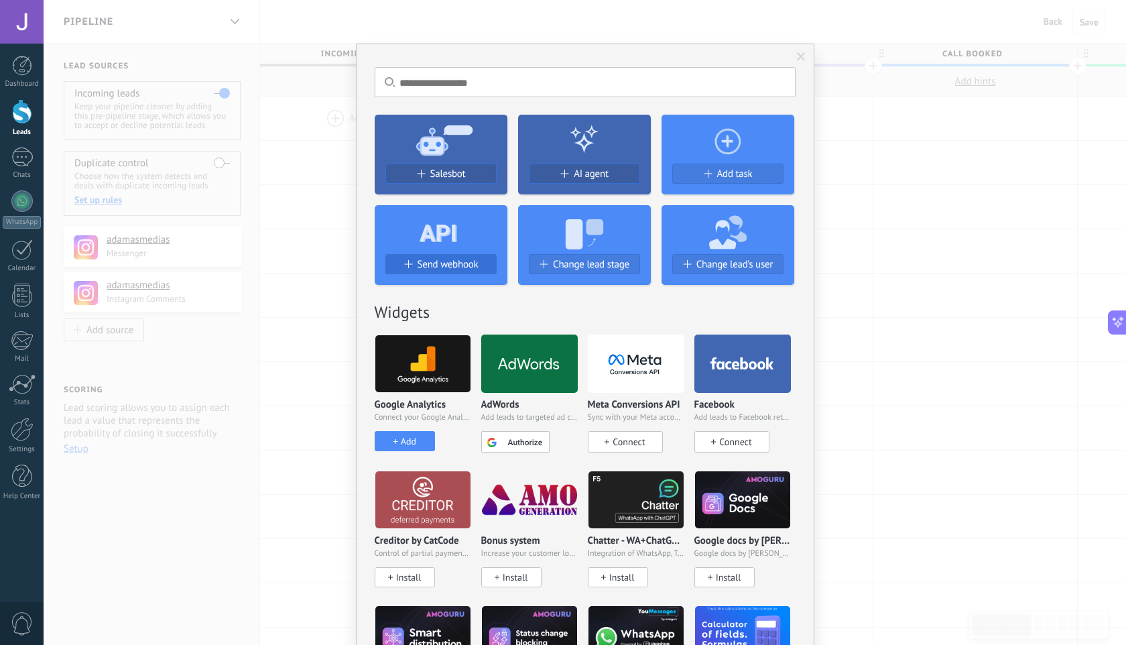
click at [469, 260] on span "Send webhook" at bounding box center [448, 264] width 61 height 11
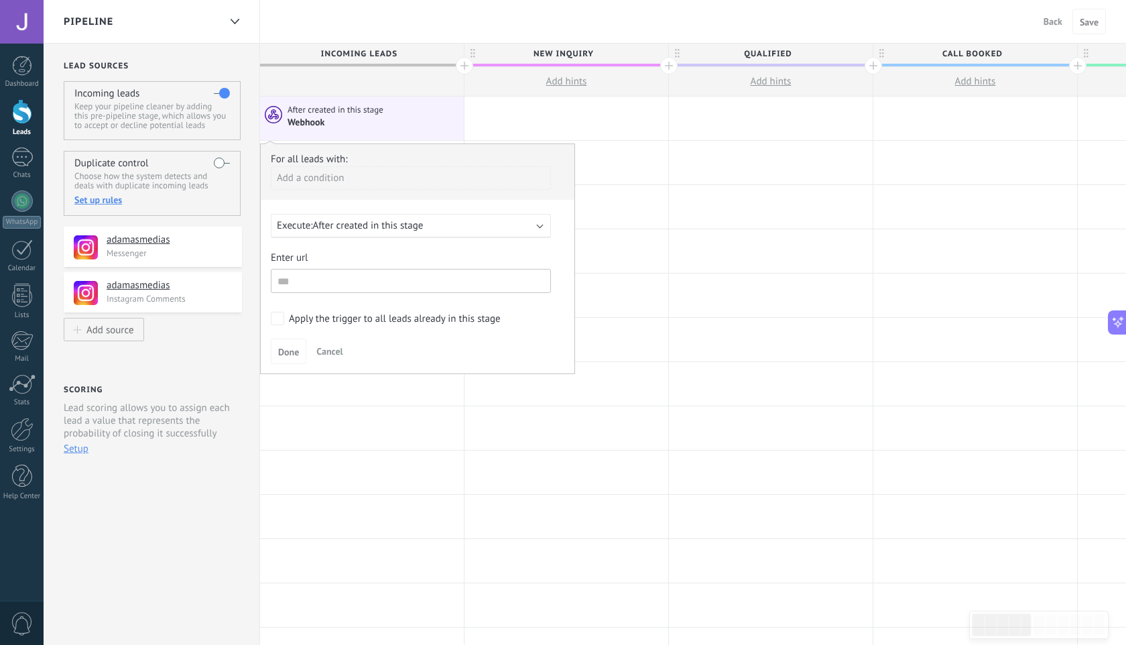
click at [341, 355] on span "Cancel" at bounding box center [329, 351] width 26 height 12
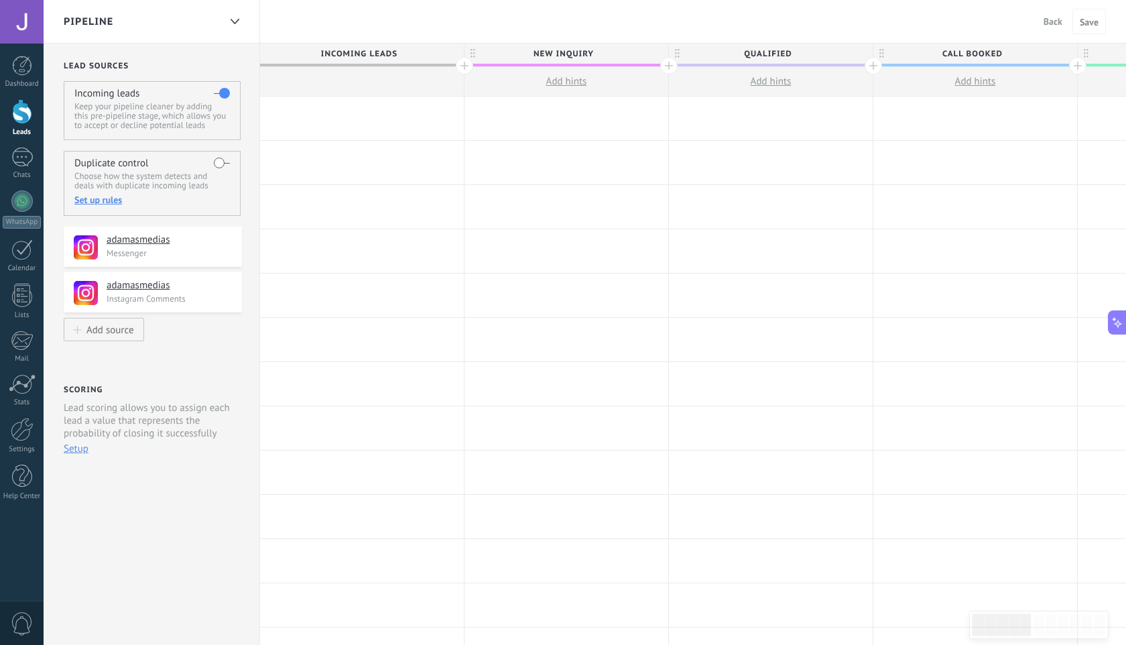
click at [351, 118] on div at bounding box center [362, 119] width 204 height 44
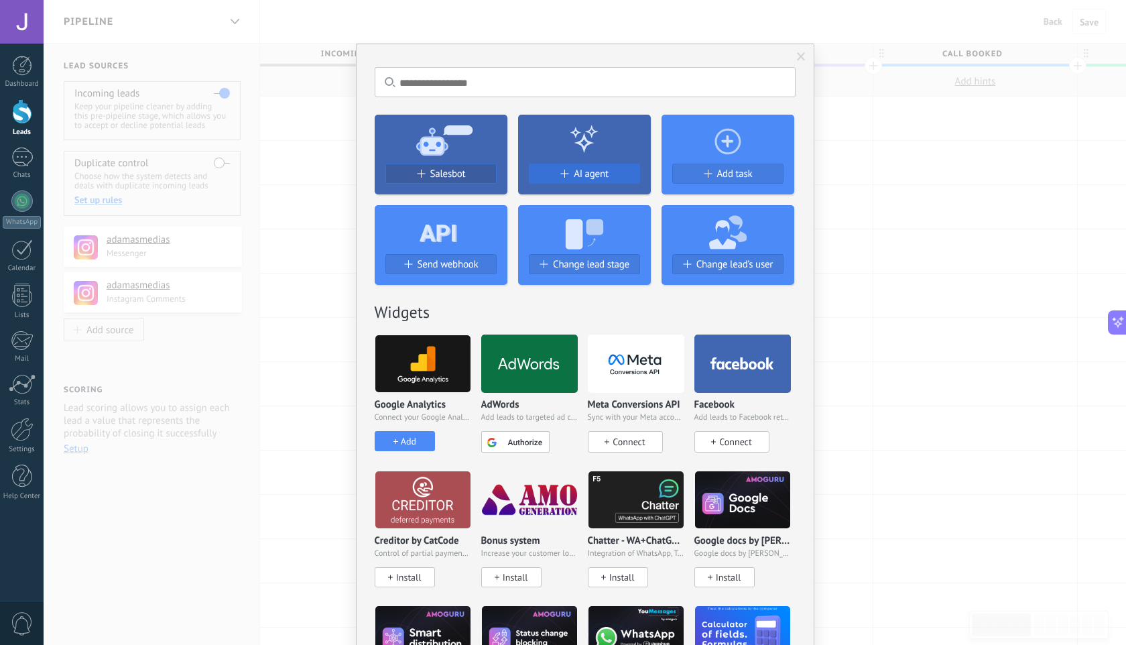
click at [605, 173] on span "AI agent" at bounding box center [591, 173] width 35 height 11
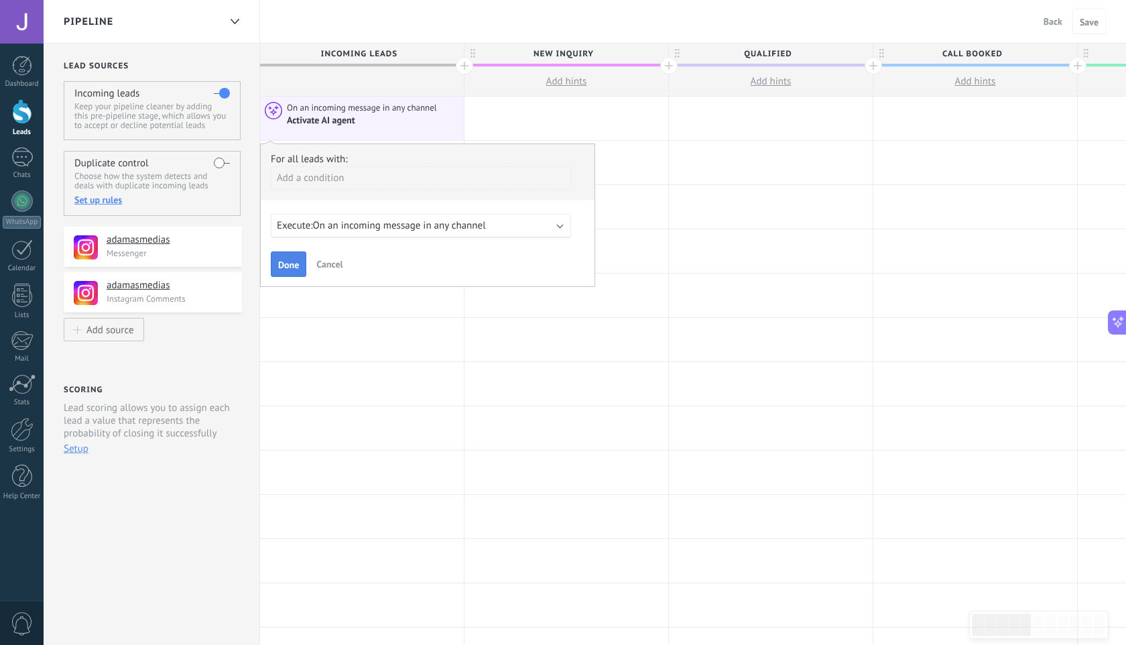
click at [288, 266] on span "Done" at bounding box center [288, 264] width 21 height 9
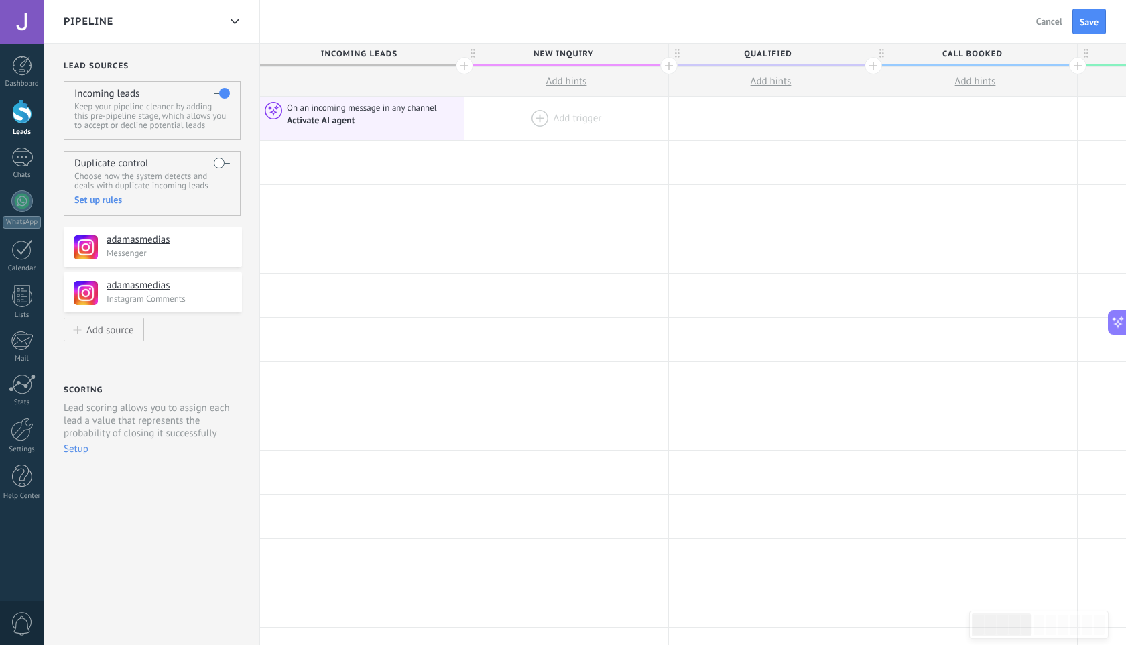
click at [554, 118] on div at bounding box center [566, 119] width 204 height 44
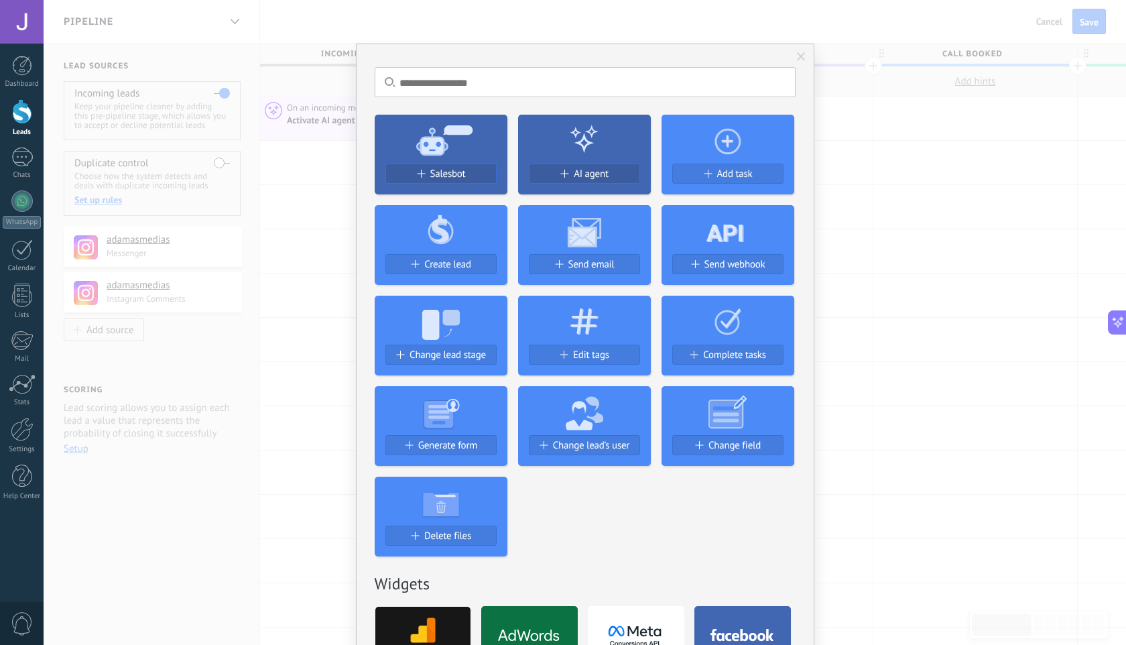
click at [862, 133] on div "No results. Salesbot AI agent Add task Create lead Send email Send webhook Chan…" at bounding box center [585, 322] width 1082 height 645
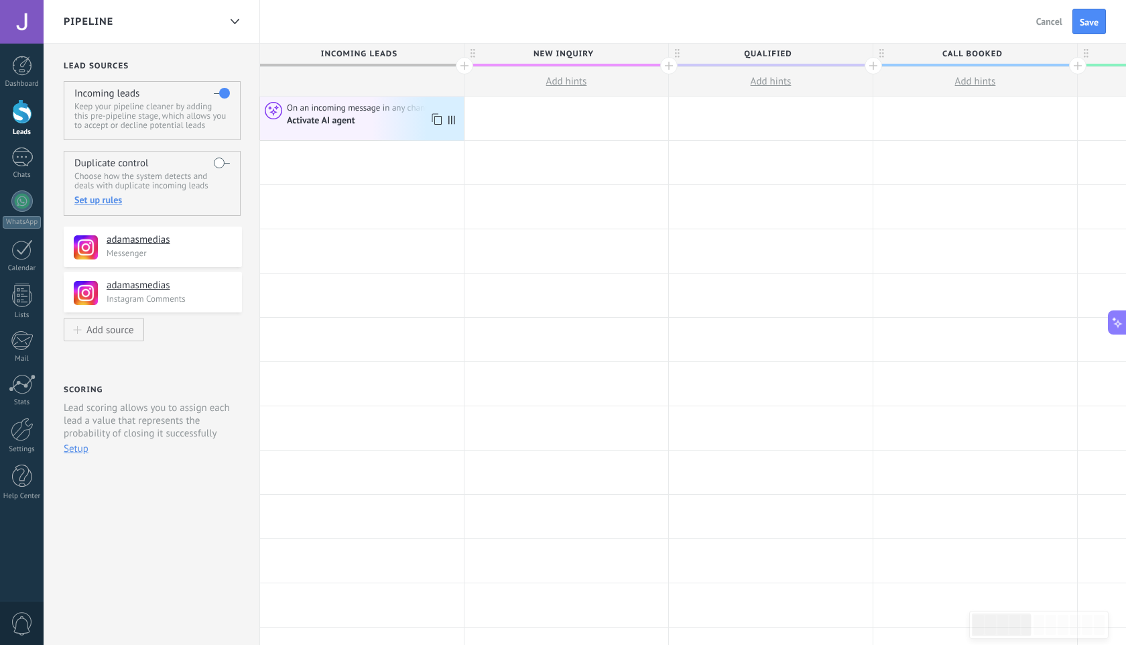
click at [451, 120] on icon at bounding box center [451, 119] width 7 height 9
click at [329, 116] on div "Activate AI agent" at bounding box center [322, 121] width 70 height 12
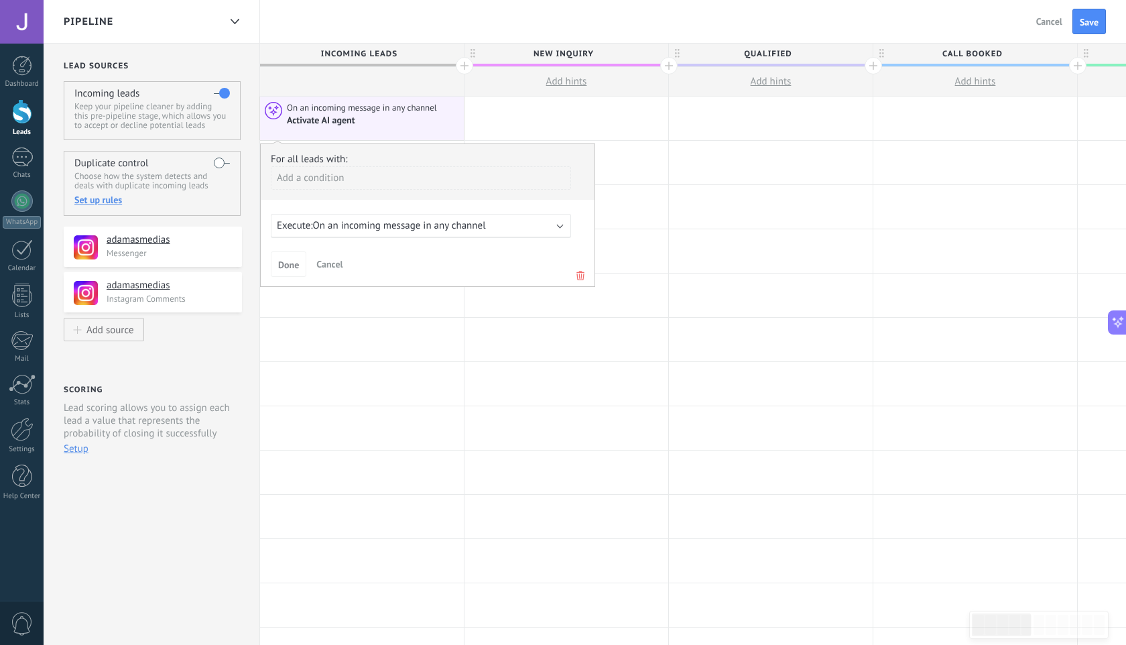
click at [578, 272] on icon at bounding box center [580, 275] width 15 height 16
